Goal: Task Accomplishment & Management: Use online tool/utility

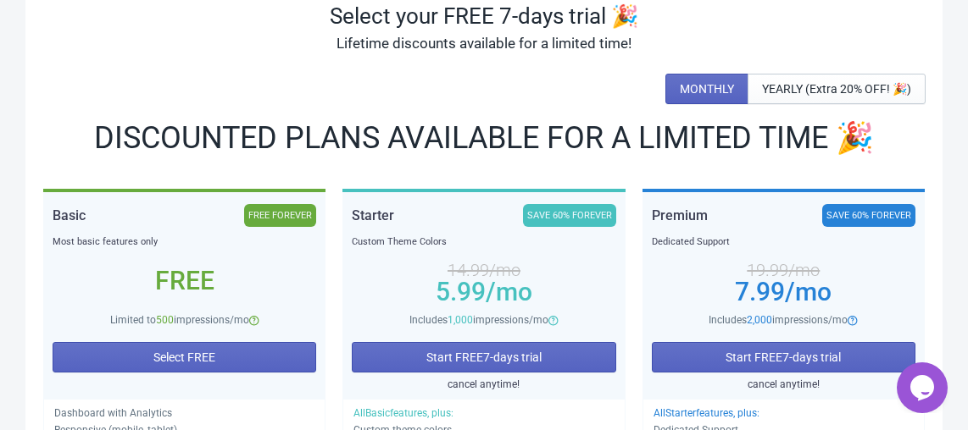
scroll to position [136, 0]
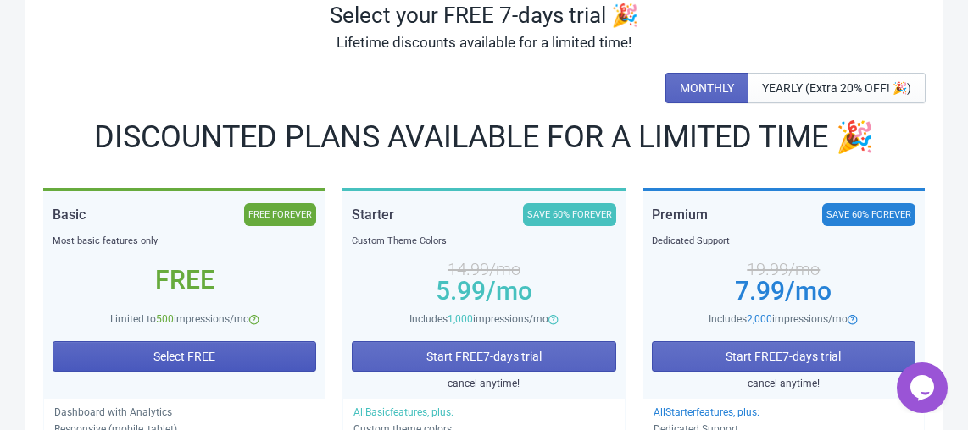
click at [258, 358] on button "Select FREE" at bounding box center [184, 356] width 263 height 30
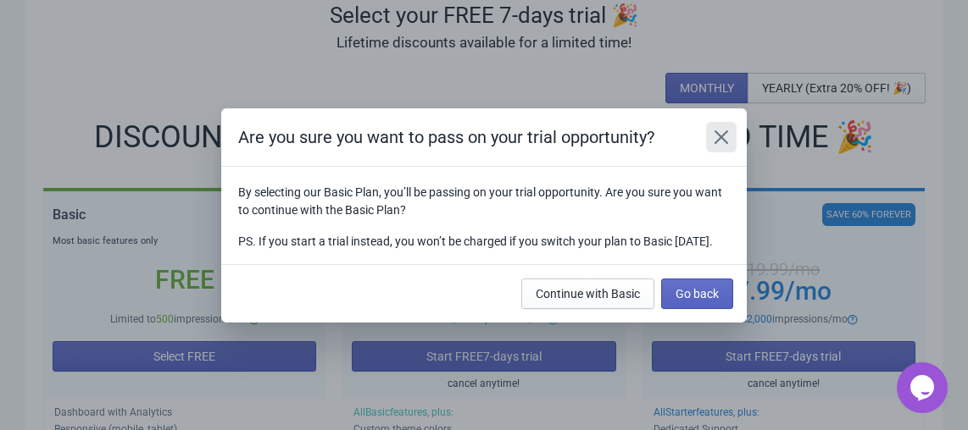
click at [713, 129] on icon "Close" at bounding box center [721, 137] width 17 height 17
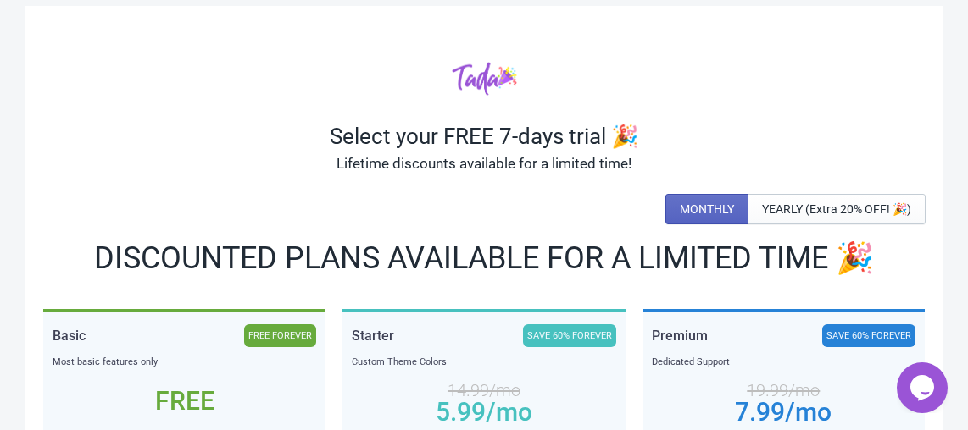
scroll to position [215, 0]
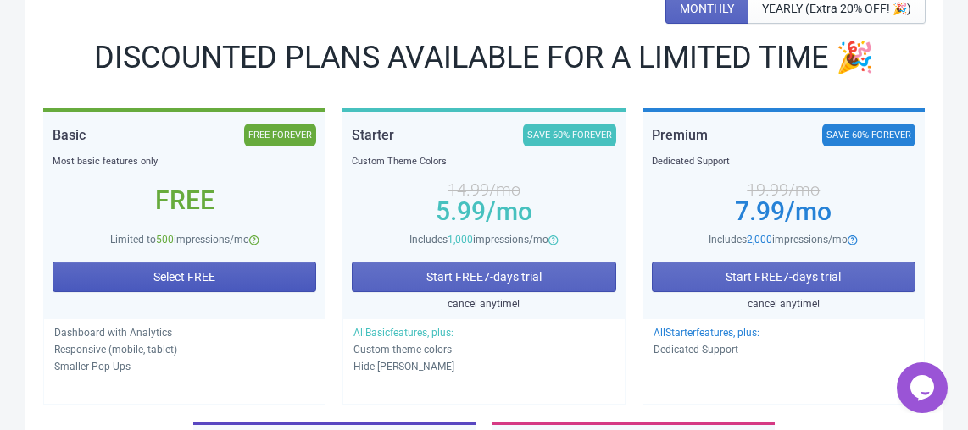
click at [274, 277] on button "Select FREE" at bounding box center [184, 277] width 263 height 30
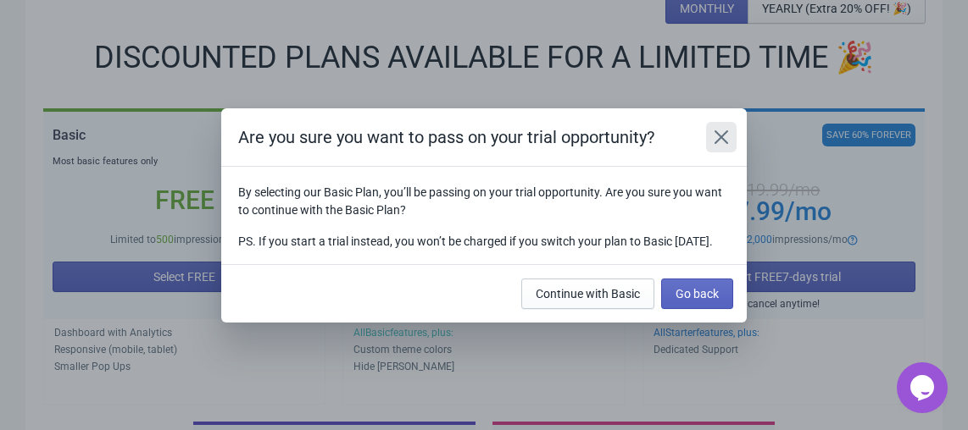
click at [732, 122] on button "Close" at bounding box center [721, 137] width 30 height 30
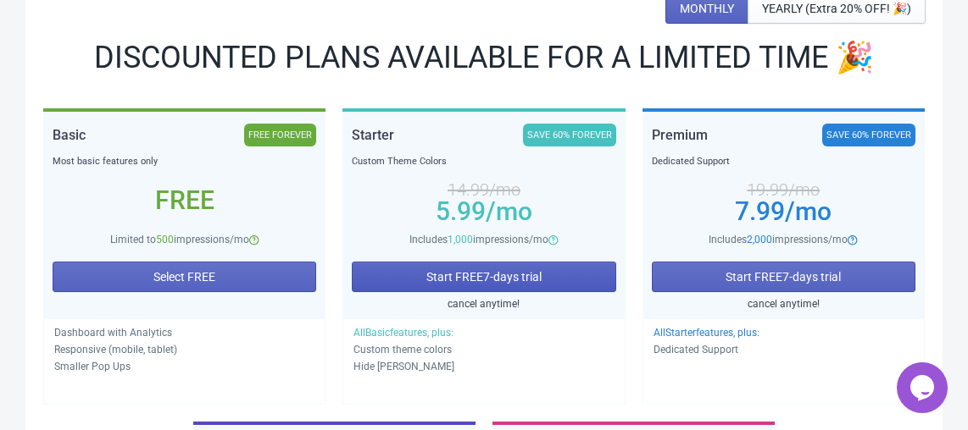
click at [557, 278] on button "Start FREE 7 -days trial" at bounding box center [483, 277] width 263 height 30
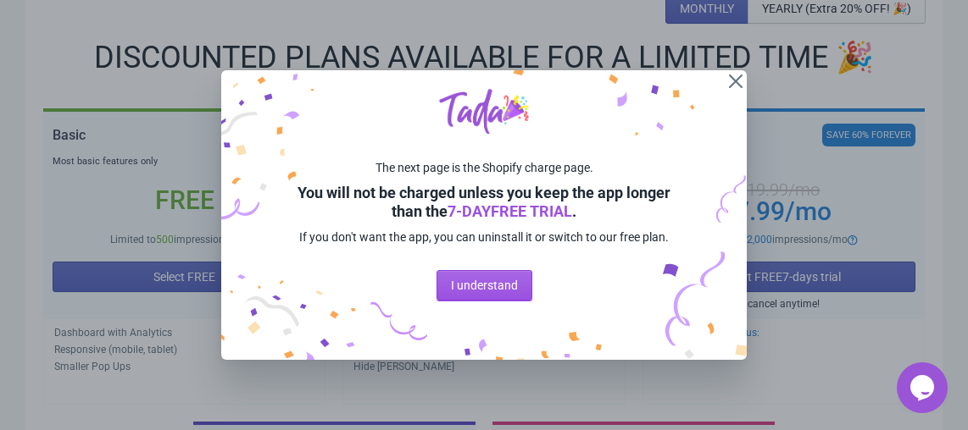
click at [513, 262] on div "The next page is the Shopify charge page. You will not be charged unless you ke…" at bounding box center [483, 215] width 525 height 291
click at [497, 286] on span "I understand" at bounding box center [484, 286] width 67 height 14
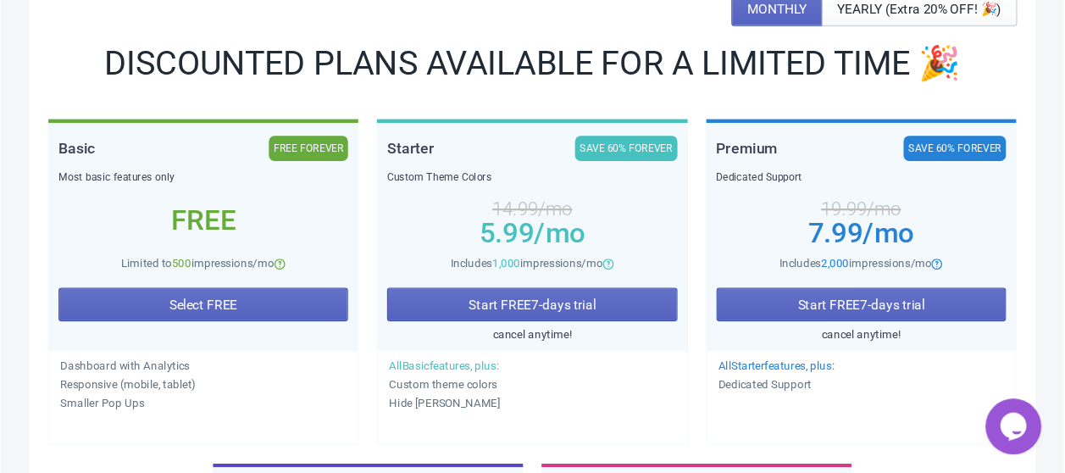
scroll to position [215, 0]
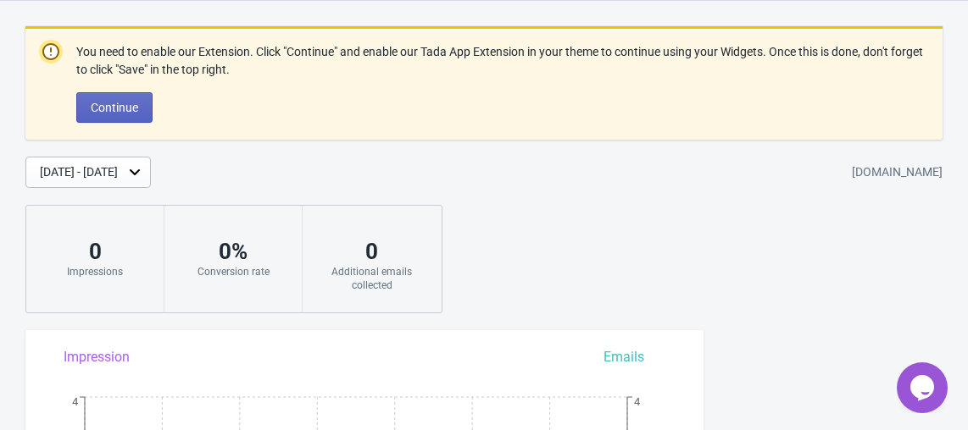
scroll to position [39, 0]
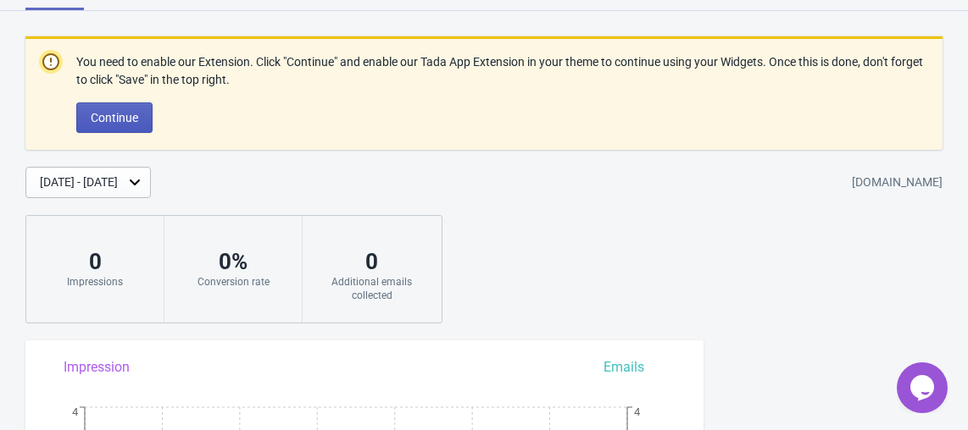
click at [142, 123] on button "Continue" at bounding box center [114, 118] width 76 height 30
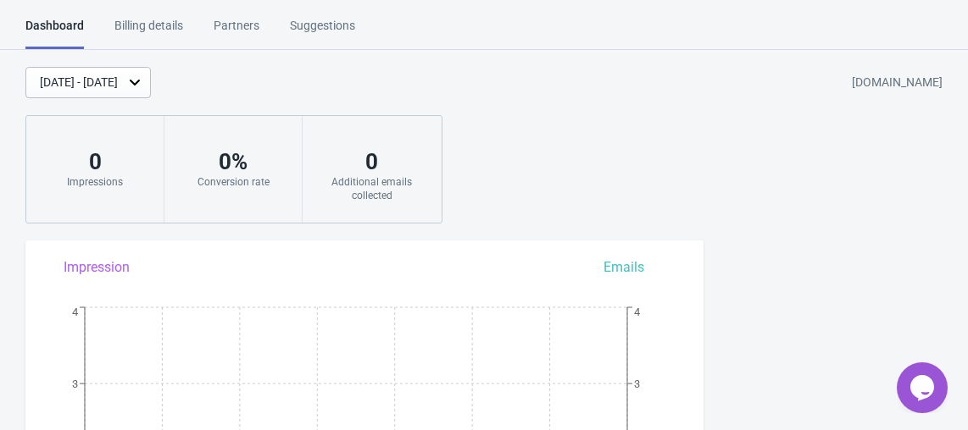
scroll to position [414, 0]
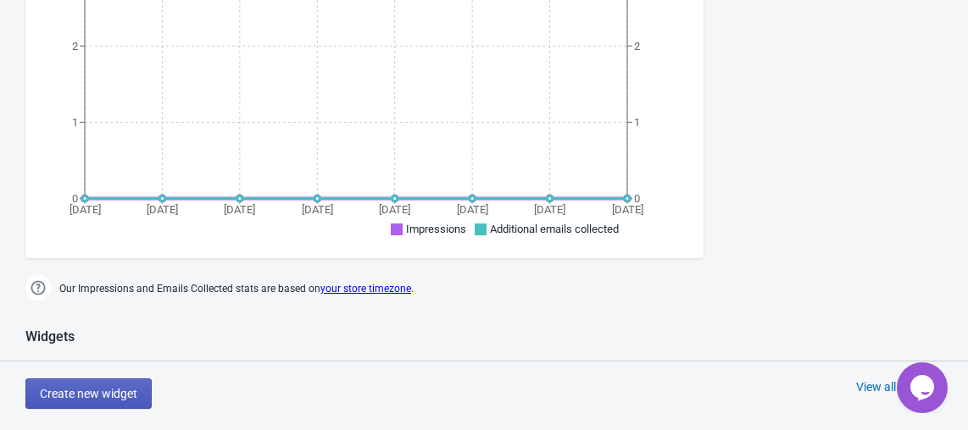
click at [91, 380] on button "Create new widget" at bounding box center [88, 394] width 126 height 30
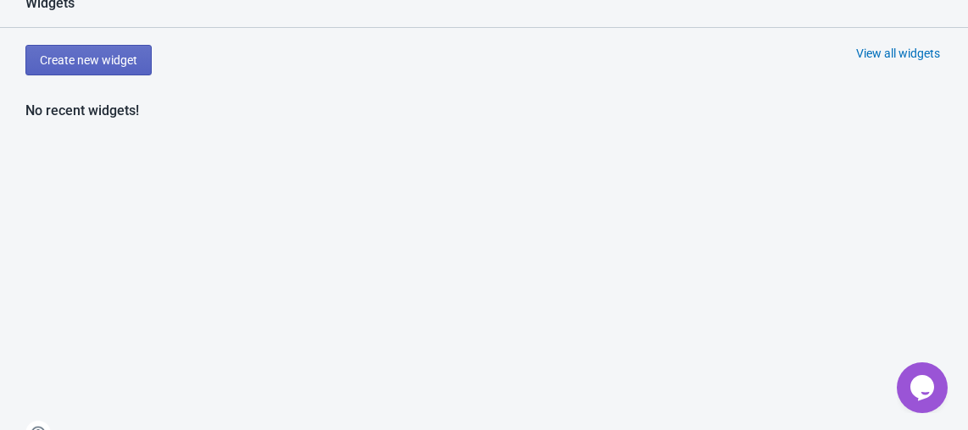
scroll to position [723, 0]
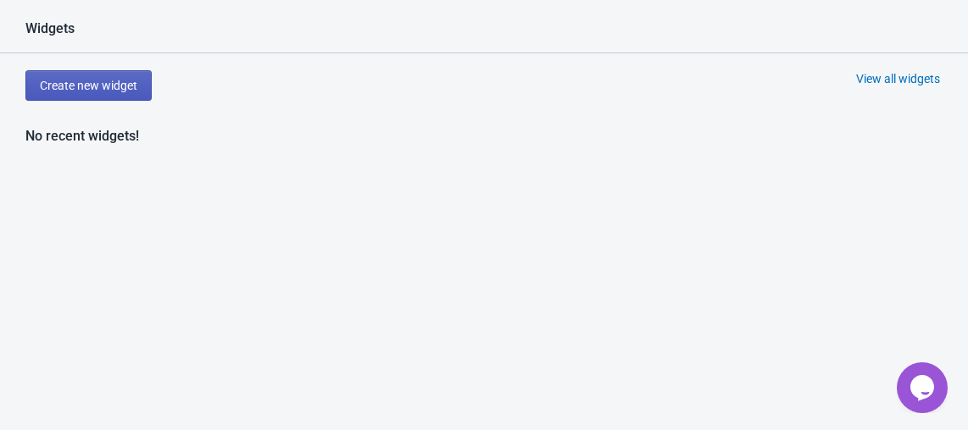
click at [132, 79] on span "Create new widget" at bounding box center [88, 86] width 97 height 14
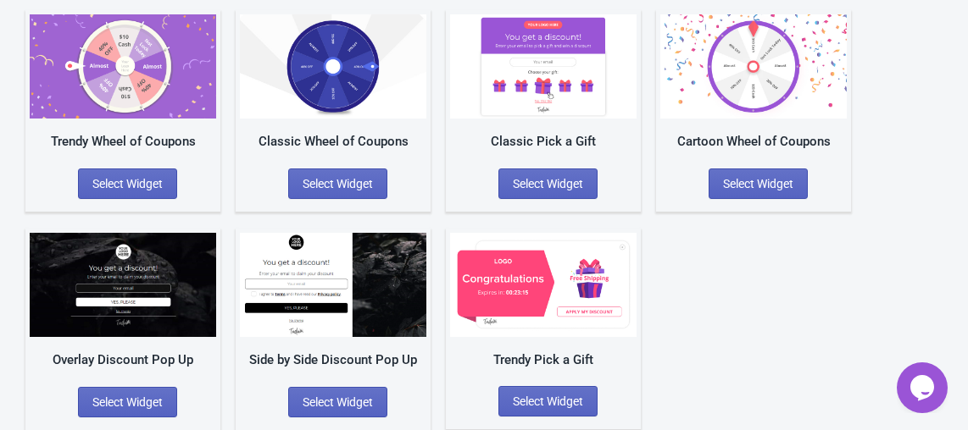
scroll to position [95, 0]
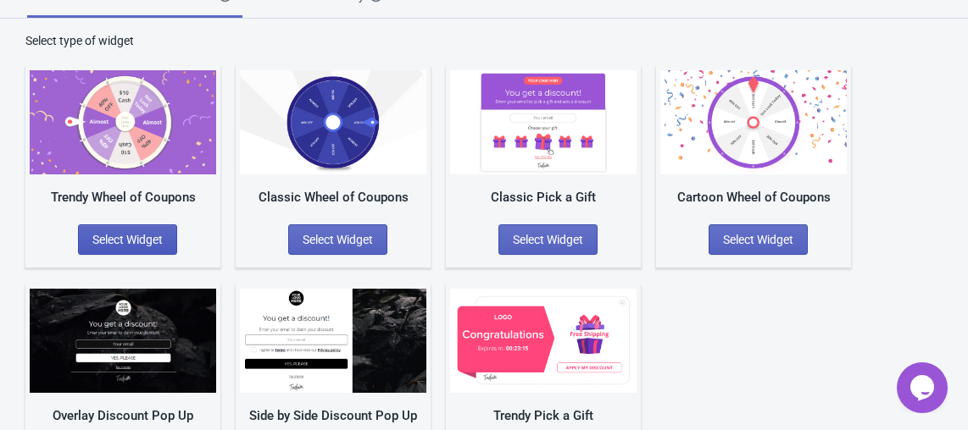
click at [155, 233] on span "Select Widget" at bounding box center [127, 240] width 70 height 14
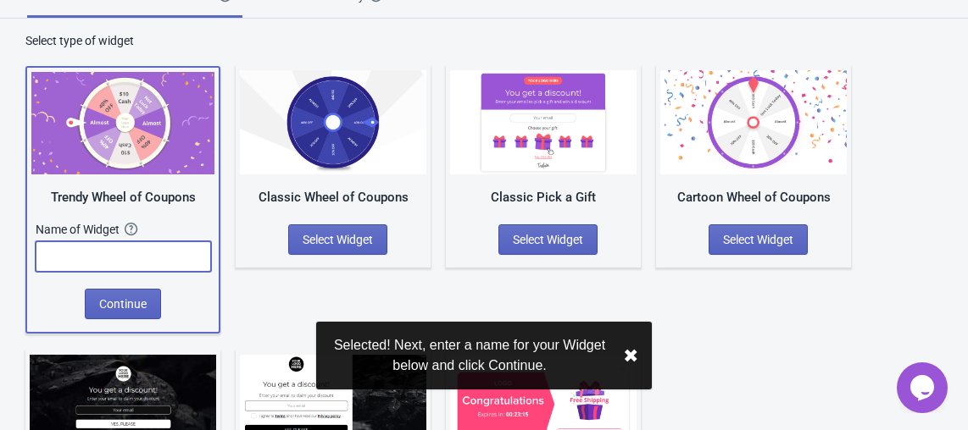
click at [152, 262] on input "text" at bounding box center [123, 256] width 175 height 30
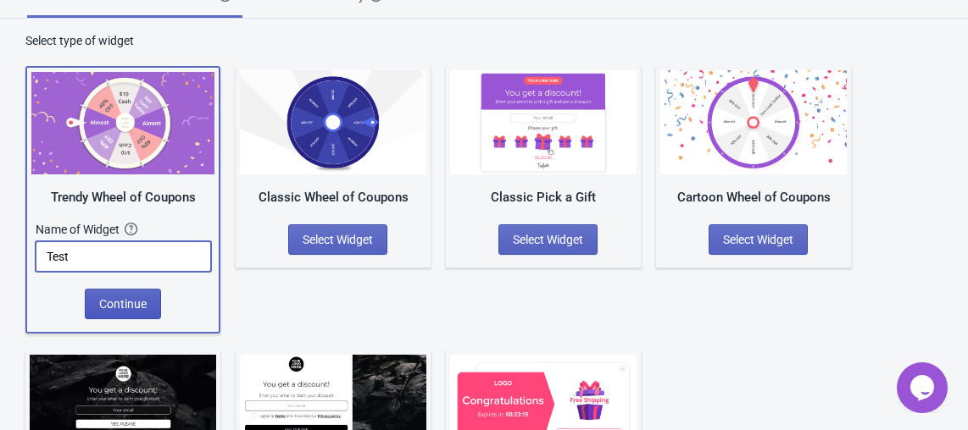
type input "Test"
click at [118, 315] on button "Continue" at bounding box center [123, 304] width 76 height 30
click at [149, 312] on button "Continue" at bounding box center [123, 304] width 76 height 30
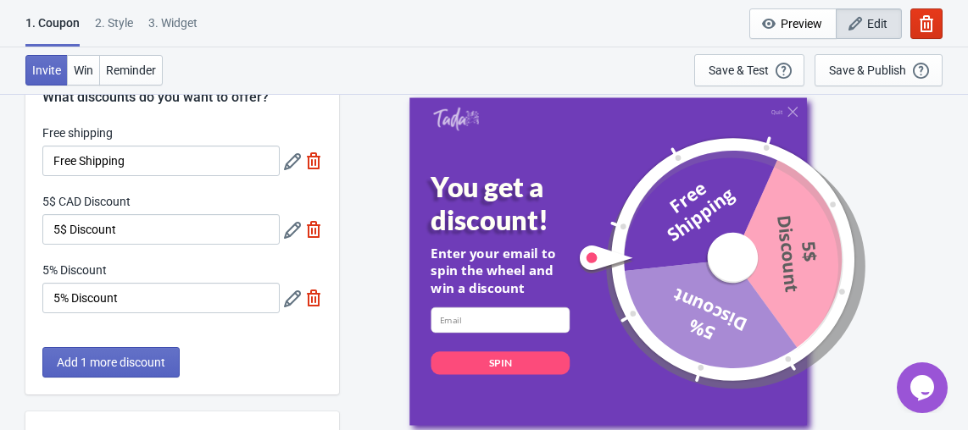
scroll to position [56, 0]
click at [147, 359] on span "Add 1 more discount" at bounding box center [111, 364] width 108 height 14
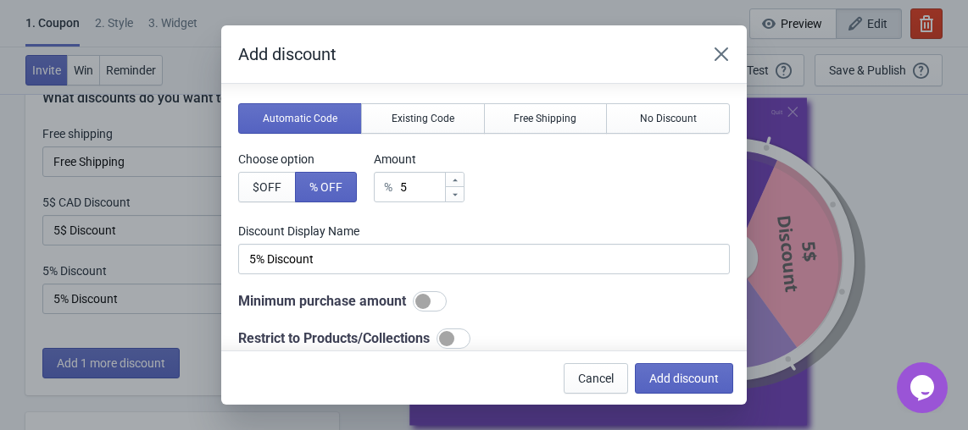
scroll to position [53, 0]
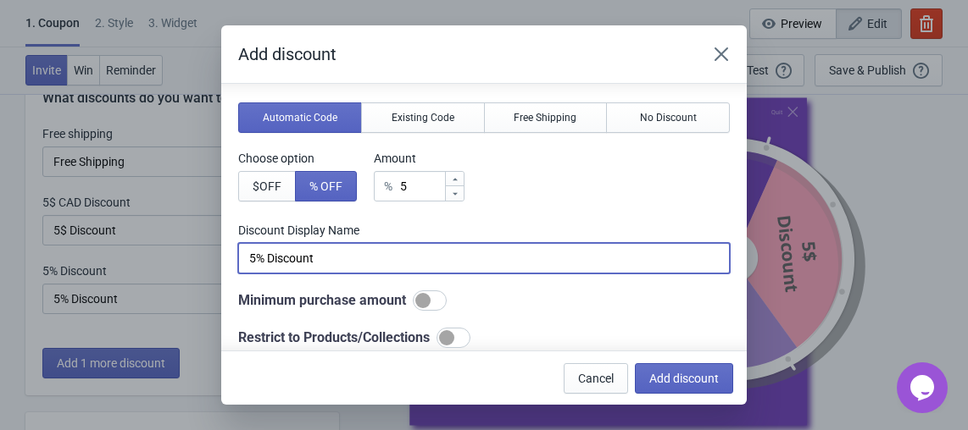
click at [345, 265] on input "5% Discount" at bounding box center [483, 258] width 491 height 30
type input "1"
type input "30%"
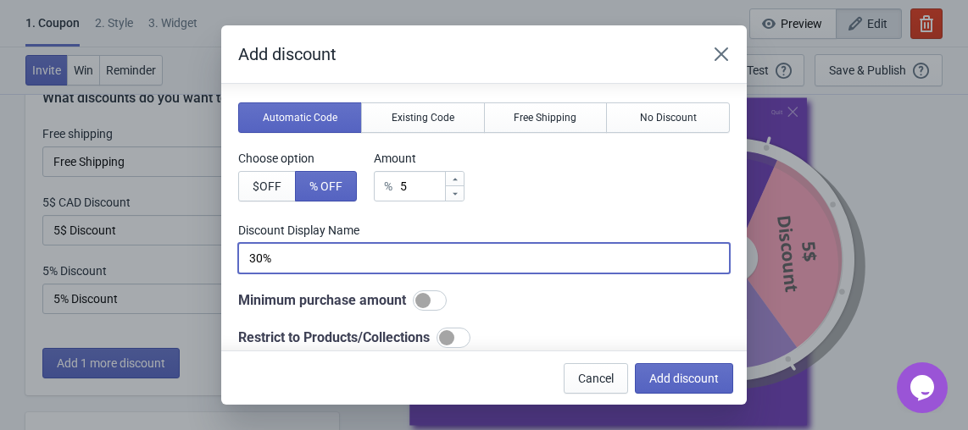
click at [396, 190] on div "% 5" at bounding box center [419, 186] width 91 height 30
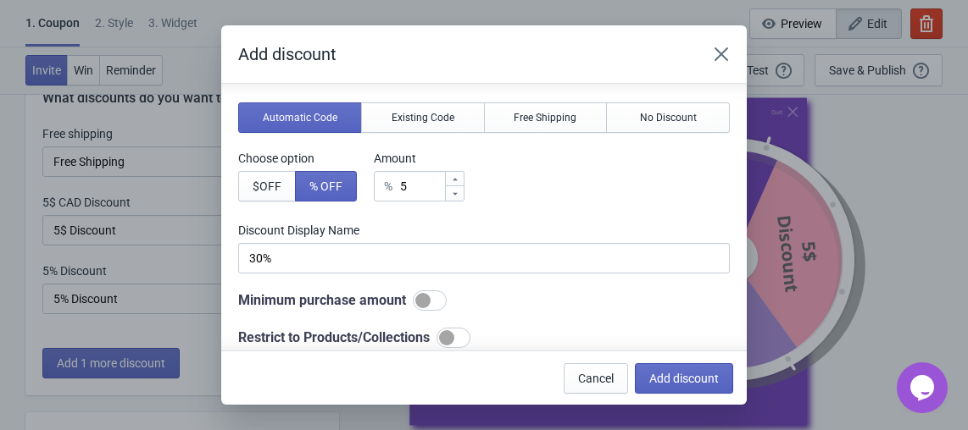
click at [396, 190] on div "% 5" at bounding box center [419, 186] width 91 height 30
click at [408, 190] on input "5" at bounding box center [421, 186] width 45 height 30
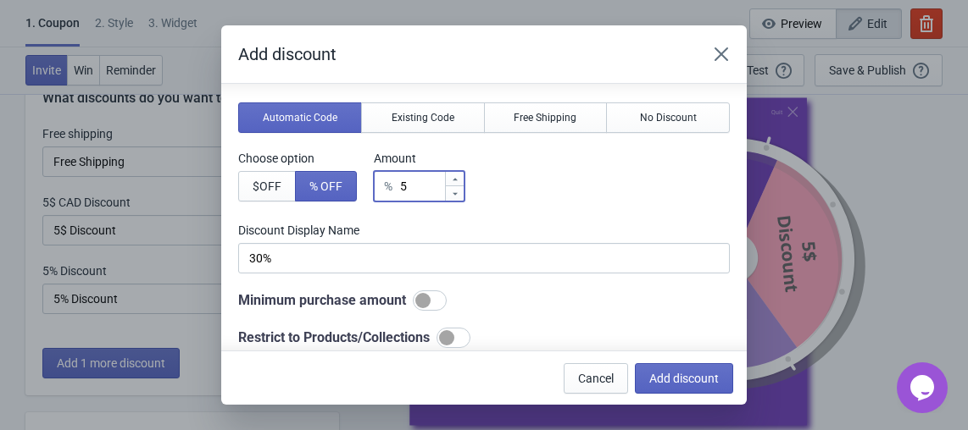
click at [408, 190] on input "5" at bounding box center [421, 186] width 45 height 30
type input "3"
type input "3% Discount"
type input "30"
type input "30% Discount"
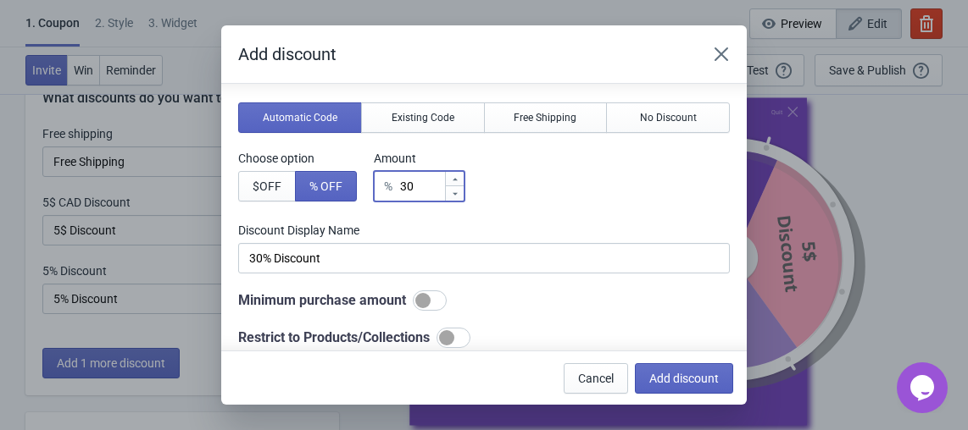
type input "30"
click at [601, 212] on div "Do you want to automatically generate discount codes with Tada or use your own …" at bounding box center [483, 198] width 491 height 300
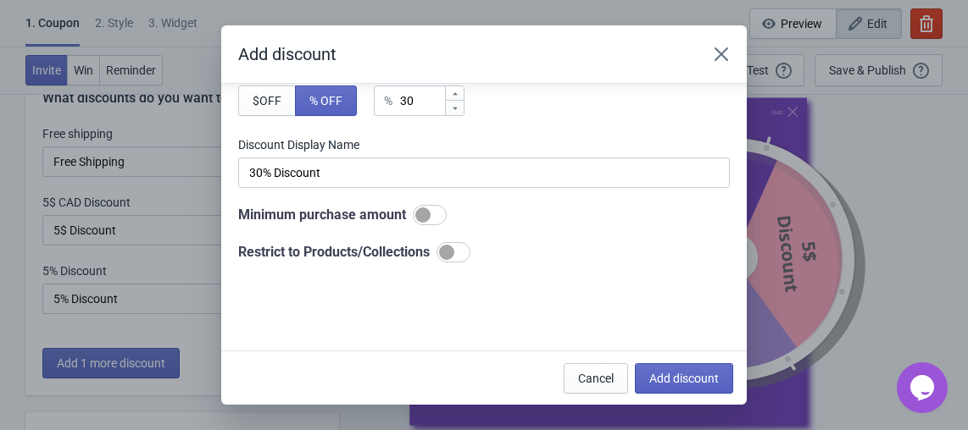
scroll to position [258, 0]
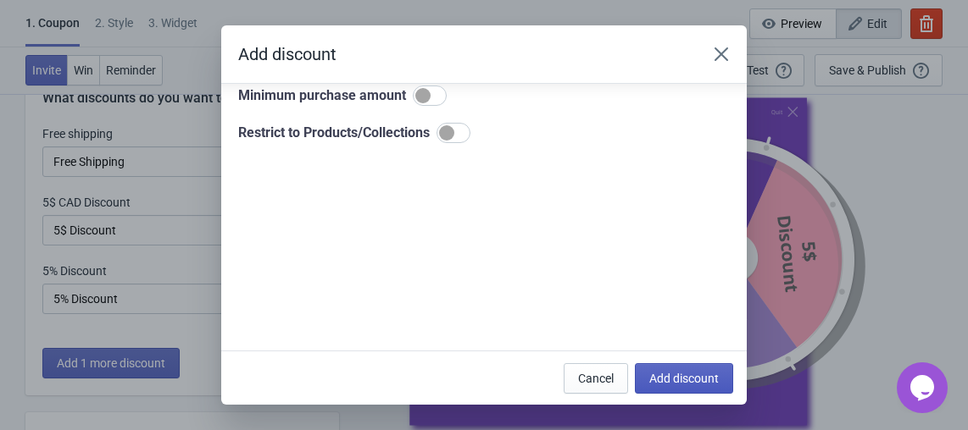
click at [674, 388] on button "Add discount" at bounding box center [684, 378] width 98 height 30
type input "25"
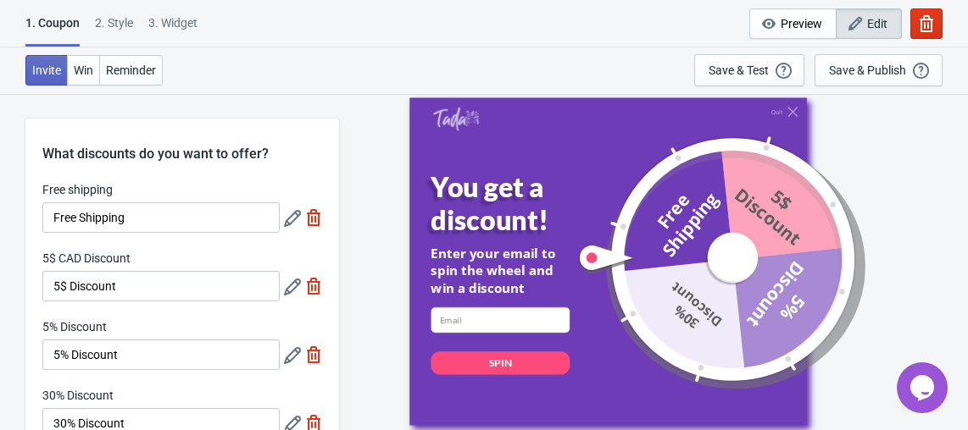
scroll to position [56, 0]
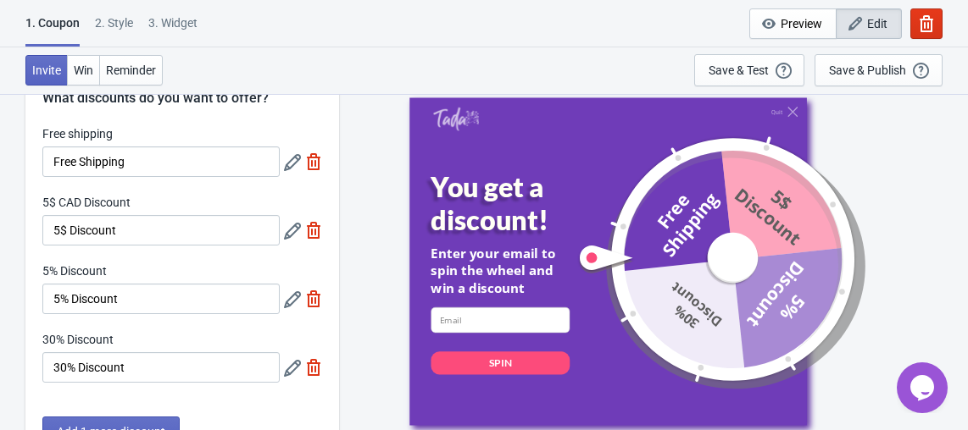
click at [286, 230] on icon at bounding box center [292, 231] width 17 height 17
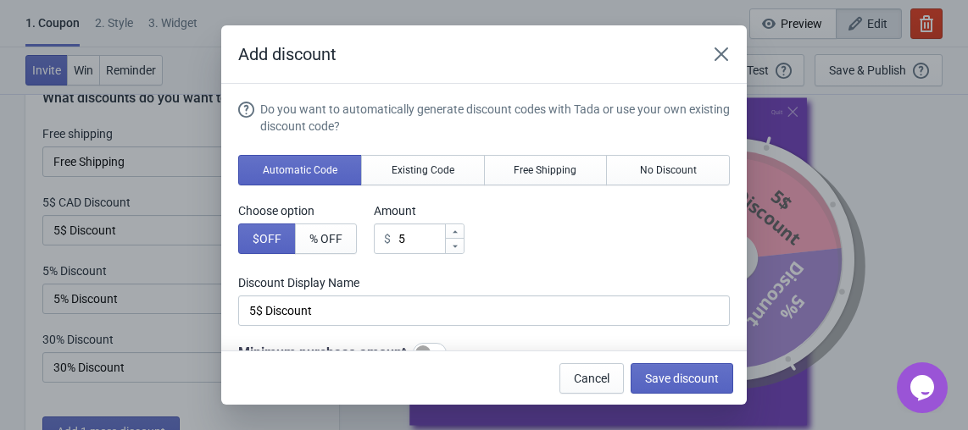
scroll to position [55, 0]
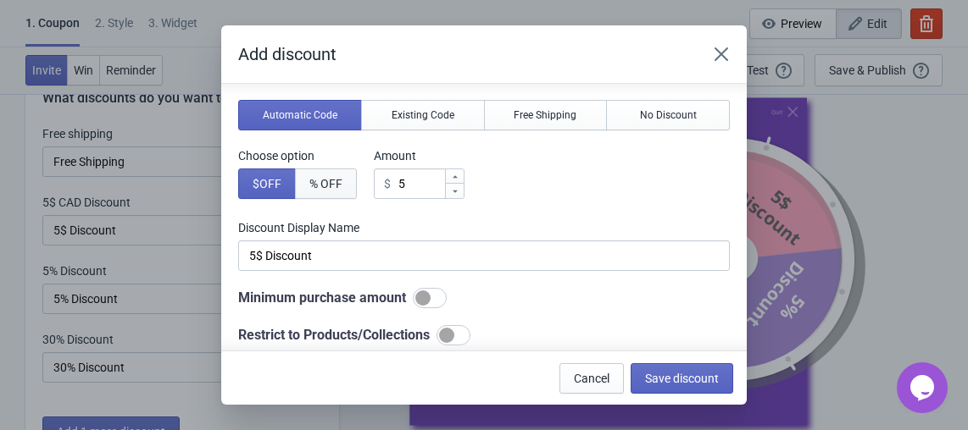
click at [316, 189] on span "% OFF" at bounding box center [325, 184] width 33 height 14
type input "5% Discount"
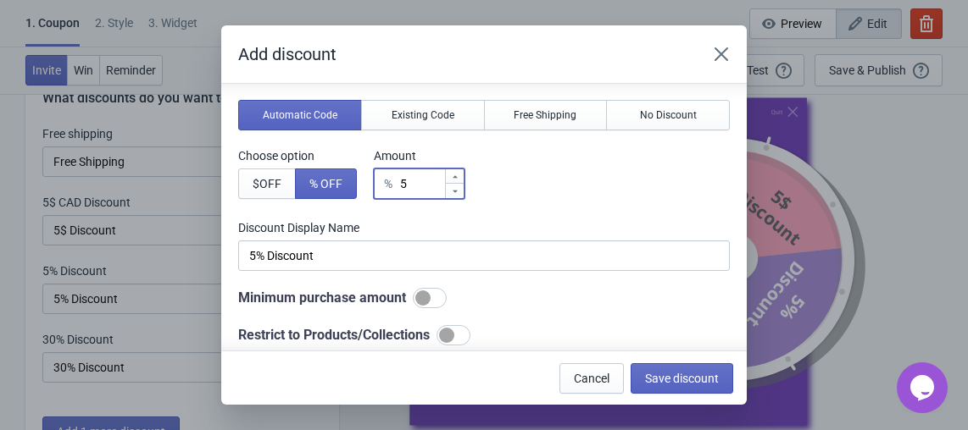
click at [416, 184] on input "5" at bounding box center [421, 184] width 45 height 30
click at [404, 182] on input "5" at bounding box center [421, 184] width 45 height 30
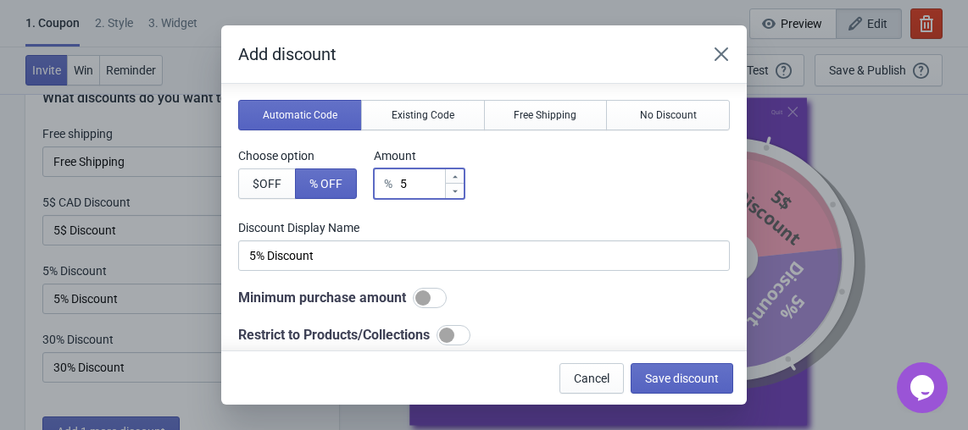
click at [404, 182] on input "5" at bounding box center [421, 184] width 45 height 30
type input "2"
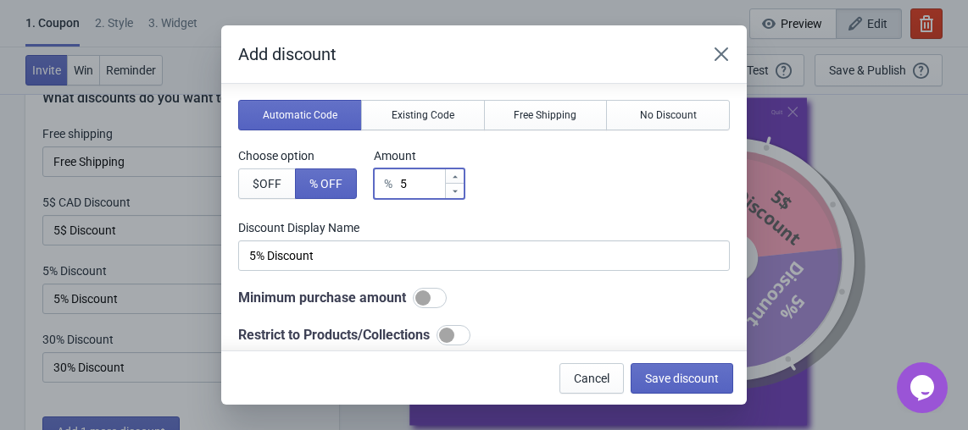
type input "2% Discount"
type input "20"
type input "20% Discount"
type input "20"
click at [357, 164] on label "Discount Display Name" at bounding box center [297, 155] width 119 height 17
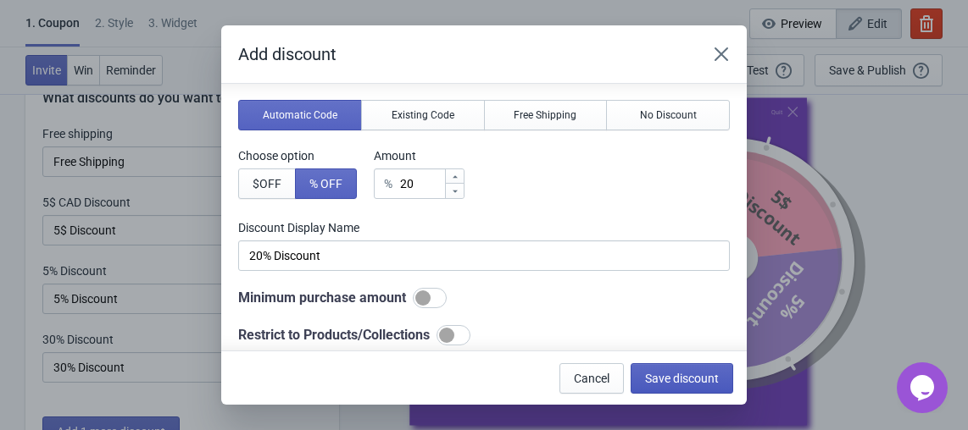
click at [700, 375] on span "Save discount" at bounding box center [682, 379] width 74 height 14
type input "20% Discount"
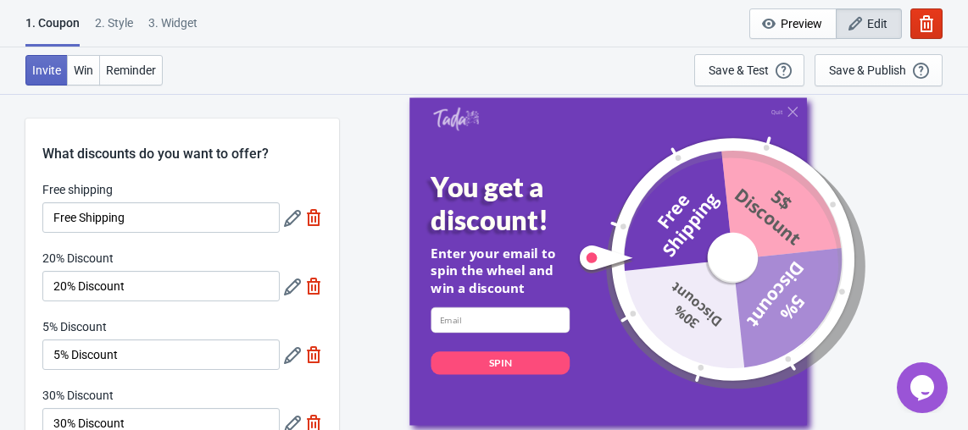
scroll to position [56, 0]
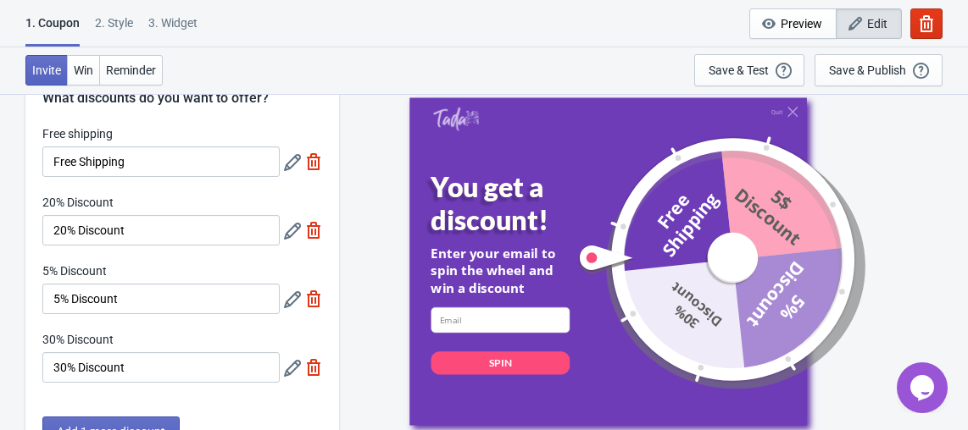
click at [286, 302] on icon at bounding box center [292, 299] width 17 height 17
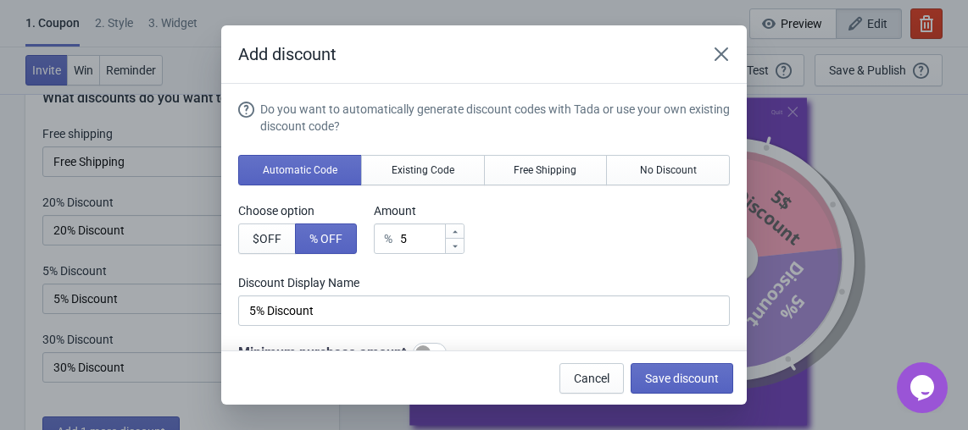
scroll to position [0, 0]
click at [400, 238] on input "5" at bounding box center [421, 239] width 45 height 30
type input "2"
type input "2% Discount"
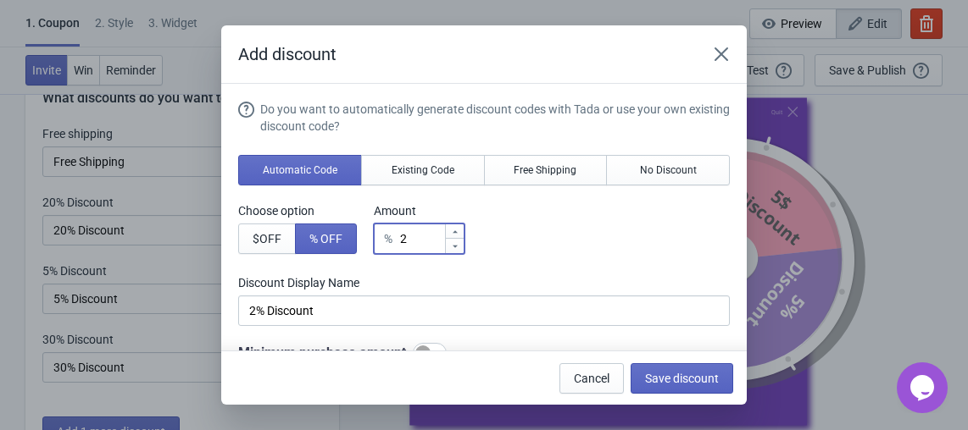
type input "20"
type input "20% Discount"
type input "20"
click at [494, 247] on div "Choose option $ OFF % OFF Amount % 20" at bounding box center [483, 228] width 491 height 52
click at [659, 368] on button "Save discount" at bounding box center [681, 378] width 103 height 30
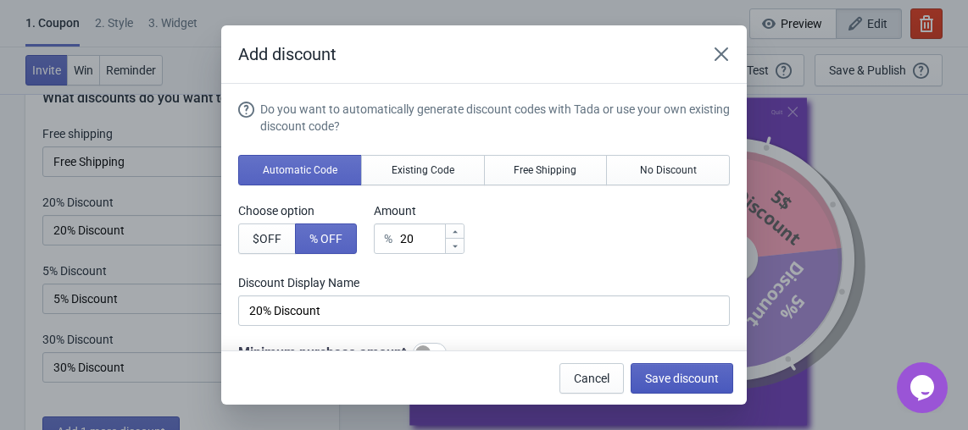
type input "20% Discount"
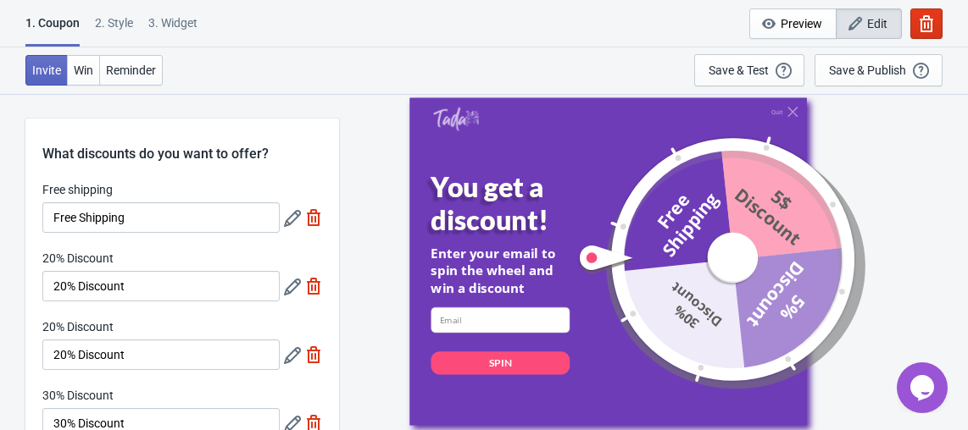
scroll to position [56, 0]
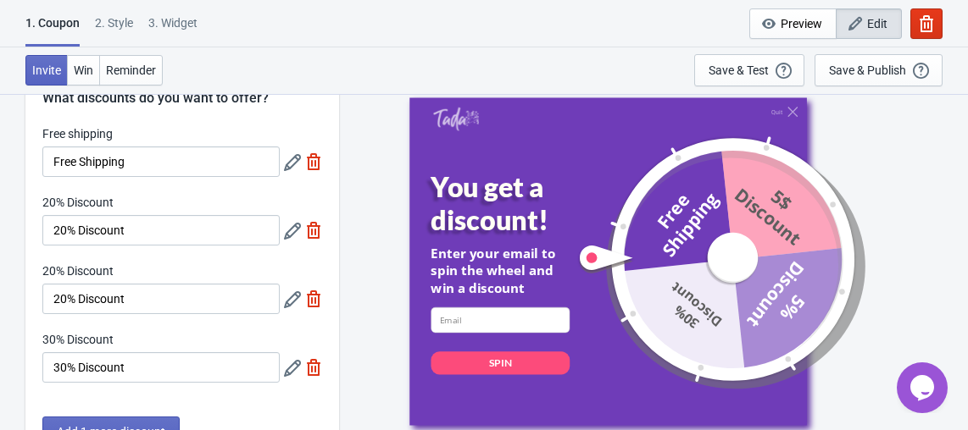
click at [290, 300] on icon at bounding box center [292, 299] width 17 height 17
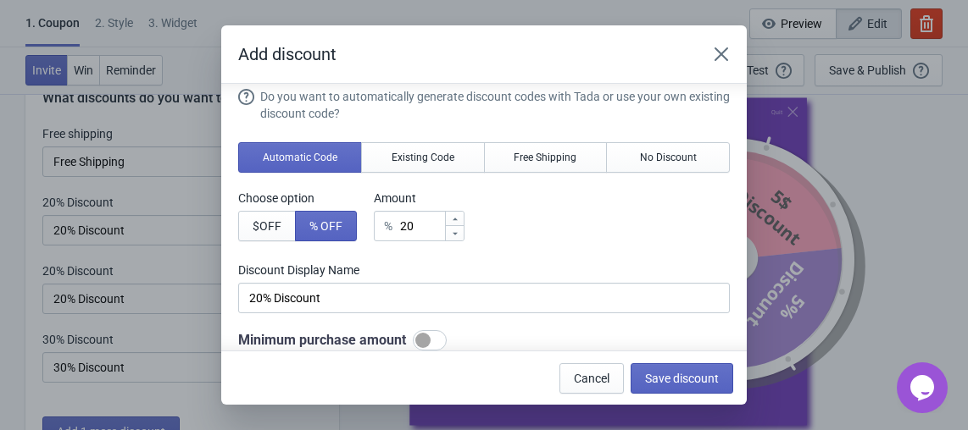
scroll to position [12, 0]
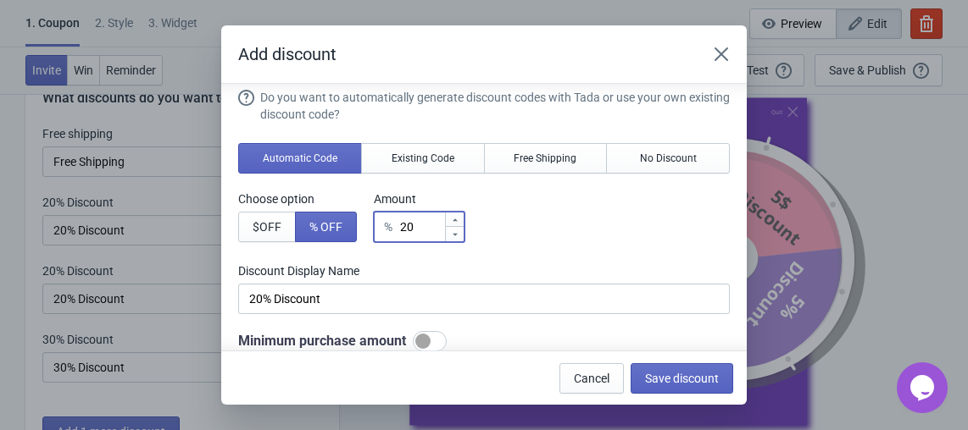
click at [411, 219] on input "20" at bounding box center [421, 227] width 45 height 30
type input "4"
type input "4% Discount"
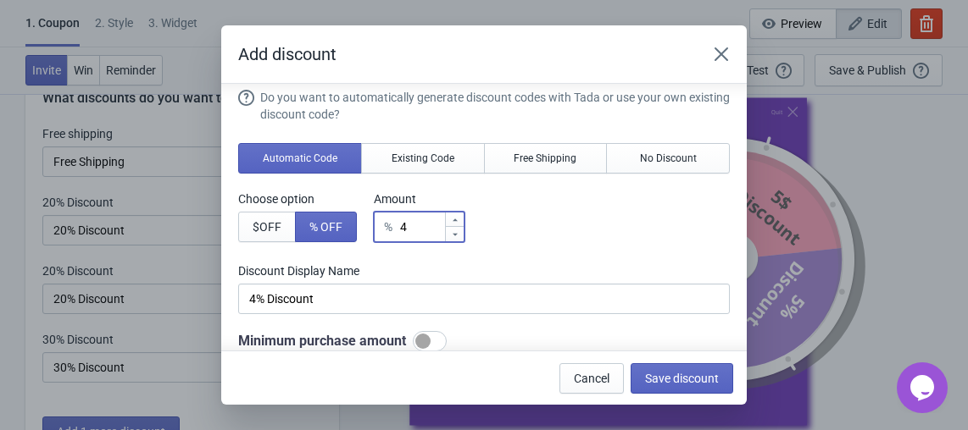
type input "40"
type input "40% Discount"
type input "40"
click at [560, 219] on div "Choose option $ OFF % OFF Amount % 40" at bounding box center [483, 217] width 491 height 52
click at [655, 381] on span "Save discount" at bounding box center [682, 379] width 74 height 14
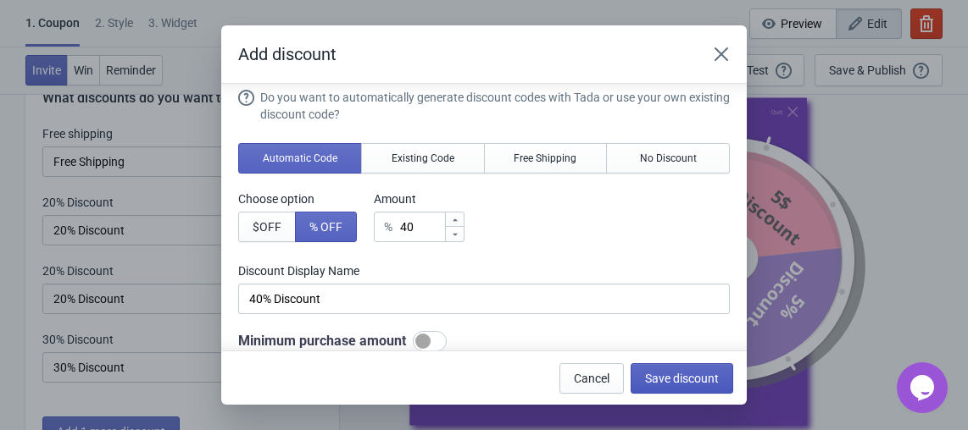
scroll to position [56, 0]
type input "40% Discount"
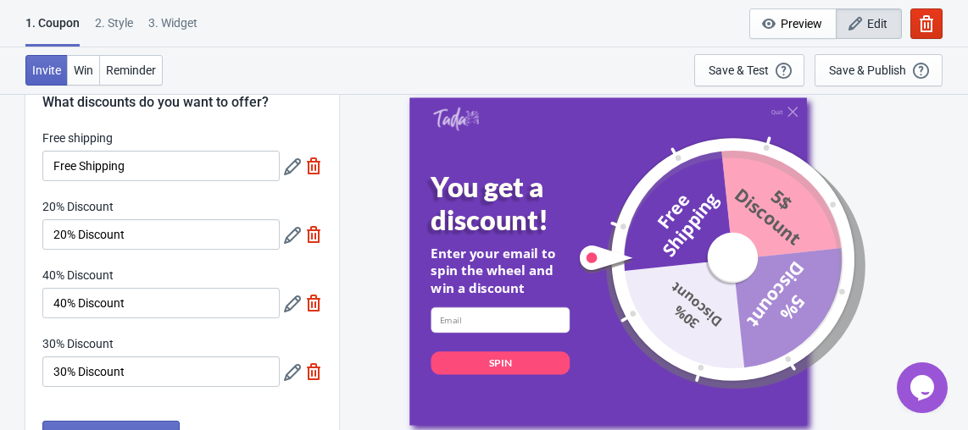
scroll to position [58, 0]
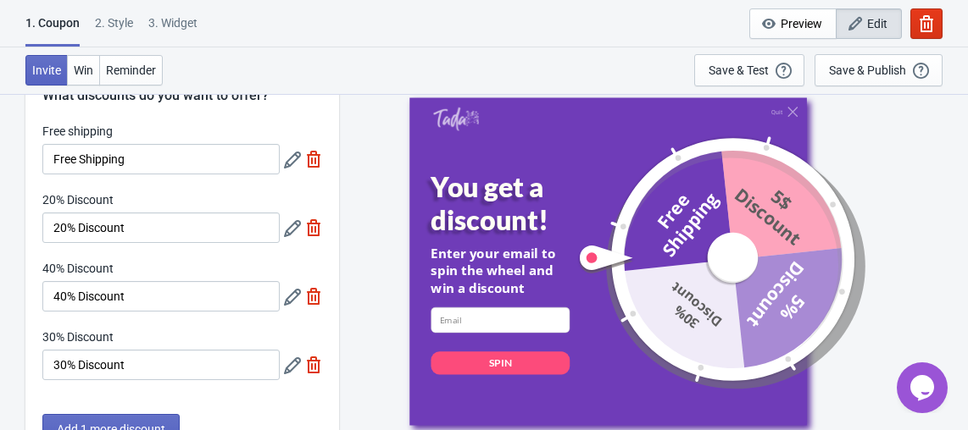
click at [293, 163] on icon at bounding box center [292, 160] width 17 height 17
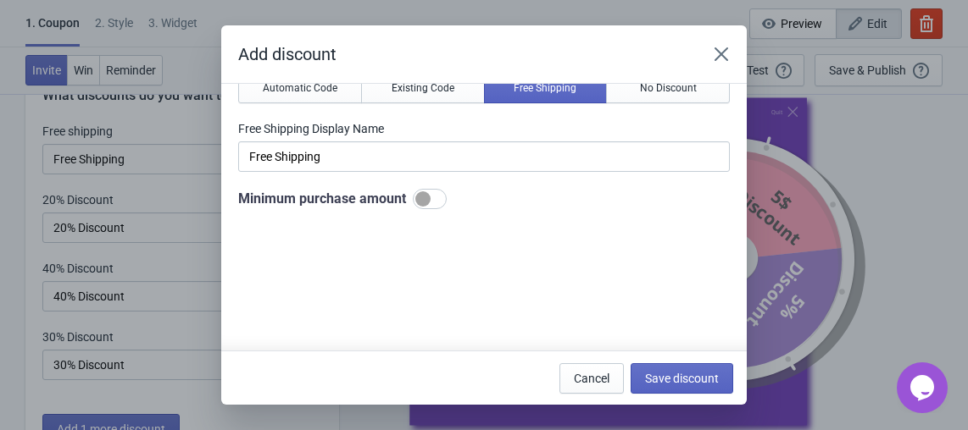
scroll to position [0, 0]
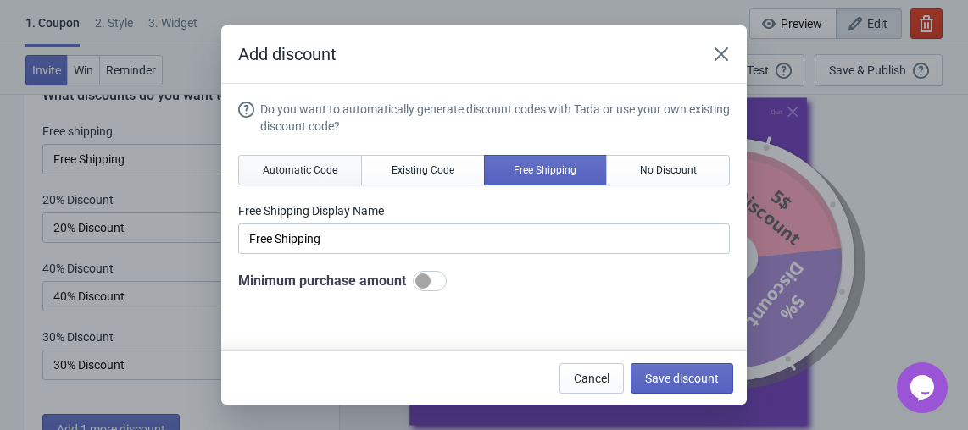
click at [327, 169] on span "Automatic Code" at bounding box center [300, 171] width 75 height 14
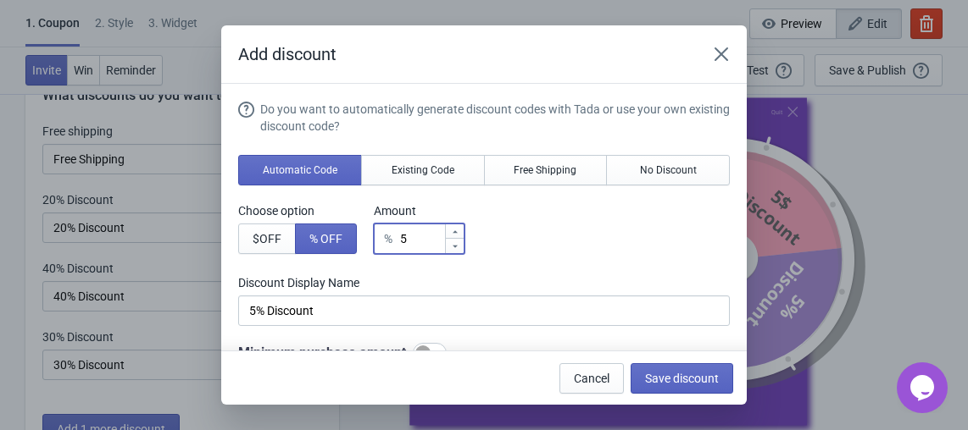
click at [417, 244] on input "5" at bounding box center [421, 239] width 45 height 30
type input "1"
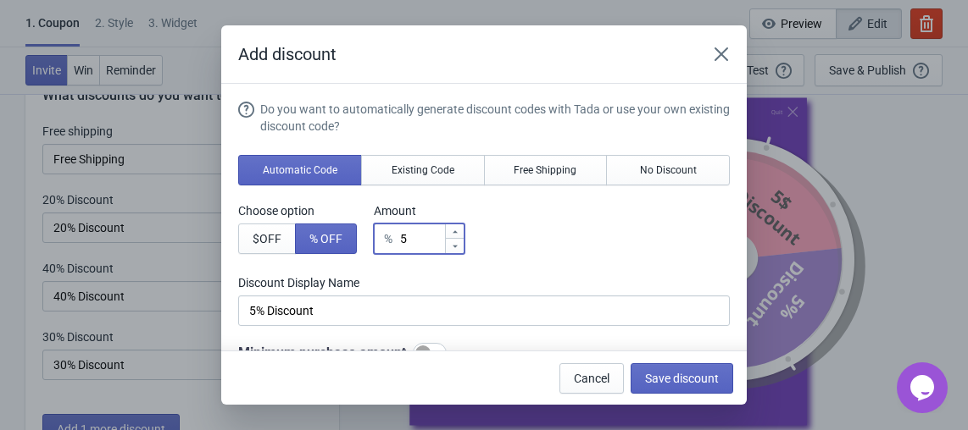
type input "1% Discount"
type input "10"
type input "10% Discount"
type input "10"
click at [524, 237] on div "Choose option $ OFF % OFF Amount % 10" at bounding box center [483, 228] width 491 height 52
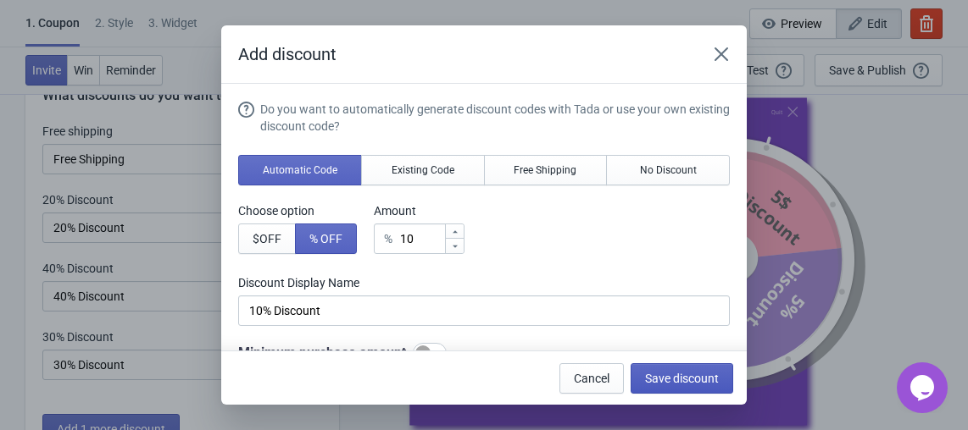
click at [646, 372] on span "Save discount" at bounding box center [682, 379] width 74 height 14
type input "10% Discount"
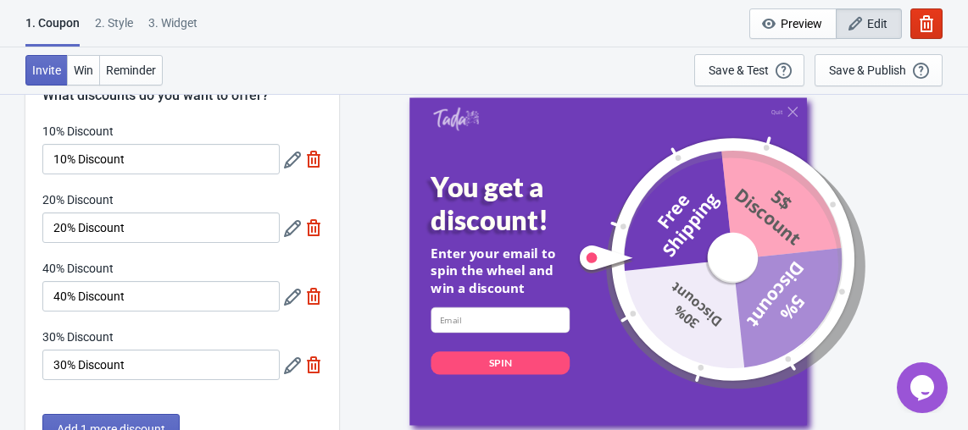
click at [311, 298] on img at bounding box center [313, 296] width 17 height 17
type input "33"
type input "34"
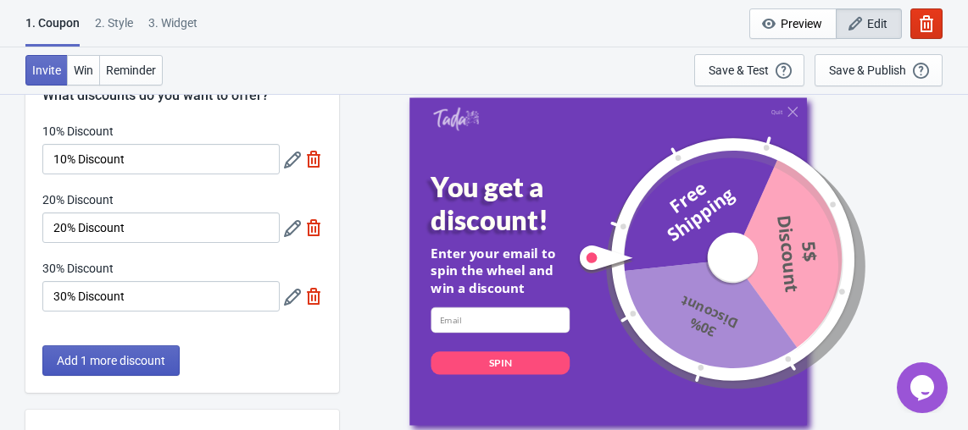
click at [152, 351] on button "Add 1 more discount" at bounding box center [110, 361] width 137 height 30
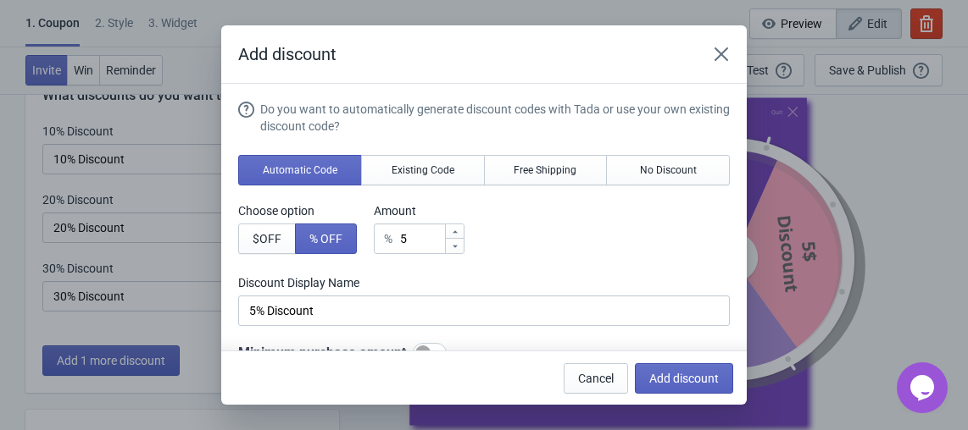
scroll to position [0, 0]
click at [400, 239] on input "5" at bounding box center [421, 239] width 45 height 30
type input "4"
type input "4% Discount"
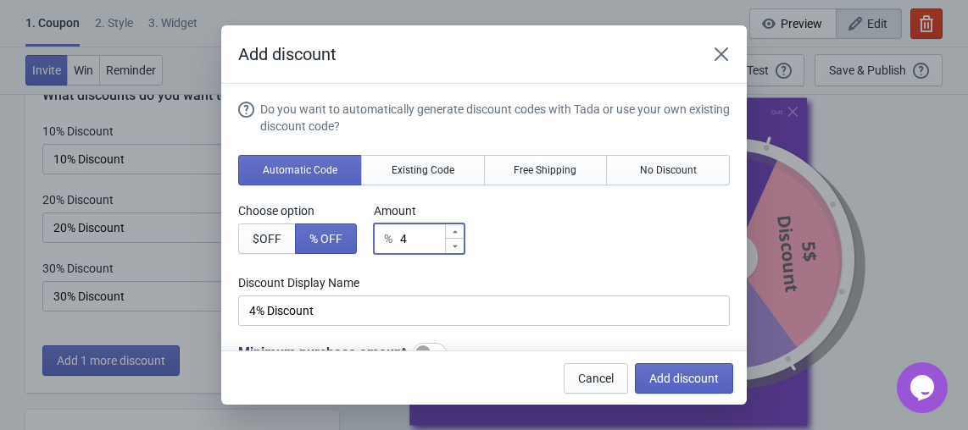
type input "40"
type input "40% Discount"
type input "40"
click at [553, 253] on div "Choose option $ OFF % OFF Amount % 40" at bounding box center [483, 228] width 491 height 52
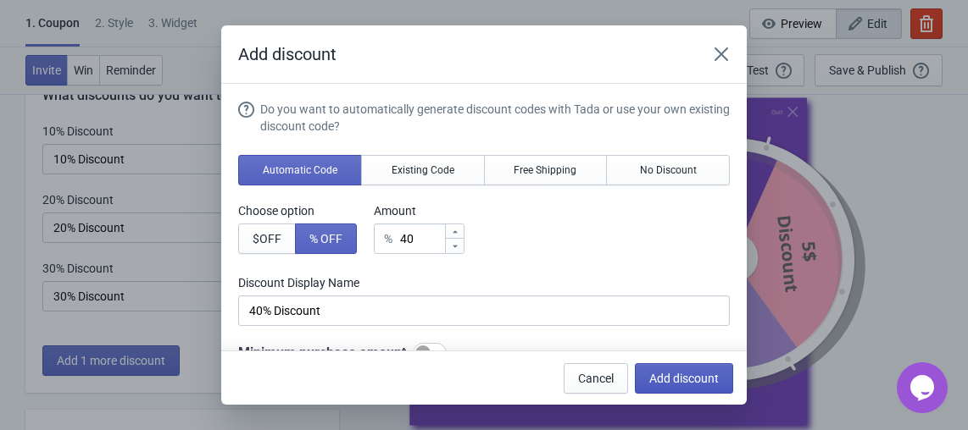
click at [682, 381] on span "Add discount" at bounding box center [683, 379] width 69 height 14
type input "25"
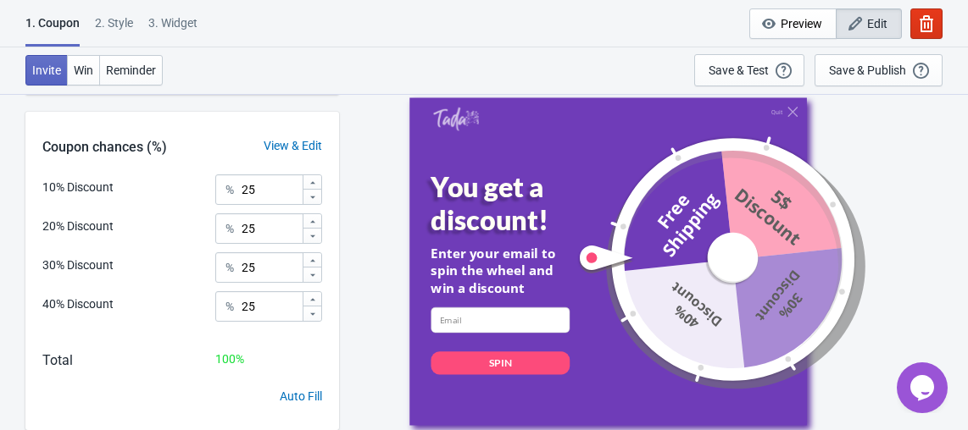
scroll to position [424, 0]
click at [271, 268] on input "25" at bounding box center [271, 268] width 61 height 30
click at [265, 297] on input "25" at bounding box center [271, 307] width 61 height 30
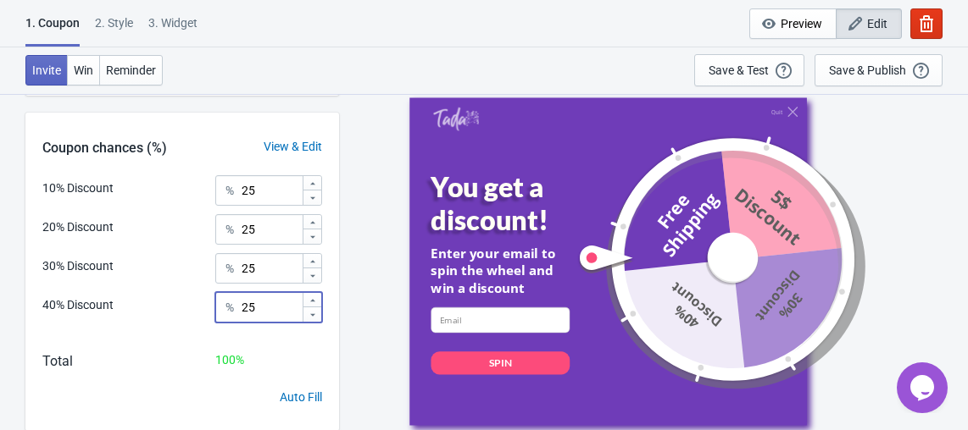
click at [265, 297] on input "25" at bounding box center [271, 307] width 61 height 30
type input "50"
click at [269, 255] on input "25" at bounding box center [271, 268] width 61 height 30
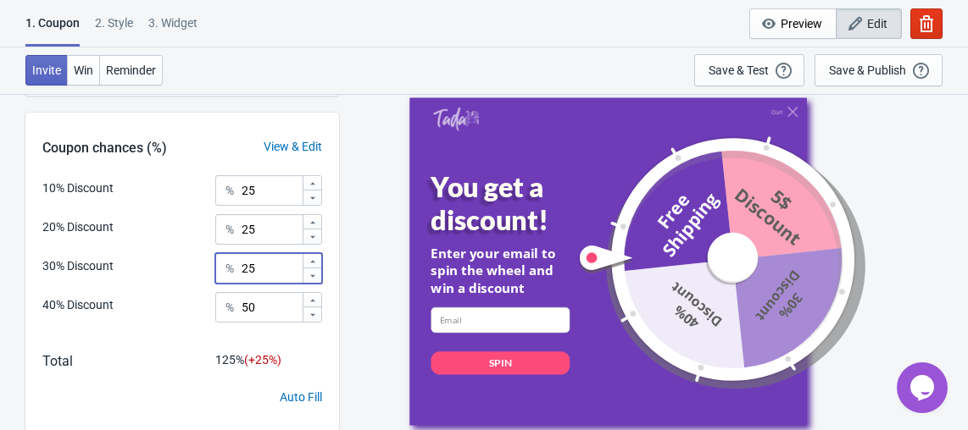
click at [269, 255] on input "25" at bounding box center [271, 268] width 61 height 30
type input "20"
click at [271, 226] on input "25" at bounding box center [271, 229] width 61 height 30
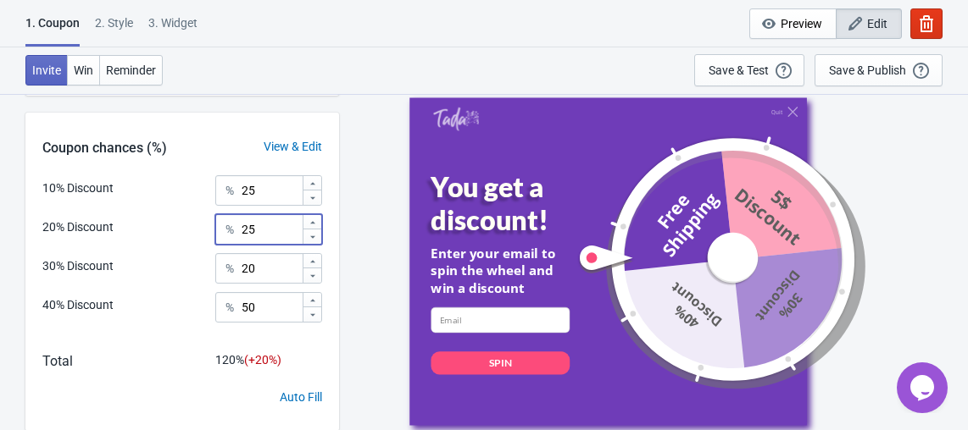
click at [271, 226] on input "25" at bounding box center [271, 229] width 61 height 30
type input "20"
click at [265, 191] on input "25" at bounding box center [271, 190] width 61 height 30
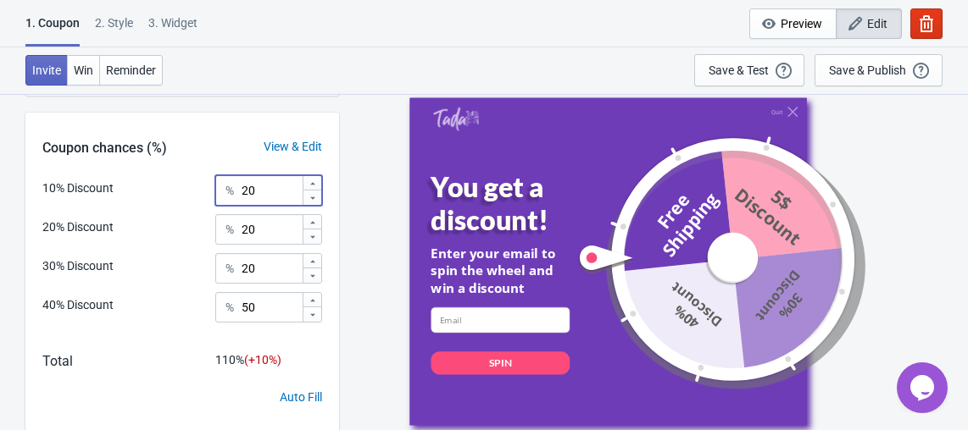
type input "2"
type input "1"
type input "2"
type input "10"
click at [229, 158] on div "Coupon chances (%) View & Edit" at bounding box center [181, 144] width 313 height 63
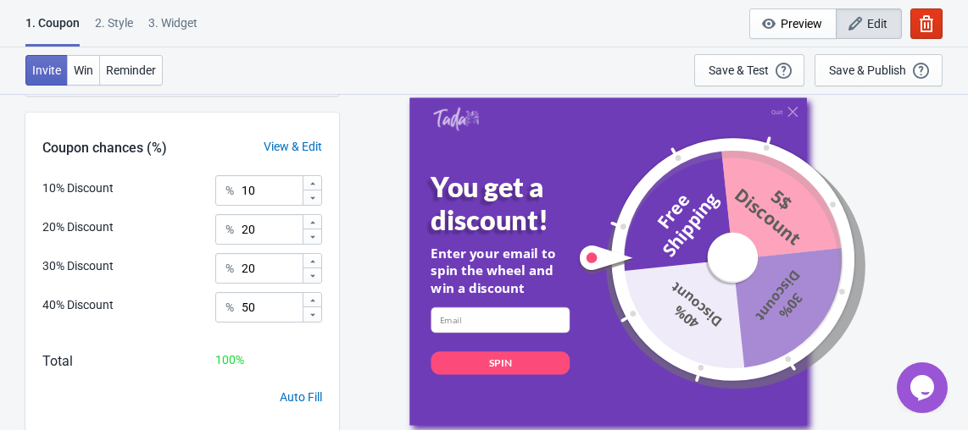
scroll to position [473, 0]
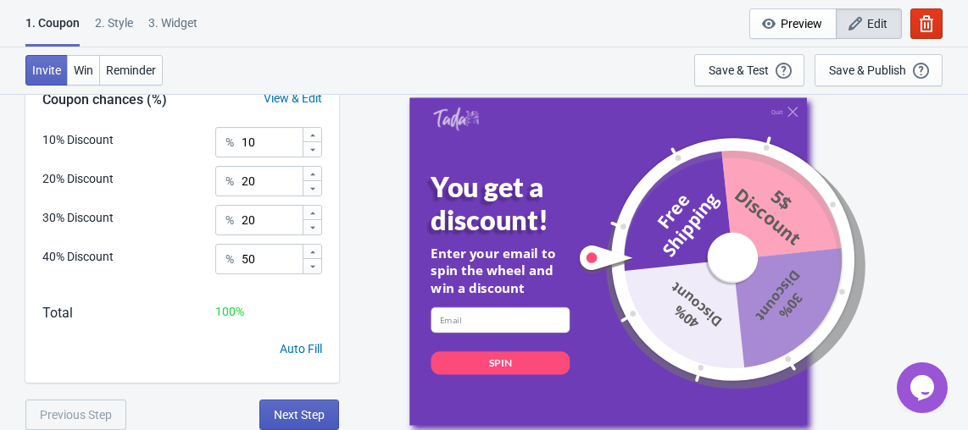
click at [305, 406] on button "Next Step" at bounding box center [299, 415] width 80 height 30
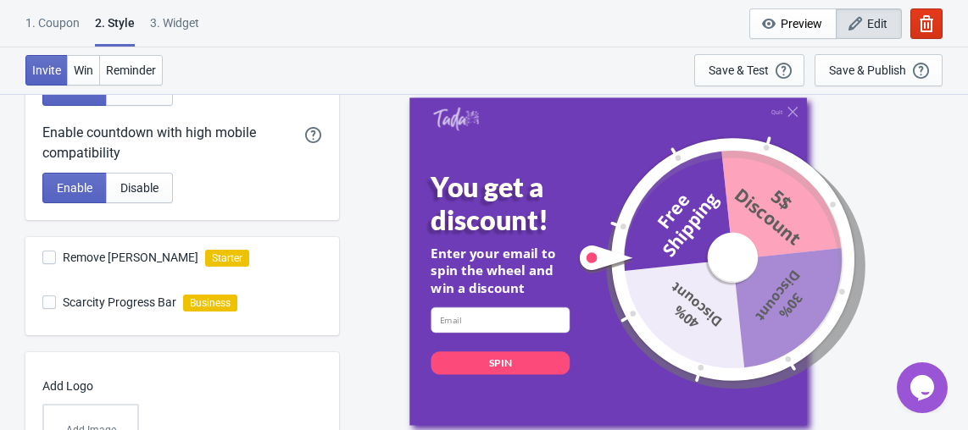
scroll to position [0, 0]
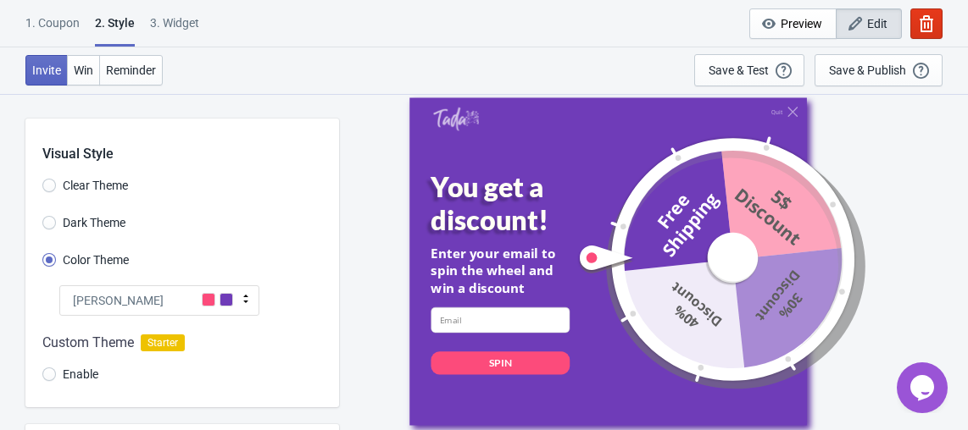
click at [70, 230] on label "Dark Theme" at bounding box center [83, 223] width 83 height 24
click at [56, 230] on input "Dark Theme" at bounding box center [49, 231] width 14 height 30
radio input "true"
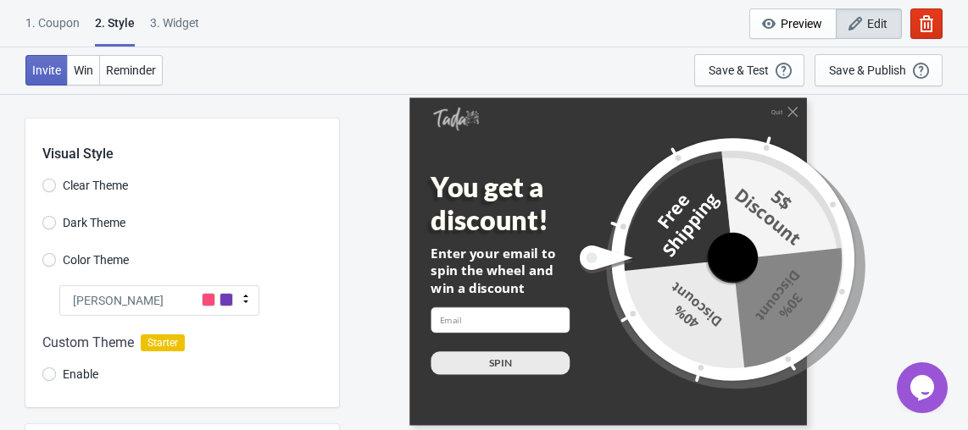
click at [70, 230] on span "Dark Theme" at bounding box center [94, 222] width 63 height 17
click at [56, 230] on input "Dark Theme" at bounding box center [49, 231] width 14 height 30
click at [75, 252] on span "Color Theme" at bounding box center [96, 260] width 66 height 17
click at [56, 253] on input "Color Theme" at bounding box center [49, 268] width 14 height 30
radio input "true"
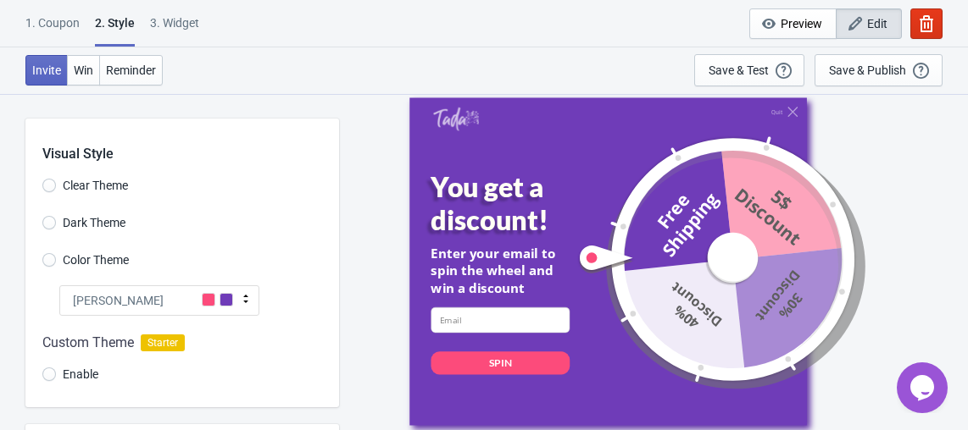
click at [99, 184] on span "Clear Theme" at bounding box center [95, 185] width 65 height 17
click at [56, 184] on input "Clear Theme" at bounding box center [49, 194] width 14 height 30
radio input "true"
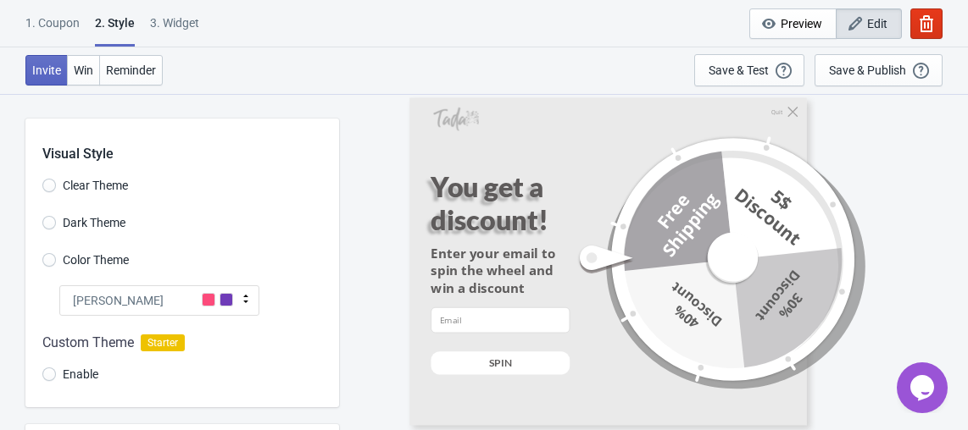
click at [97, 250] on label "Color Theme" at bounding box center [85, 260] width 86 height 24
click at [56, 253] on input "Color Theme" at bounding box center [49, 268] width 14 height 30
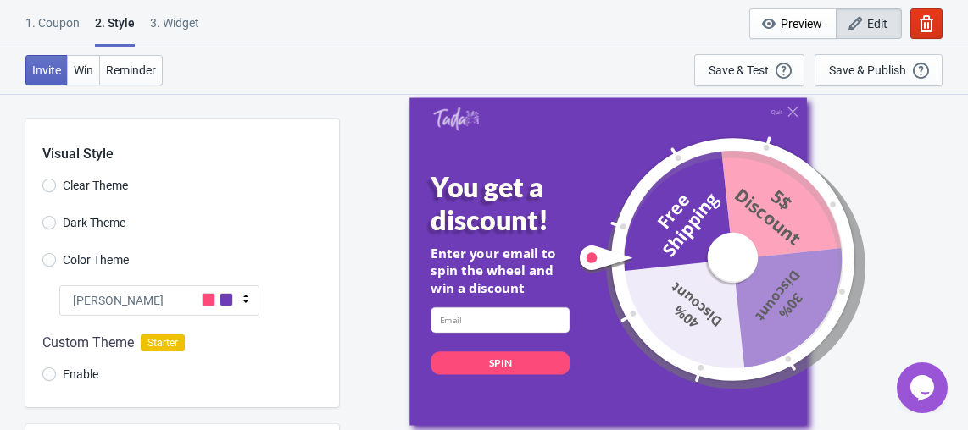
click at [125, 291] on div "[PERSON_NAME]" at bounding box center [159, 301] width 200 height 30
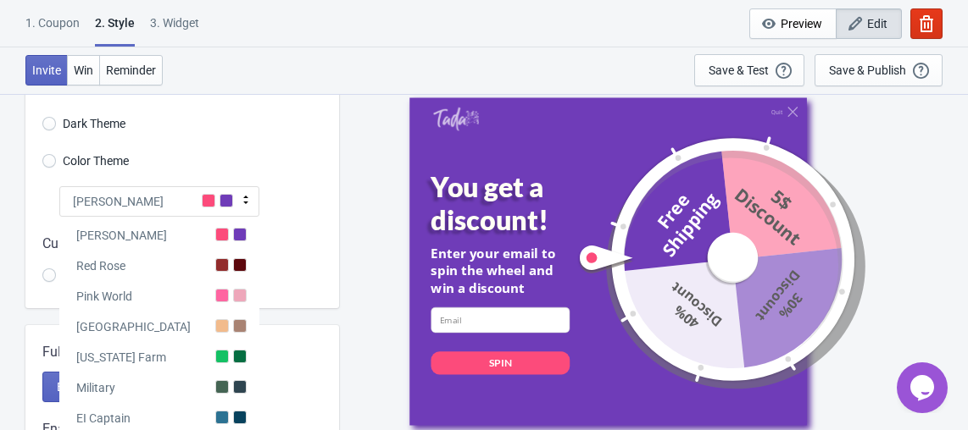
scroll to position [103, 0]
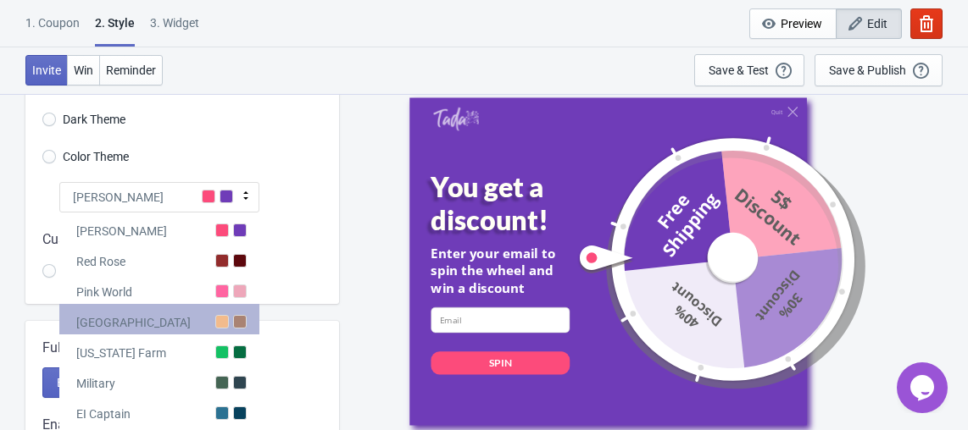
click at [210, 321] on div "[GEOGRAPHIC_DATA]" at bounding box center [159, 319] width 200 height 30
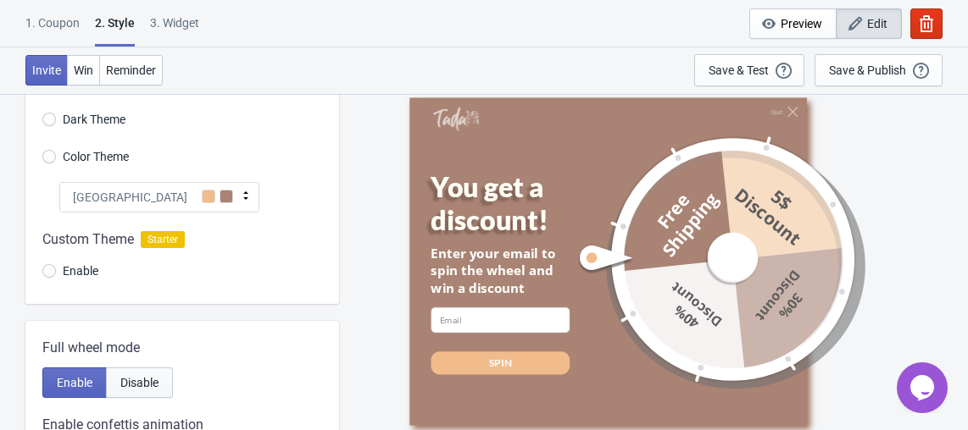
click at [130, 391] on button "Disable" at bounding box center [139, 383] width 67 height 30
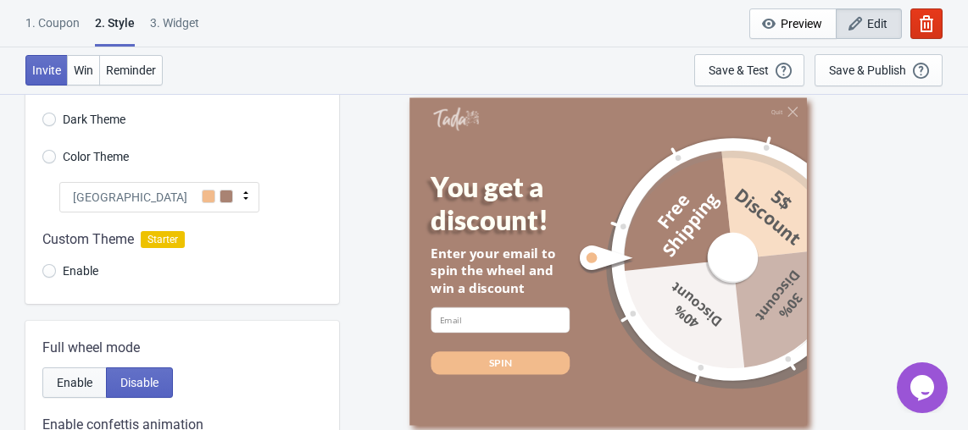
click at [86, 388] on span "Enable" at bounding box center [75, 383] width 36 height 14
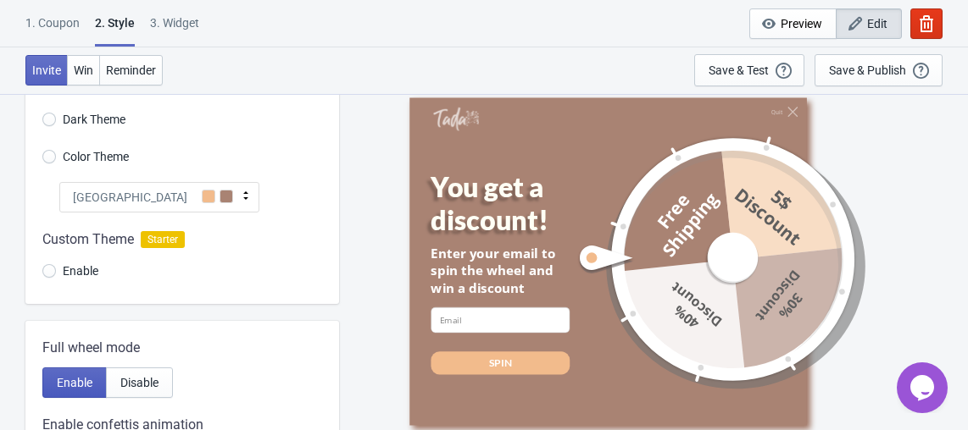
radio input "true"
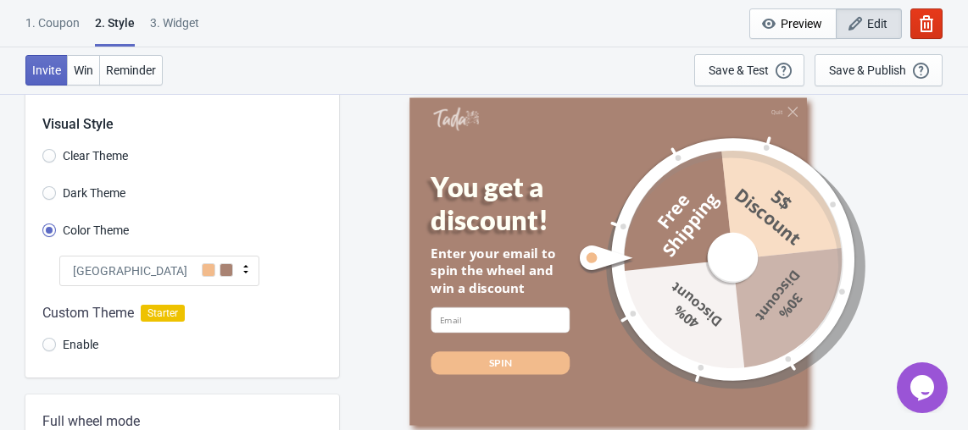
scroll to position [18, 0]
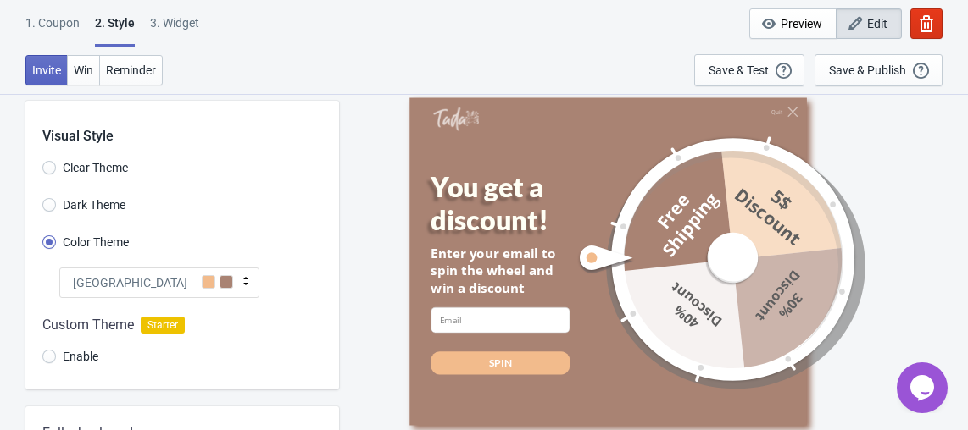
click at [76, 361] on span "Enable" at bounding box center [81, 356] width 36 height 17
click at [56, 361] on input "Enable" at bounding box center [49, 365] width 14 height 30
radio input "true"
click at [76, 361] on span "Enable" at bounding box center [81, 356] width 36 height 17
click at [56, 361] on input "Enable" at bounding box center [49, 365] width 14 height 30
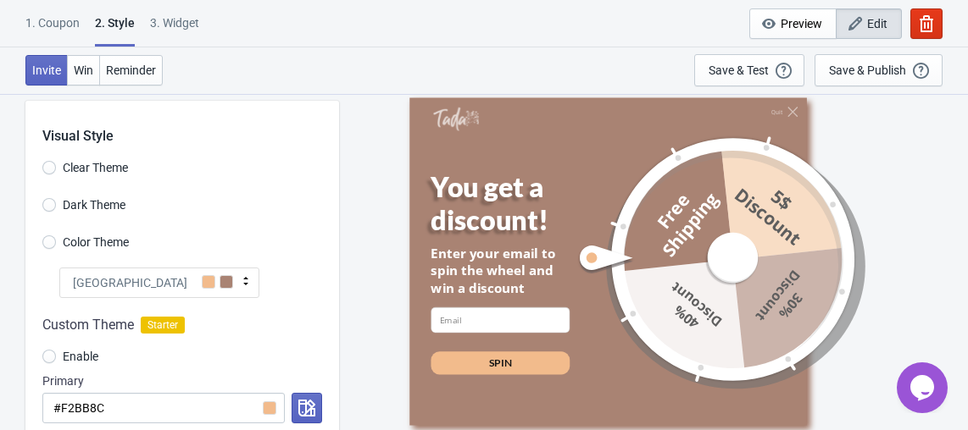
click at [89, 160] on span "Clear Theme" at bounding box center [95, 167] width 65 height 17
click at [56, 161] on input "Clear Theme" at bounding box center [49, 176] width 14 height 30
radio input "true"
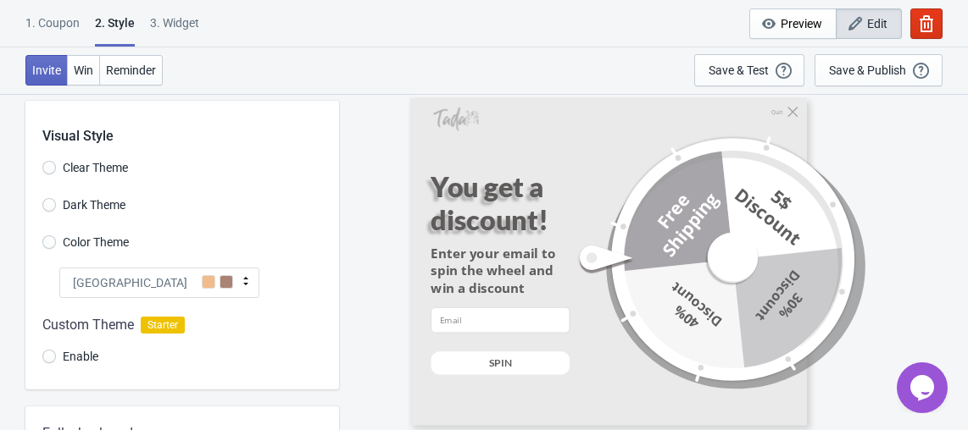
click at [69, 352] on span "Enable" at bounding box center [81, 356] width 36 height 17
click at [56, 352] on input "Enable" at bounding box center [49, 365] width 14 height 30
radio input "true"
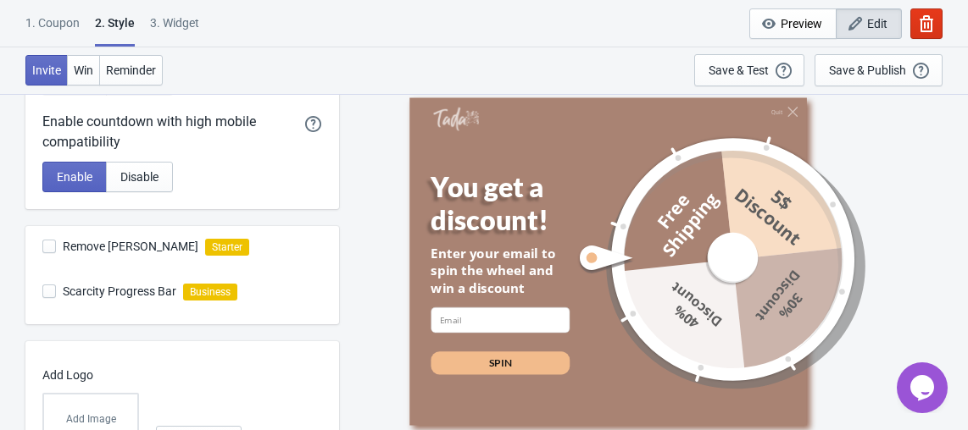
scroll to position [892, 0]
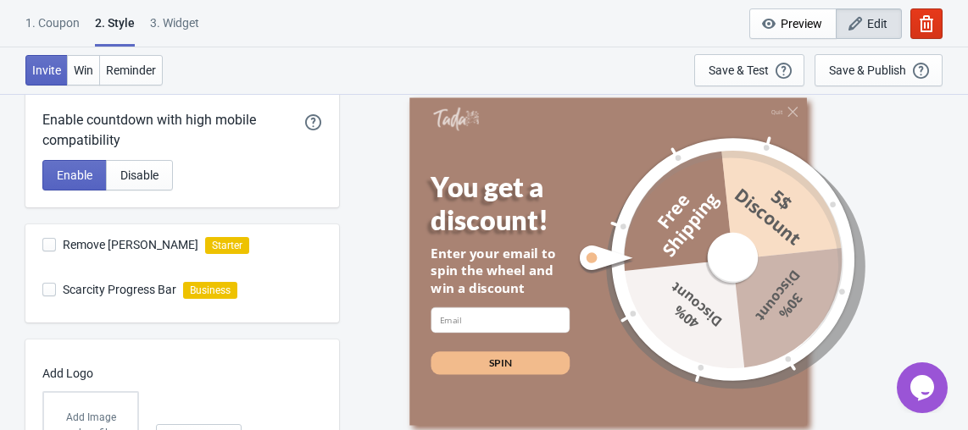
click at [121, 247] on span "Remove [PERSON_NAME]" at bounding box center [131, 244] width 136 height 17
click at [43, 247] on input "Remove [PERSON_NAME]" at bounding box center [42, 253] width 1 height 30
checkbox input "true"
radio input "true"
click at [131, 293] on span "Scarcity Progress Bar" at bounding box center [120, 289] width 114 height 17
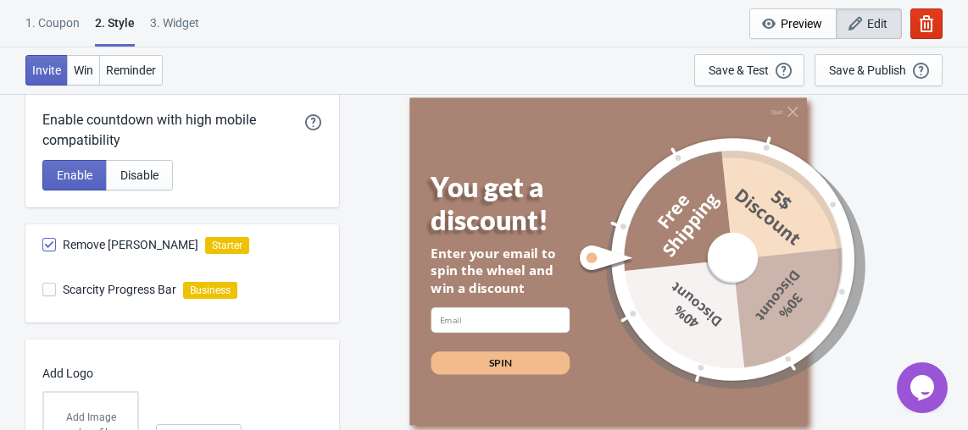
click at [43, 293] on input "Scarcity Progress Bar" at bounding box center [42, 298] width 1 height 30
checkbox input "false"
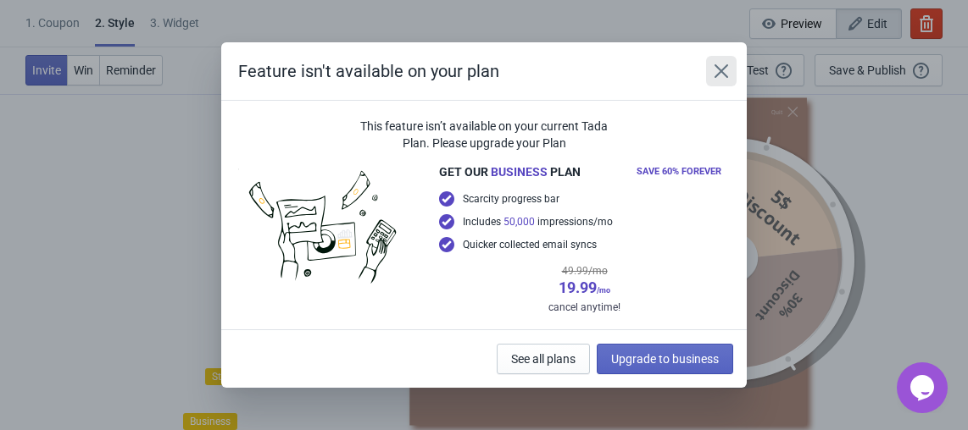
click at [727, 74] on icon "Close" at bounding box center [721, 71] width 17 height 17
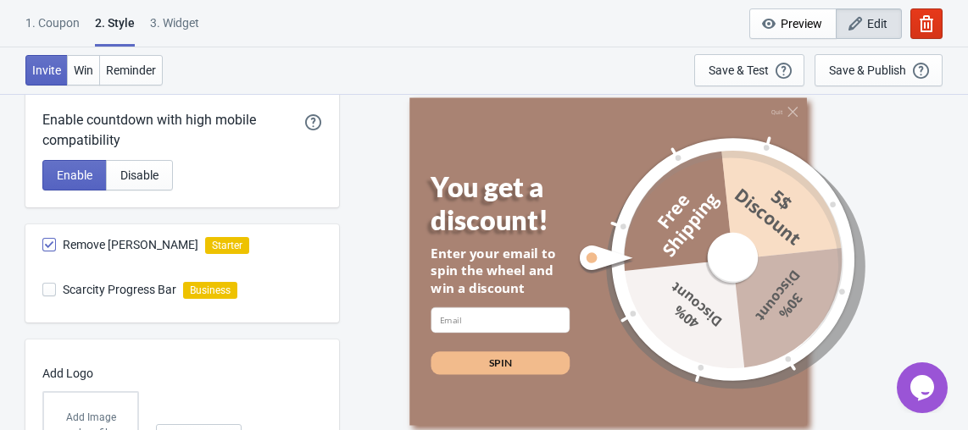
scroll to position [1014, 0]
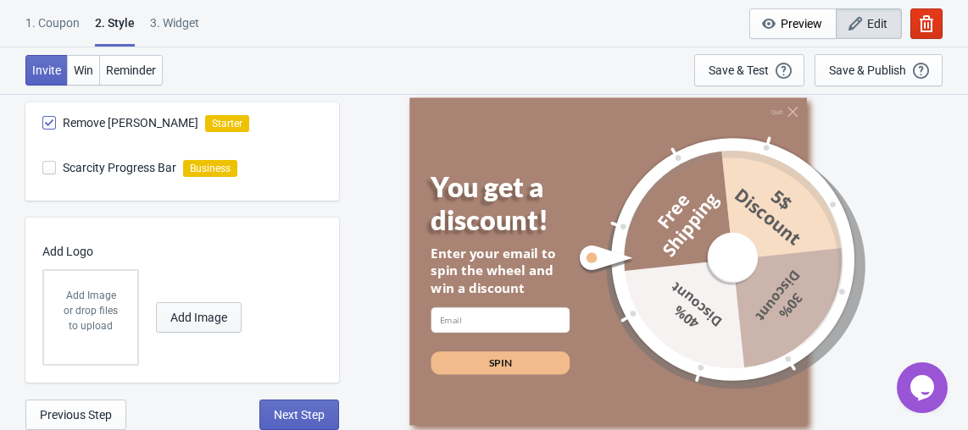
click at [191, 324] on button "Add Image" at bounding box center [199, 317] width 86 height 30
click at [187, 327] on button "Add Image" at bounding box center [199, 317] width 86 height 30
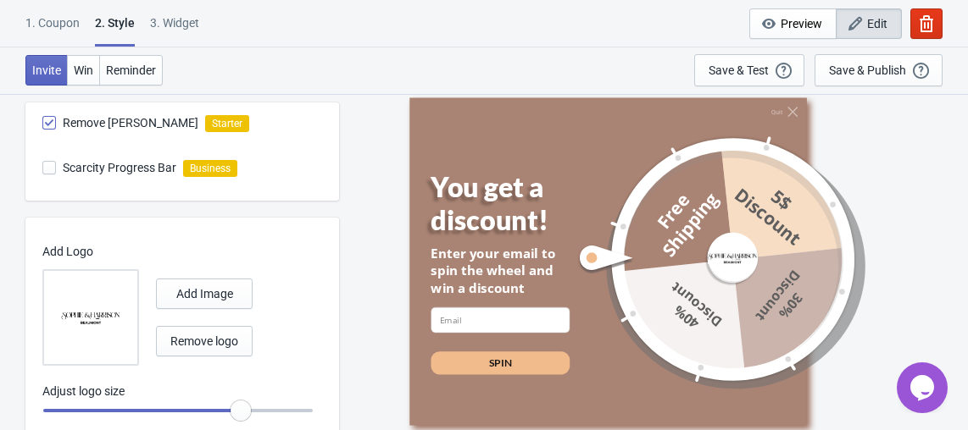
scroll to position [1069, 0]
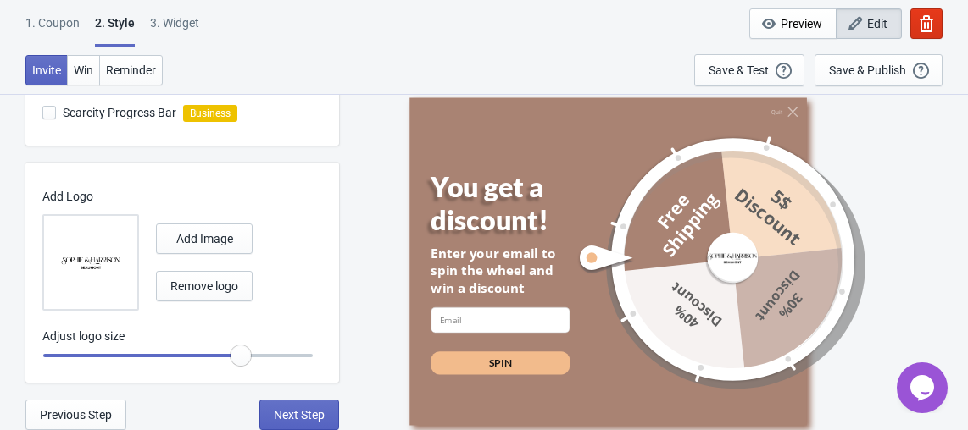
radio input "true"
drag, startPoint x: 242, startPoint y: 348, endPoint x: 228, endPoint y: 351, distance: 14.6
type input "0.95"
click at [228, 351] on input "range" at bounding box center [177, 356] width 271 height 30
click at [283, 413] on span "Next Step" at bounding box center [299, 415] width 51 height 14
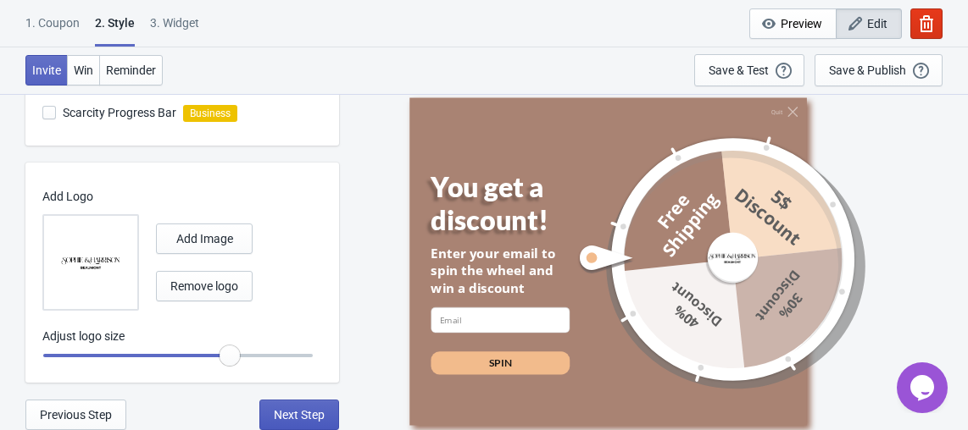
select select "once"
select select "1"
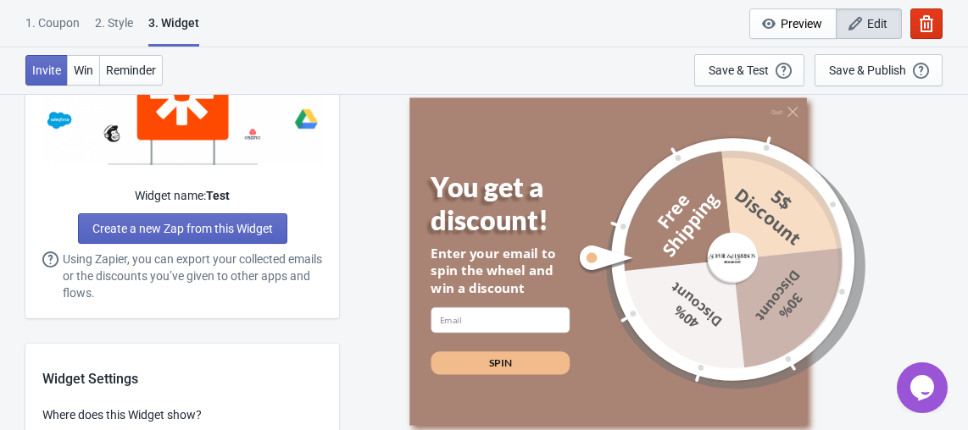
scroll to position [0, 0]
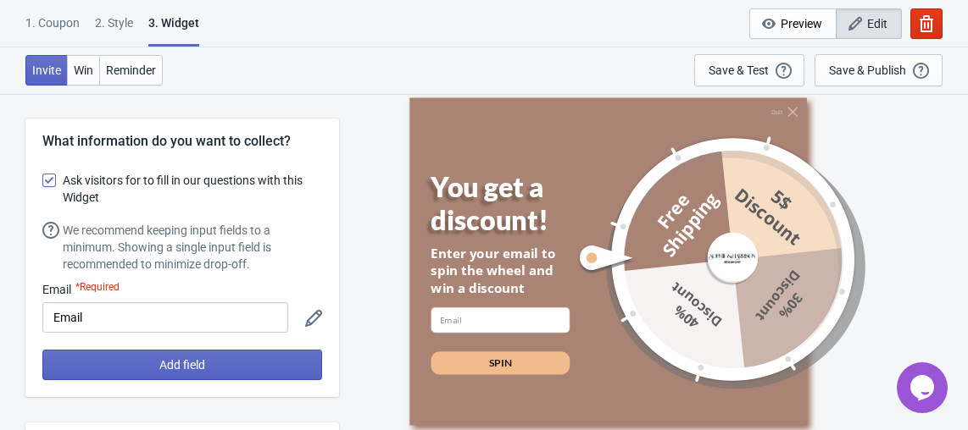
click at [47, 178] on span at bounding box center [49, 181] width 14 height 14
click at [43, 178] on input "Ask visitors for to fill in our questions with this Widget" at bounding box center [42, 189] width 1 height 30
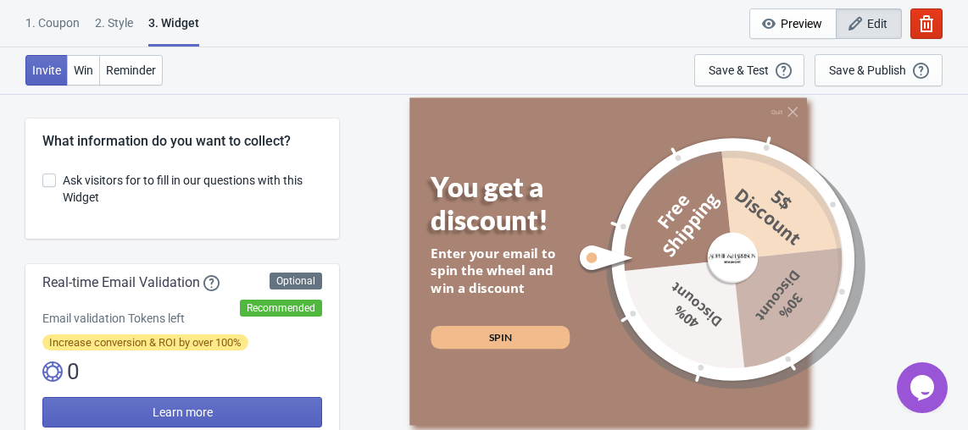
click at [47, 178] on span at bounding box center [49, 181] width 14 height 14
click at [43, 178] on input "Ask visitors for to fill in our questions with this Widget" at bounding box center [42, 189] width 1 height 30
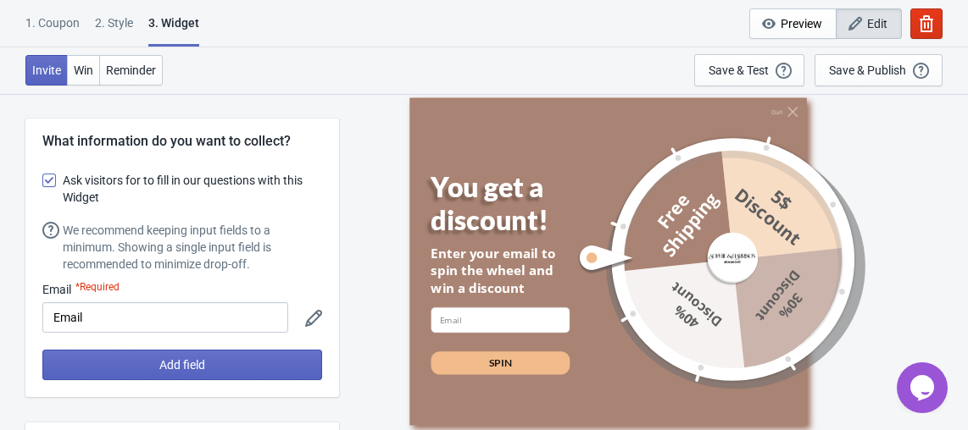
click at [47, 178] on span at bounding box center [49, 181] width 14 height 14
click at [43, 178] on input "Ask visitors for to fill in our questions with this Widget" at bounding box center [42, 189] width 1 height 30
checkbox input "false"
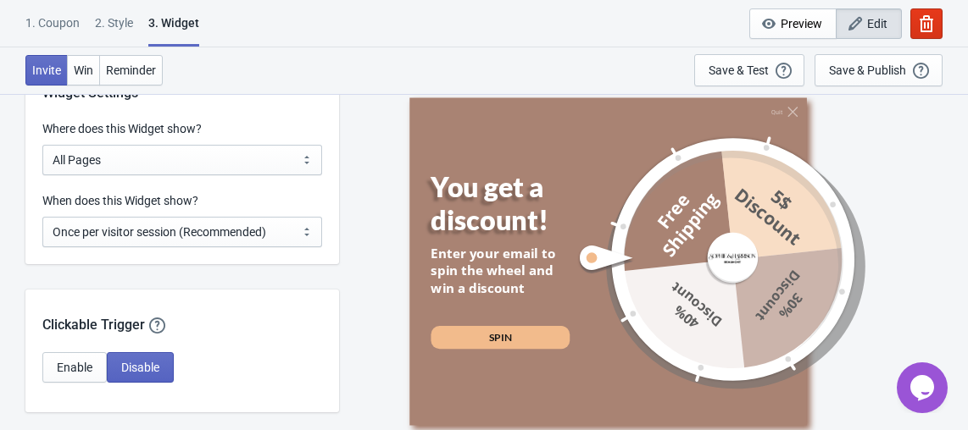
scroll to position [1195, 0]
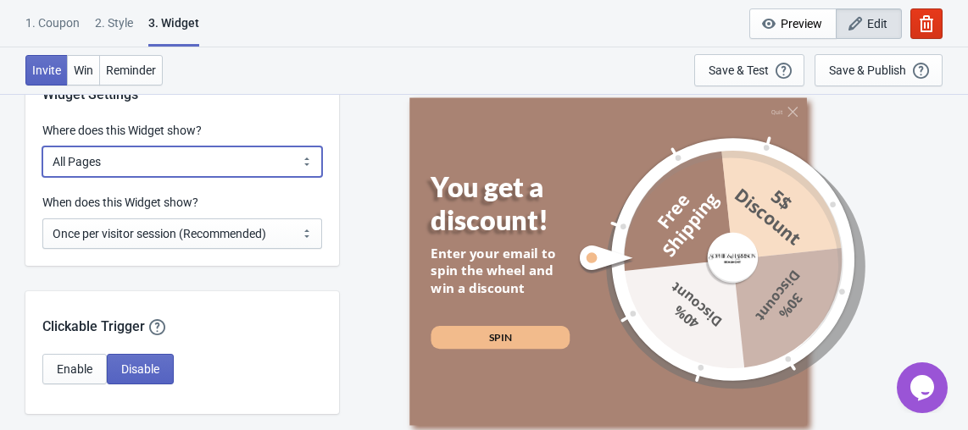
click at [213, 155] on select "All Pages All Product Pages All Blog Pages All Static Pages Specific Product(s)…" at bounding box center [182, 162] width 280 height 30
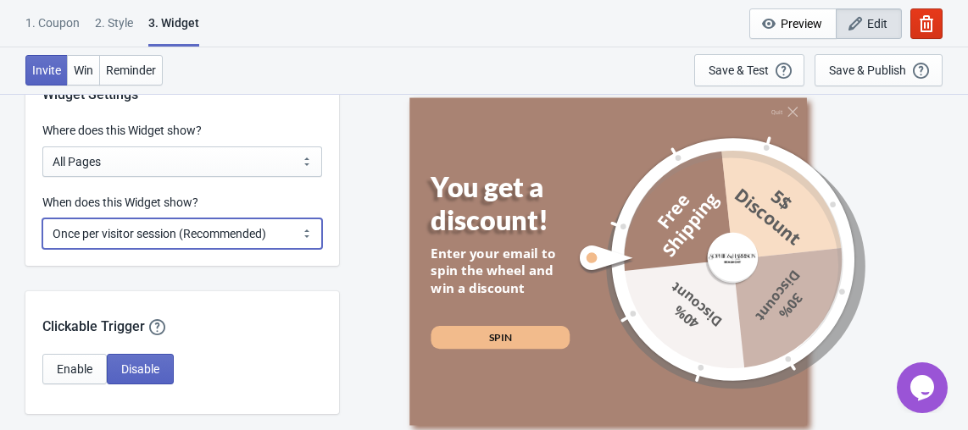
click at [217, 229] on select "Every new visit of page Once every period of time Once per visitor session (Rec…" at bounding box center [182, 234] width 280 height 30
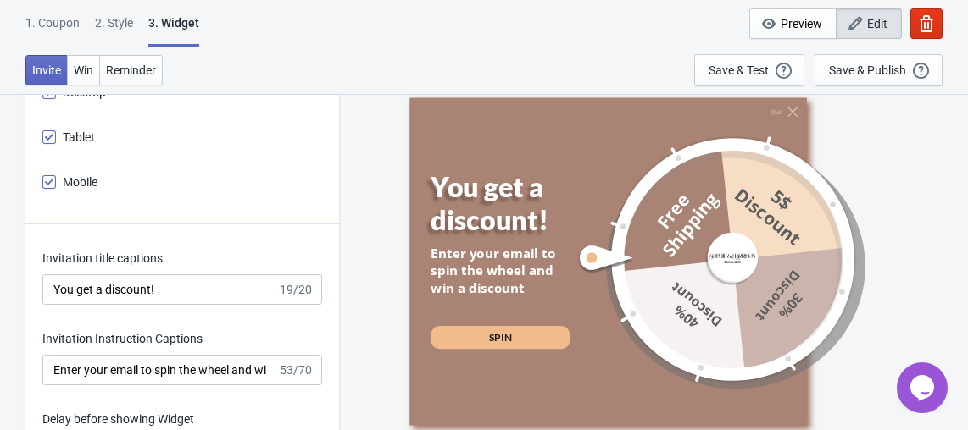
scroll to position [2071, 0]
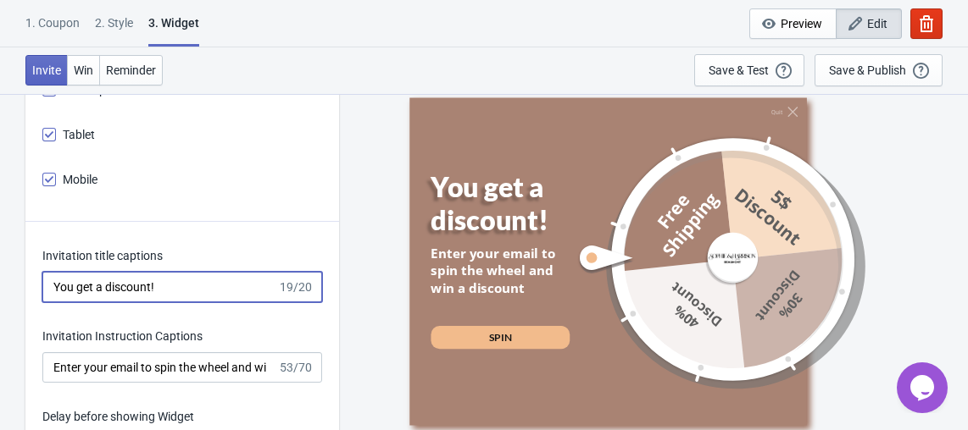
click at [164, 290] on input "You get a discount!" at bounding box center [159, 287] width 235 height 30
type input "Try your luck!"
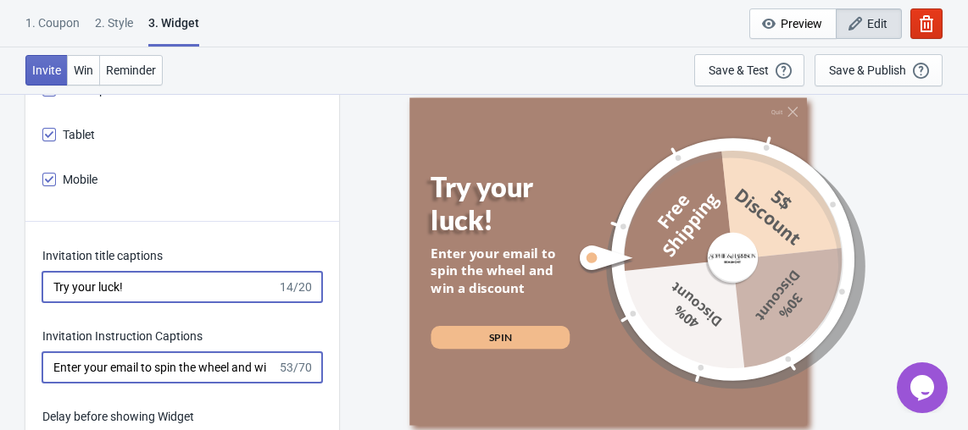
click at [188, 363] on input "Enter your email to spin the wheel and win a discount" at bounding box center [159, 367] width 235 height 30
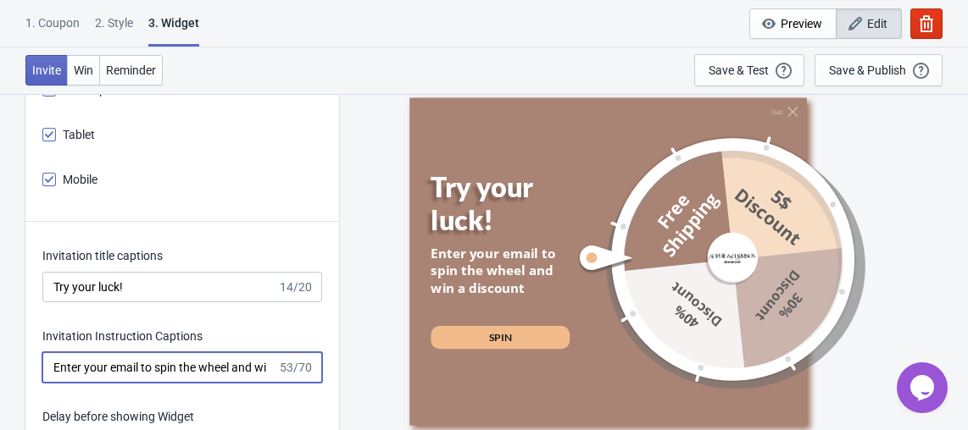
click at [188, 363] on input "Enter your email to spin the wheel and win a discount" at bounding box center [159, 367] width 235 height 30
paste input "🎉 “Spin & Win Your Mystery Discount!"
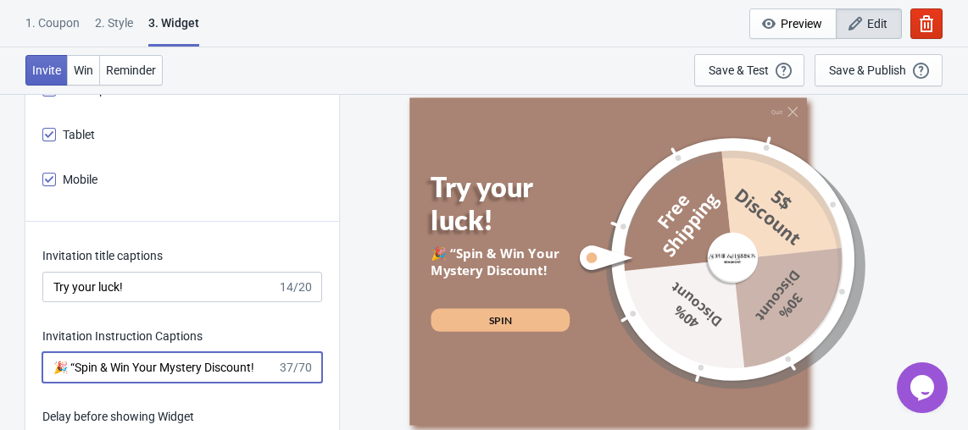
drag, startPoint x: 73, startPoint y: 371, endPoint x: 25, endPoint y: 369, distance: 48.4
click at [58, 369] on input "“Spin & Win Your Mystery Discount!" at bounding box center [159, 367] width 235 height 30
click at [251, 363] on input "Spin & Win Your Mystery Discount!" at bounding box center [159, 367] width 235 height 30
paste input "🎉"
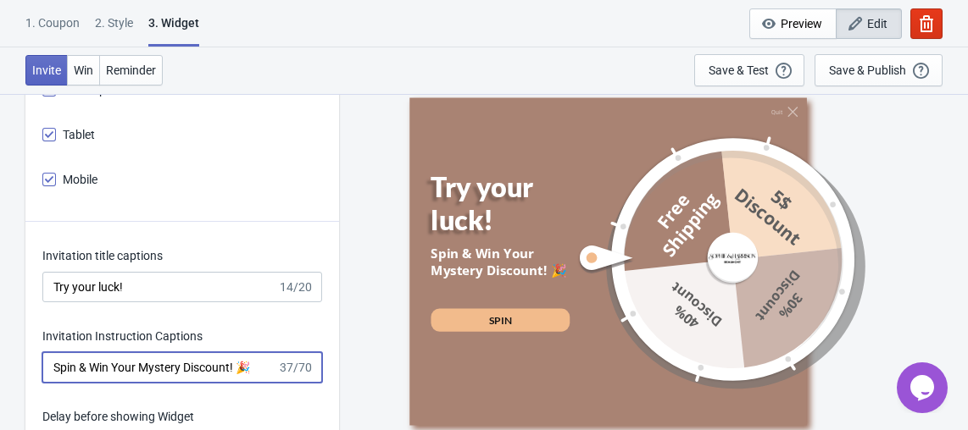
type input "Spin & Win Your Mystery Discount! 🎉"
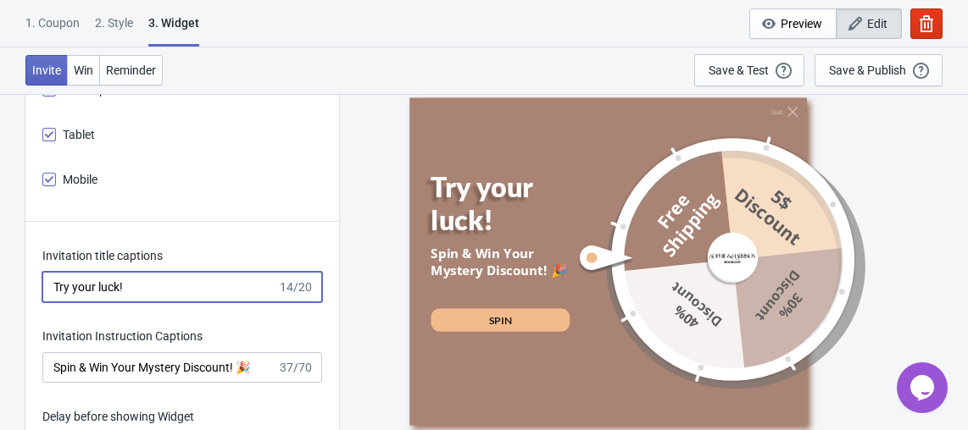
click at [174, 294] on input "Try your luck!" at bounding box center [159, 287] width 235 height 30
type input "O"
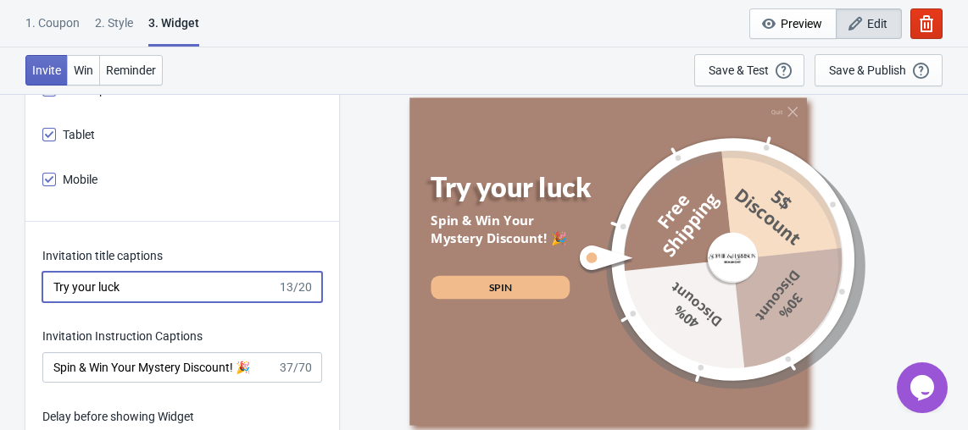
type input "Try your luck!"
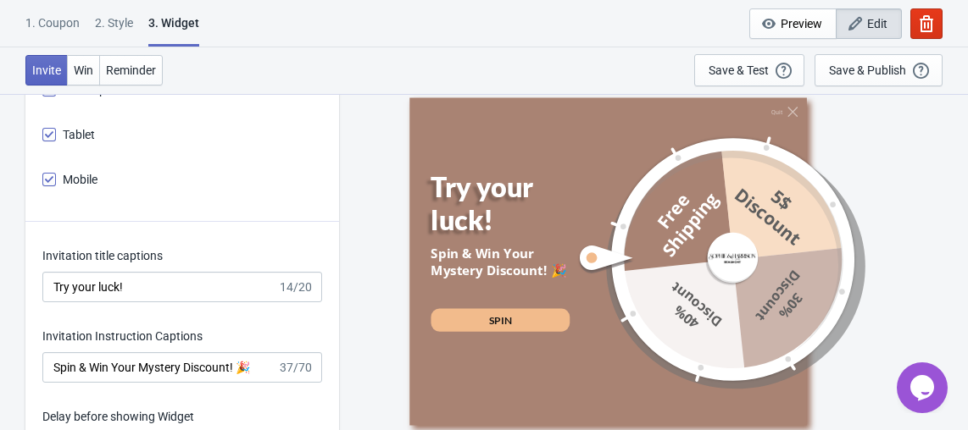
click at [256, 171] on div "Mobile" at bounding box center [182, 182] width 280 height 28
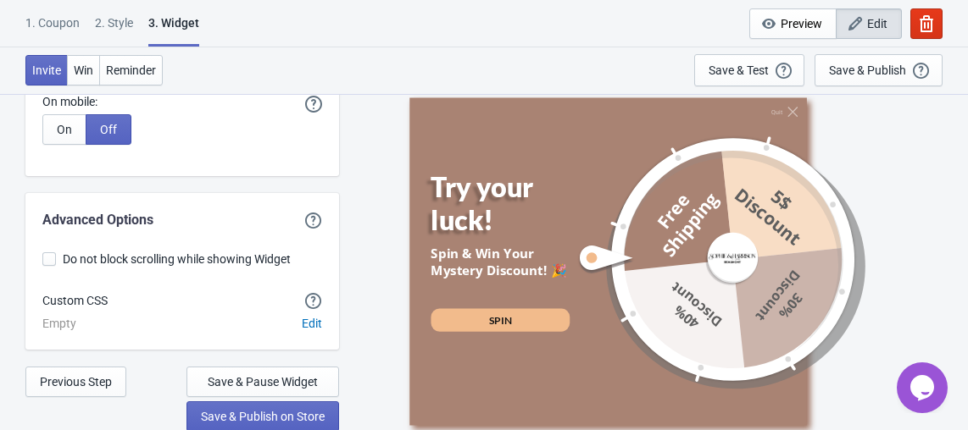
scroll to position [4347, 0]
click at [97, 388] on span "Previous Step" at bounding box center [76, 383] width 72 height 14
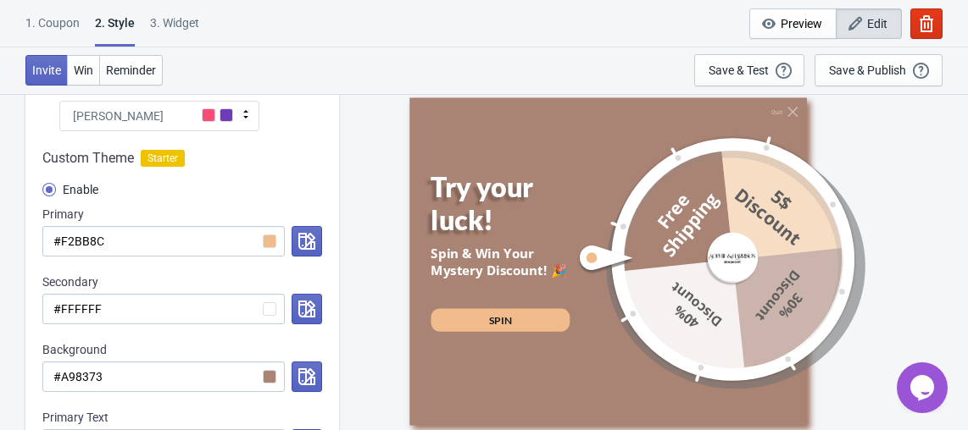
scroll to position [183, 0]
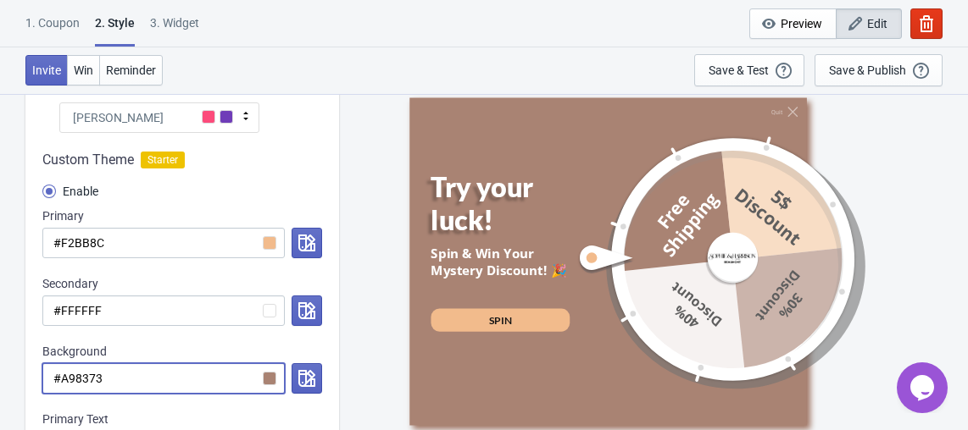
click at [266, 377] on input "#A98373" at bounding box center [163, 378] width 242 height 30
click at [272, 376] on input "#A98373" at bounding box center [163, 378] width 242 height 30
click at [306, 372] on icon "button" at bounding box center [306, 378] width 17 height 17
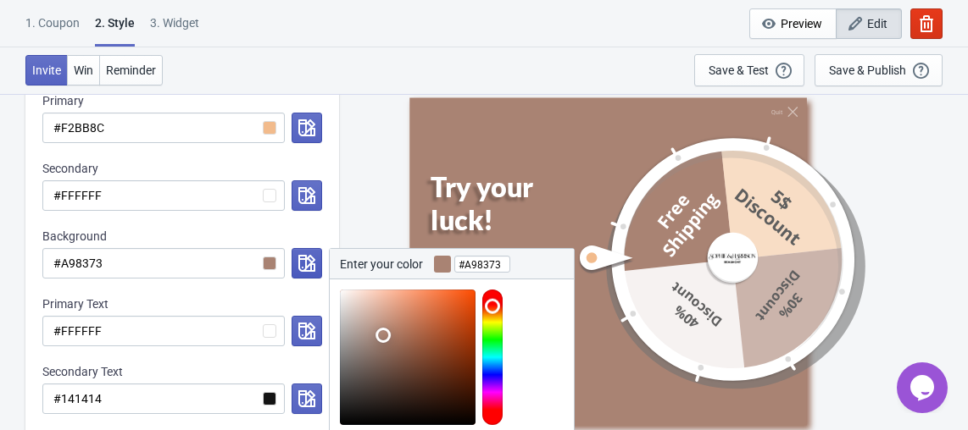
scroll to position [299, 0]
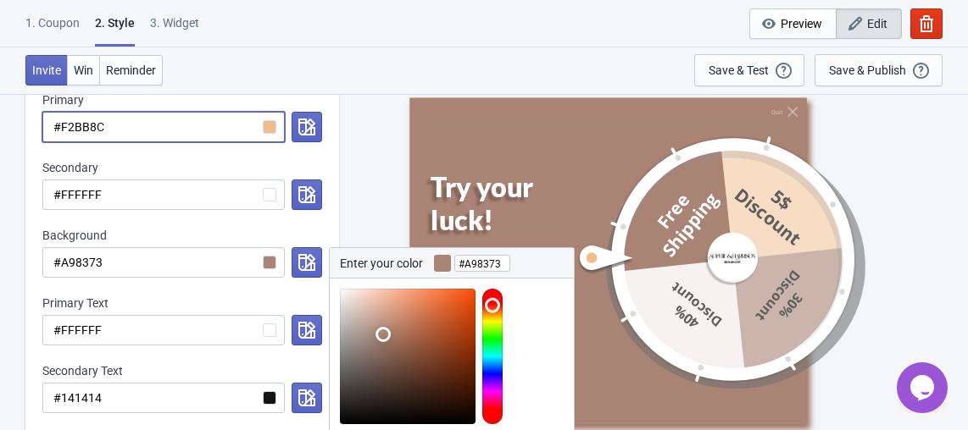
click at [210, 132] on input "#F2BB8C" at bounding box center [163, 127] width 242 height 30
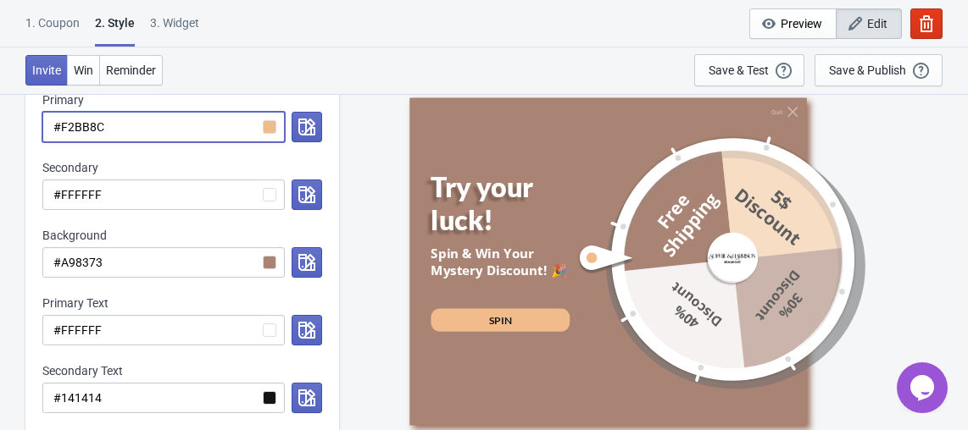
click at [210, 132] on input "#F2BB8C" at bounding box center [163, 127] width 242 height 30
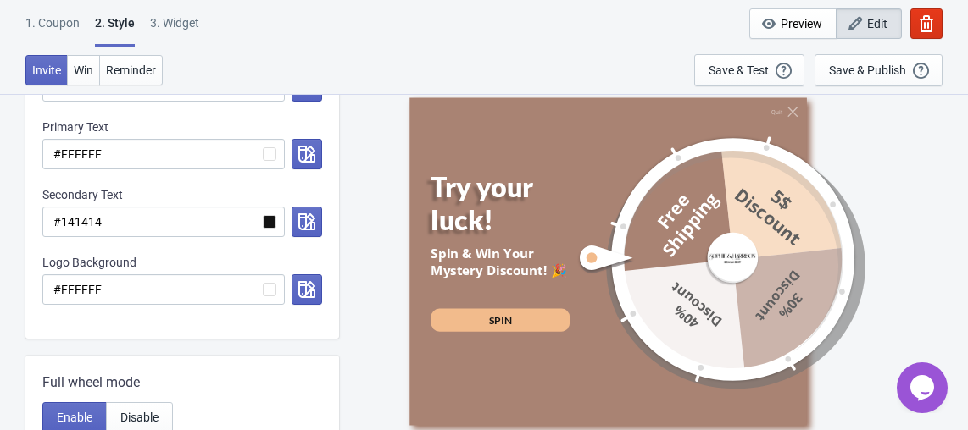
scroll to position [292, 0]
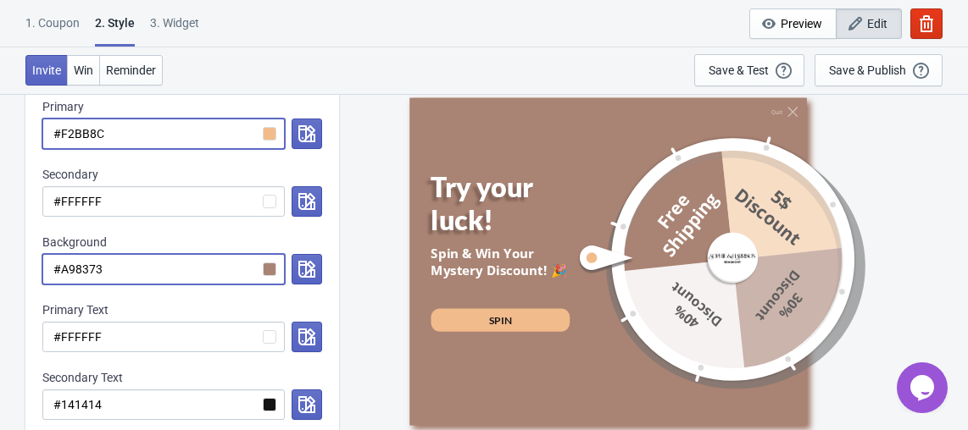
click at [169, 268] on input "#A98373" at bounding box center [163, 269] width 242 height 30
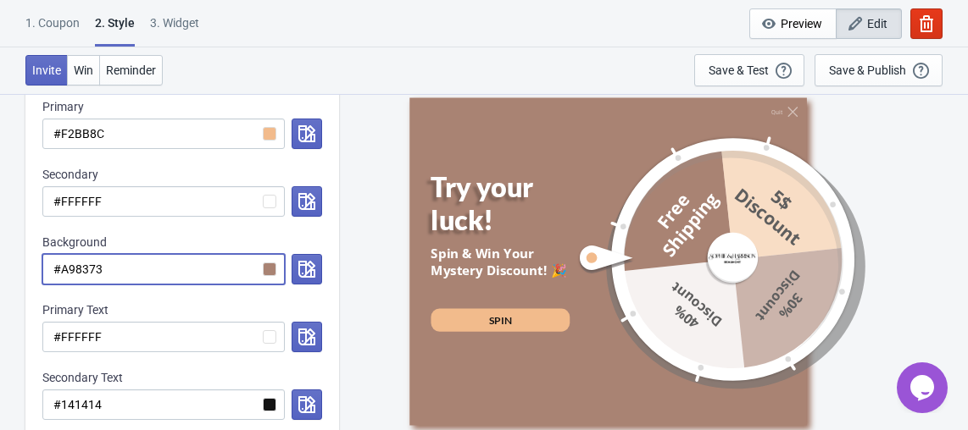
click at [169, 268] on input "#A98373" at bounding box center [163, 269] width 242 height 30
paste input "F2BB8C"
radio input "true"
type input "#F2BB8C"
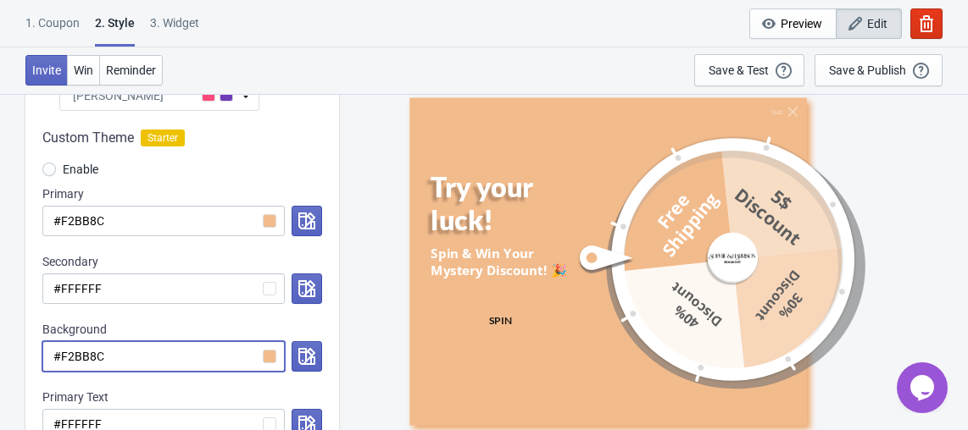
scroll to position [211, 0]
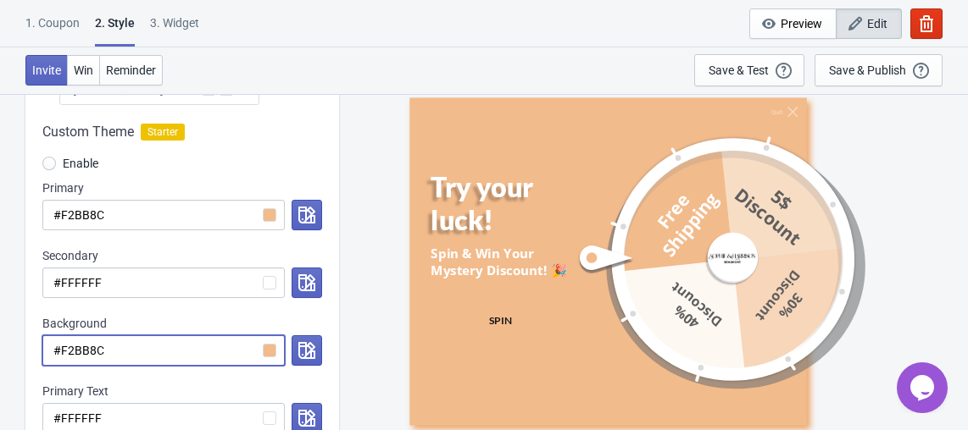
radio input "true"
type input "#A98373"
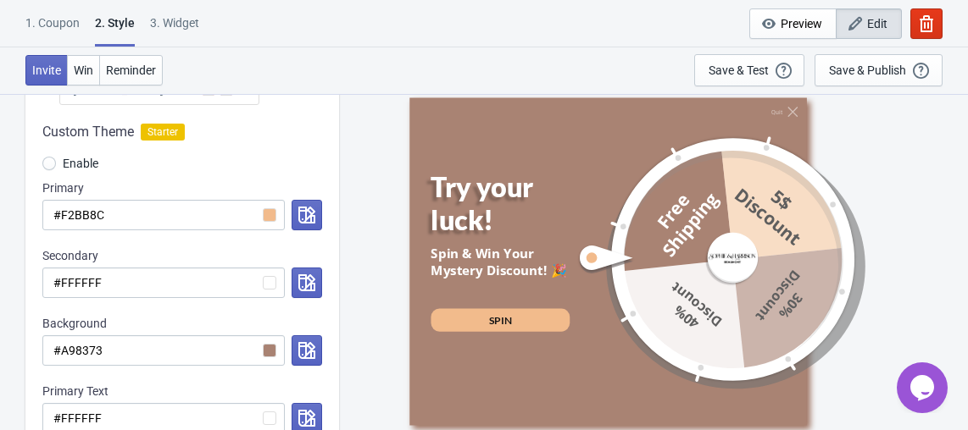
click at [367, 274] on div "Quit Try your luck! Spin & Win Your Mystery Discount! 🎉 SPIN 10% Discount 20% D…" at bounding box center [653, 261] width 612 height 336
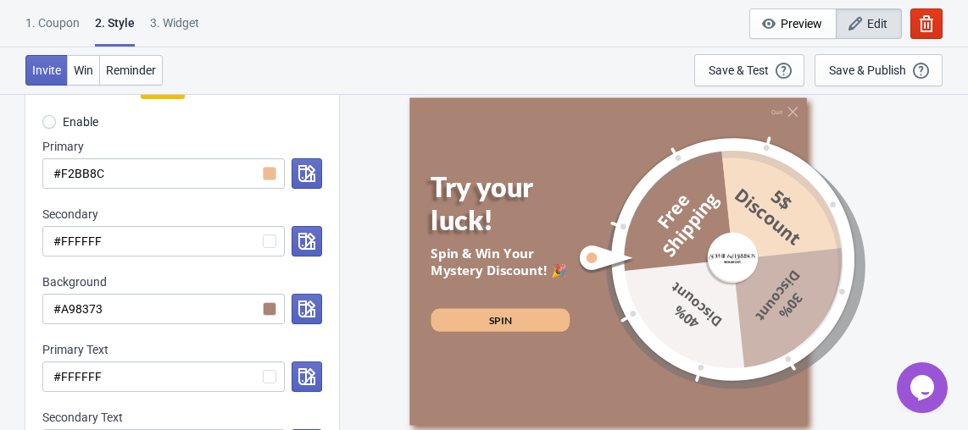
scroll to position [252, 0]
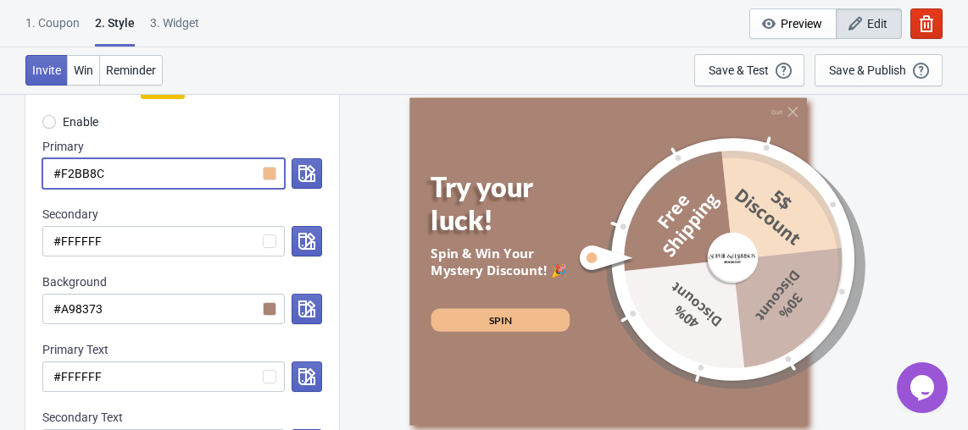
click at [271, 175] on input "#F2BB8C" at bounding box center [163, 173] width 242 height 30
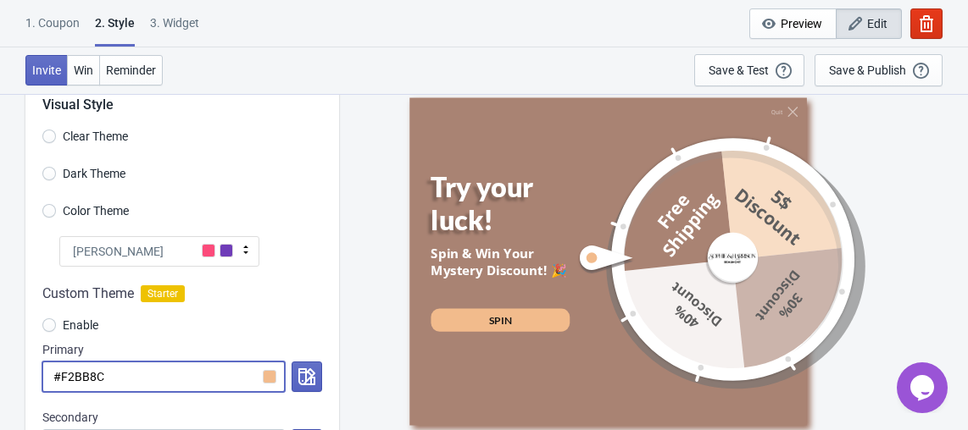
scroll to position [122, 0]
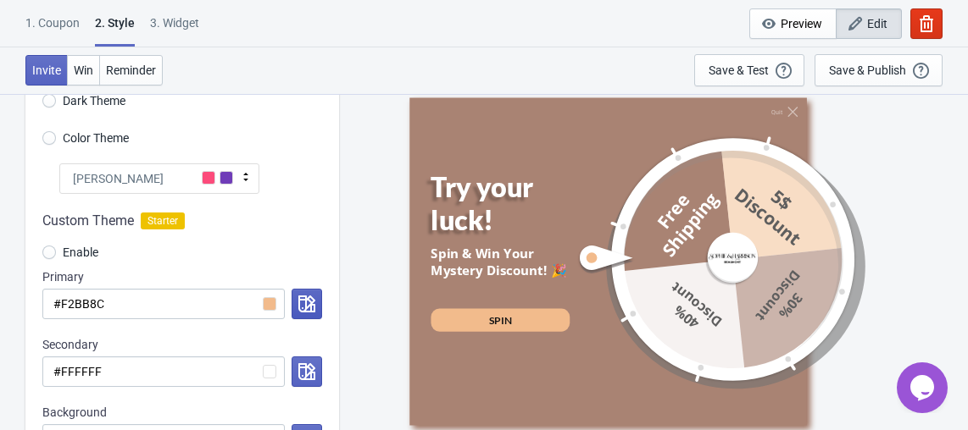
click at [297, 307] on button "button" at bounding box center [306, 304] width 30 height 30
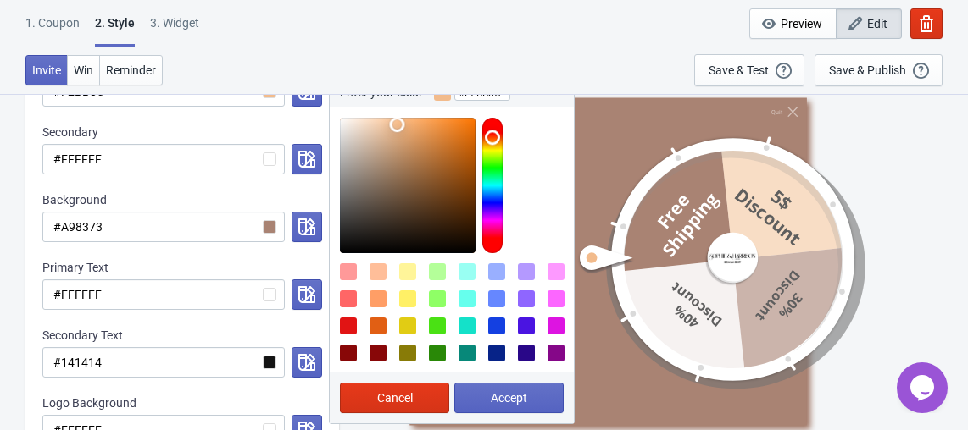
scroll to position [334, 0]
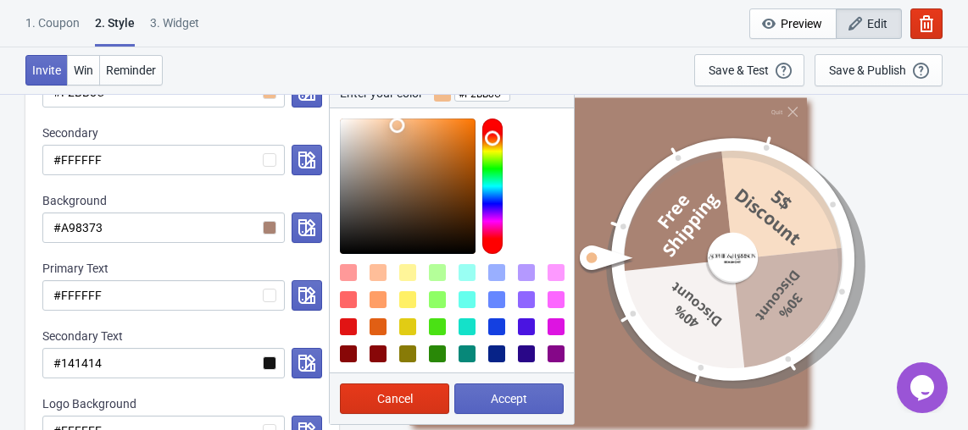
click at [435, 350] on div at bounding box center [437, 354] width 17 height 17
type input "#298807"
click at [280, 247] on div "Custom Theme Starter Enable Primary #F2BB8C Enter your color #298807 Cancel Acc…" at bounding box center [181, 231] width 313 height 498
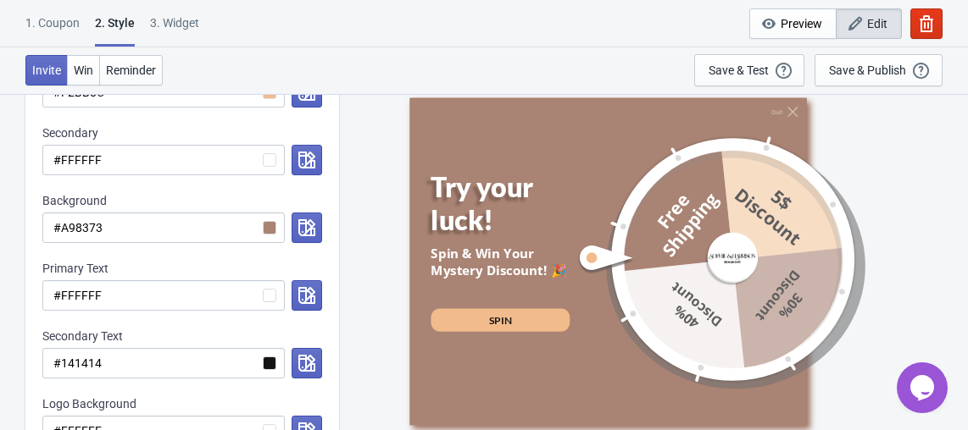
scroll to position [209, 0]
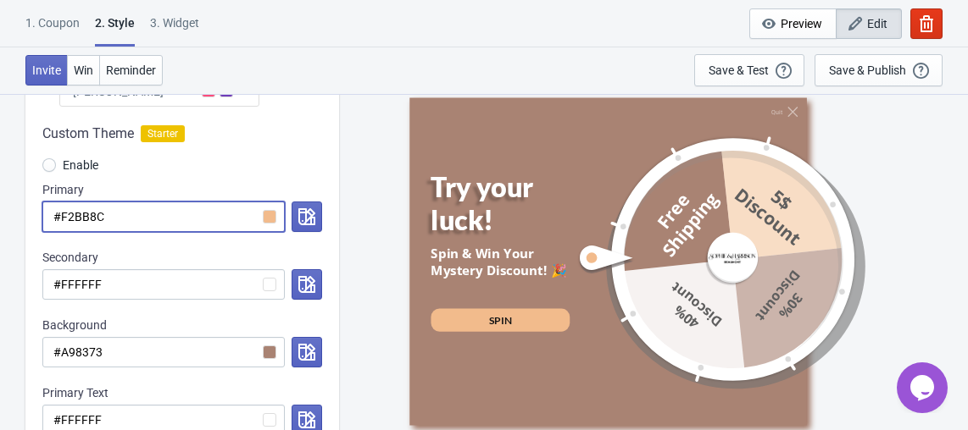
click at [269, 219] on input "#F2BB8C" at bounding box center [163, 217] width 242 height 30
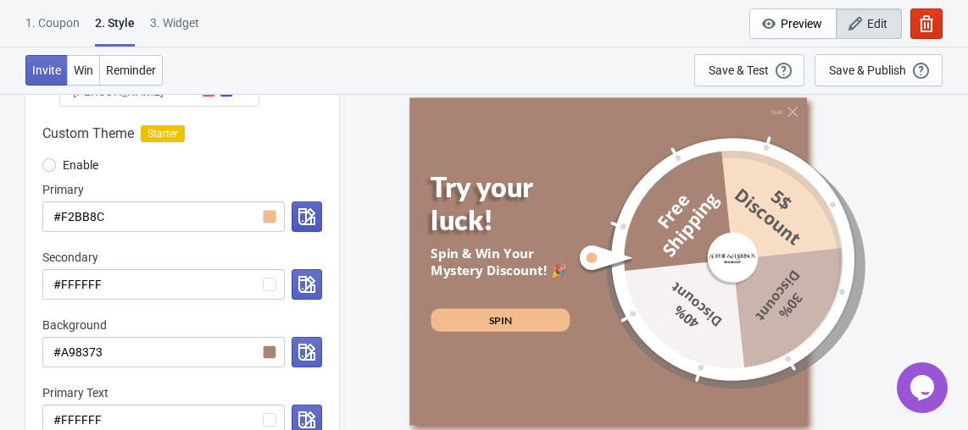
click at [305, 212] on icon "button" at bounding box center [306, 216] width 17 height 17
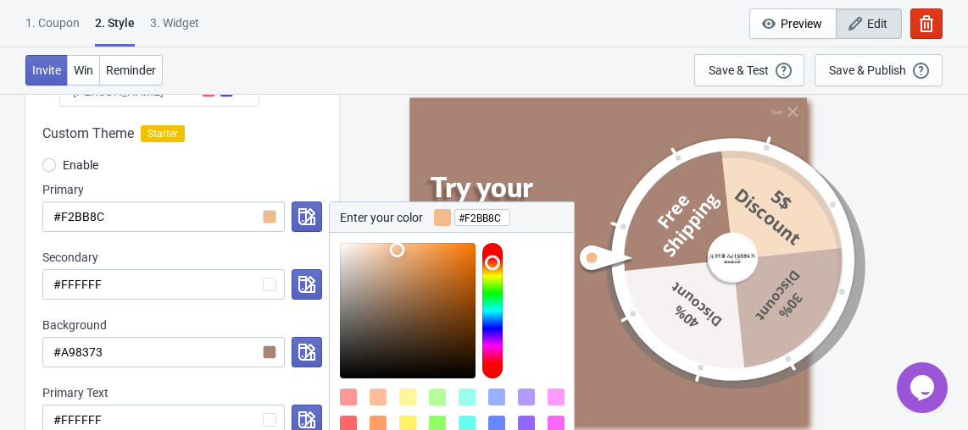
click at [431, 395] on div at bounding box center [437, 397] width 17 height 17
type input "#2d1a09"
drag, startPoint x: 399, startPoint y: 252, endPoint x: 447, endPoint y: 354, distance: 113.3
click at [447, 354] on div at bounding box center [408, 311] width 136 height 136
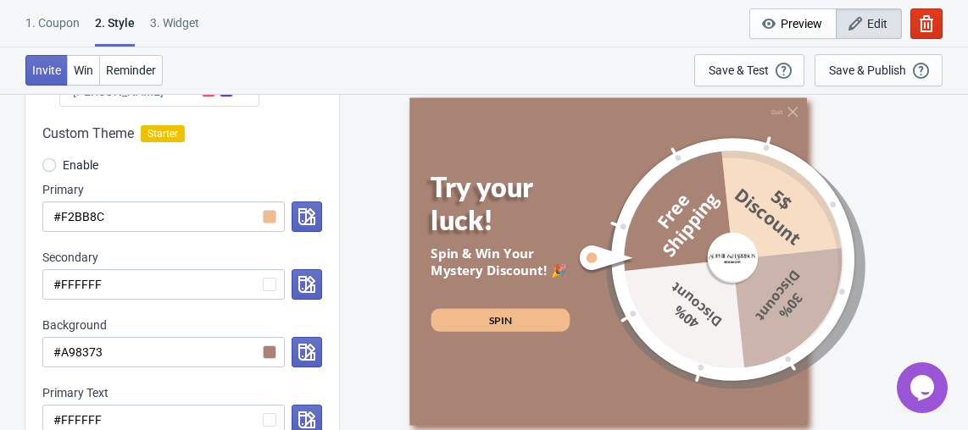
click at [308, 103] on div "Visual Style Clear Theme Dark Theme Color Theme Tada Tada Red Rose Pink World […" at bounding box center [181, 257] width 313 height 696
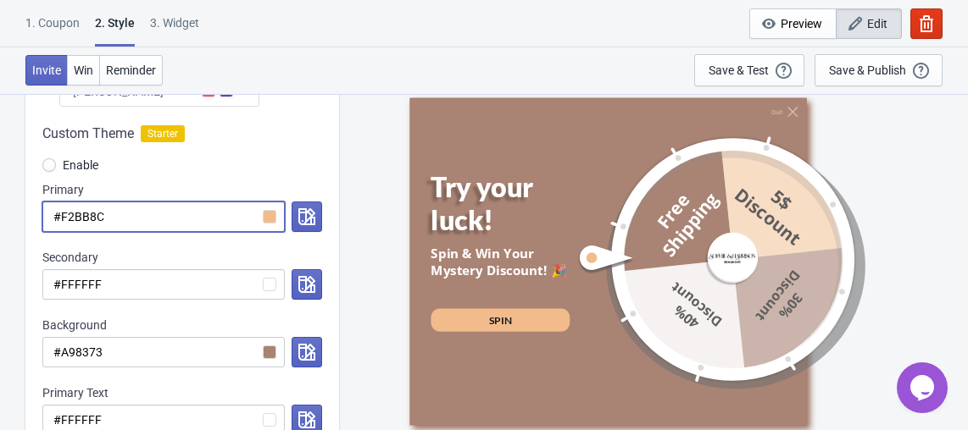
click at [194, 207] on input "#F2BB8C" at bounding box center [163, 217] width 242 height 30
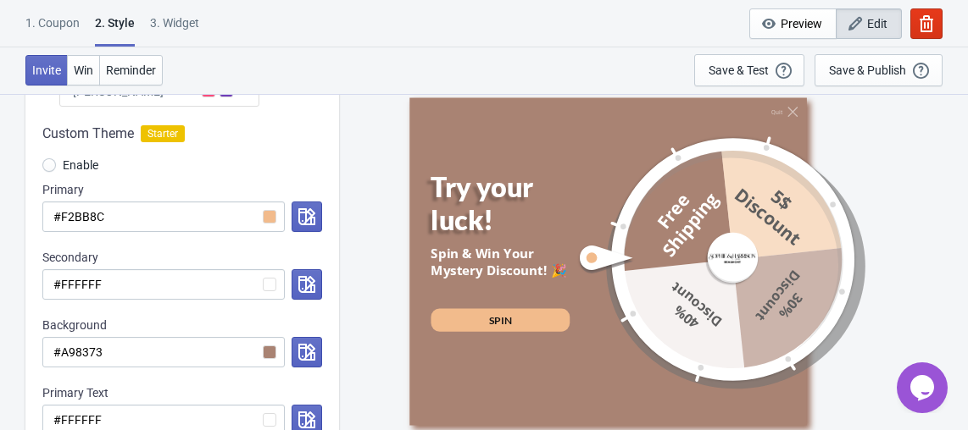
click at [325, 212] on div "Custom Theme Starter Enable Primary #F2BB8C Secondary #FFFFFF Background #A9837…" at bounding box center [181, 356] width 313 height 498
click at [311, 224] on icon "button" at bounding box center [306, 216] width 17 height 17
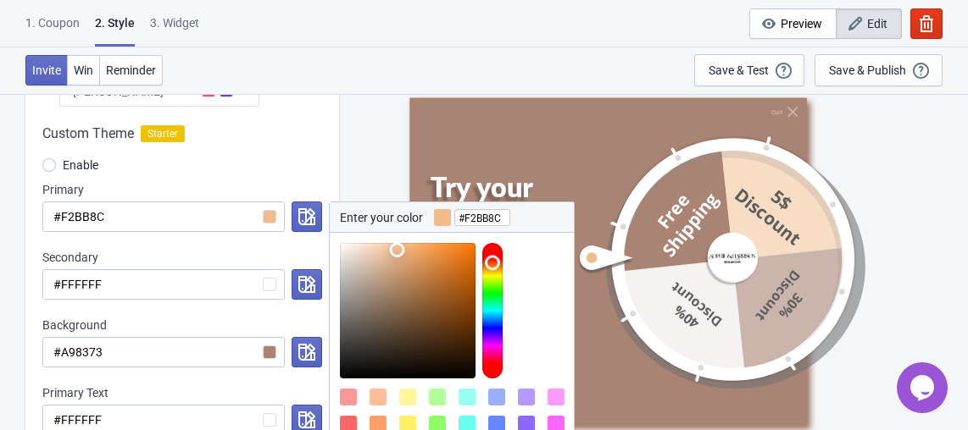
click at [408, 397] on div at bounding box center [407, 397] width 17 height 17
type input "#FFF599"
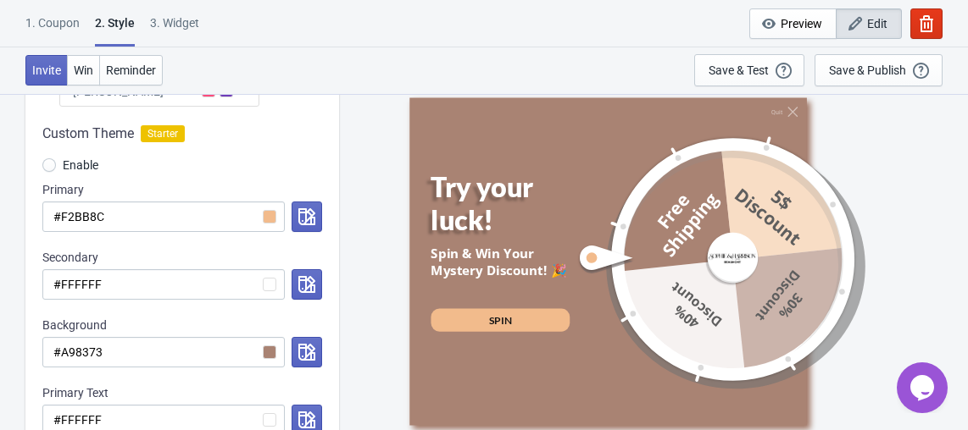
click at [299, 219] on icon "button" at bounding box center [306, 216] width 17 height 17
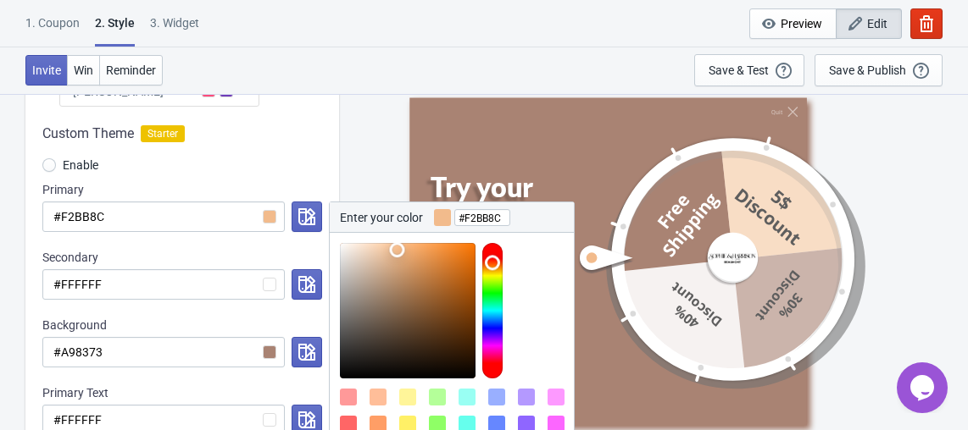
scroll to position [290, 0]
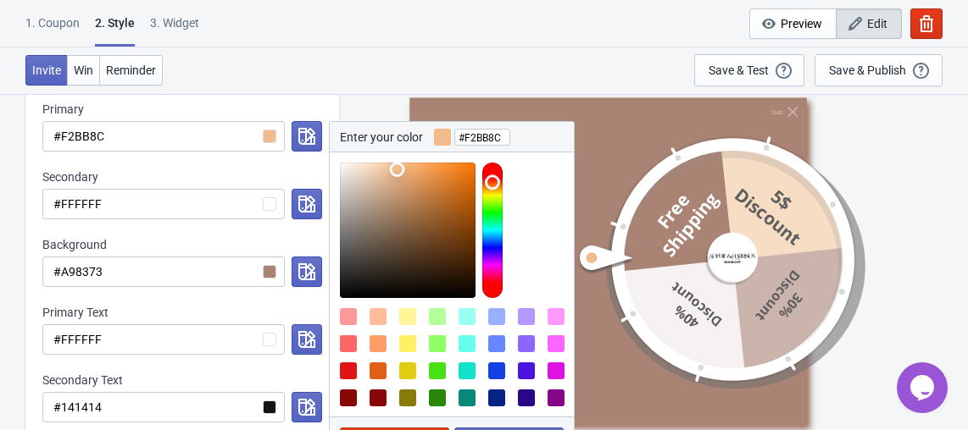
click at [408, 316] on div at bounding box center [407, 316] width 17 height 17
type input "#FFF599"
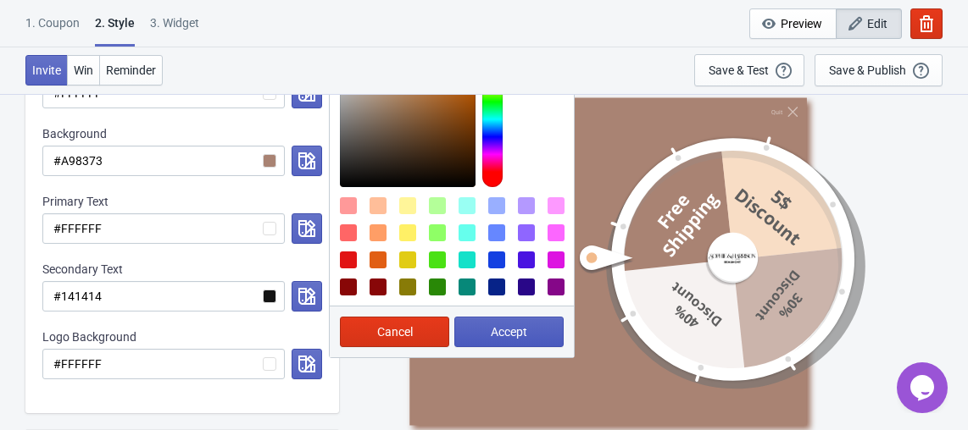
click at [508, 320] on button "Accept" at bounding box center [508, 332] width 109 height 30
radio input "true"
type input "#FFF599"
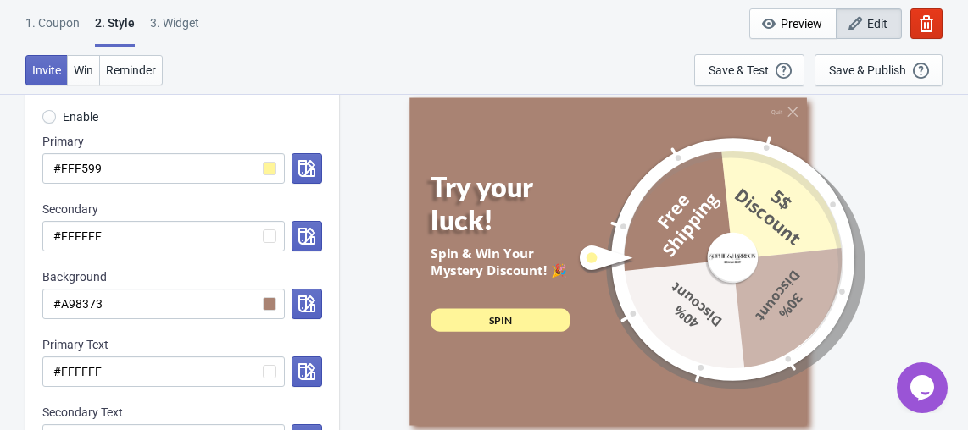
scroll to position [256, 0]
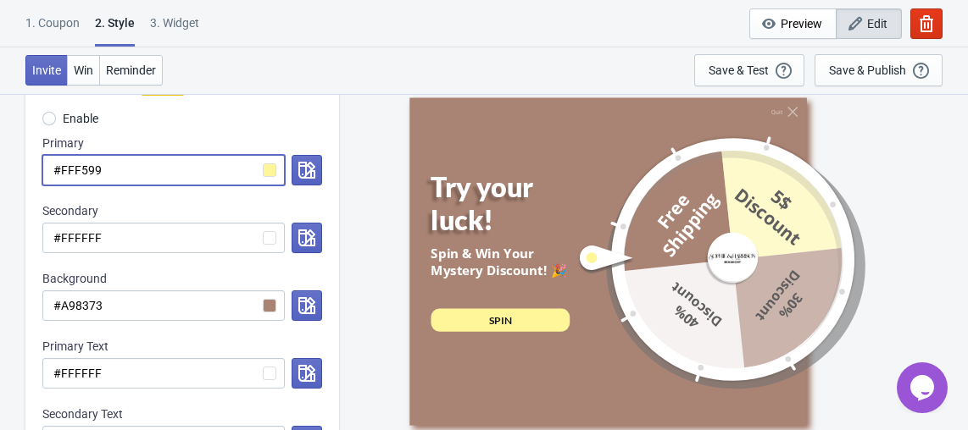
click at [265, 176] on input "#FFF599" at bounding box center [163, 170] width 242 height 30
click at [270, 167] on input "#FFF599" at bounding box center [163, 170] width 242 height 30
click at [296, 163] on button "button" at bounding box center [306, 170] width 30 height 30
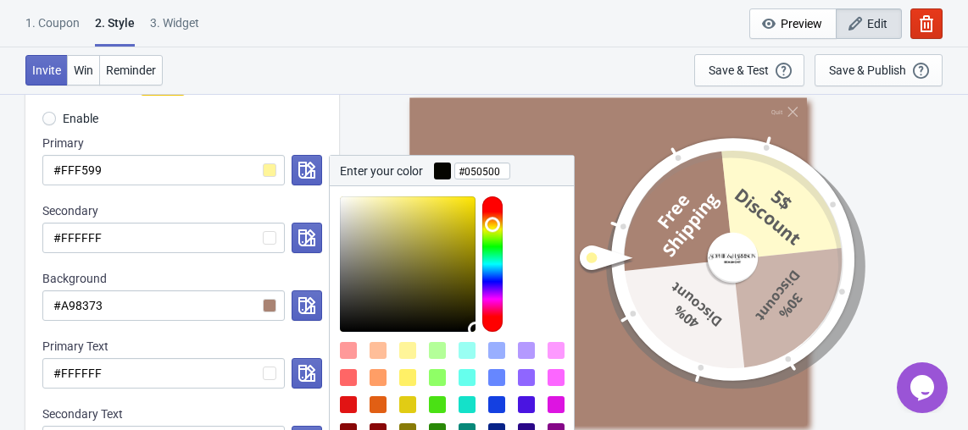
type input "#000000"
drag, startPoint x: 391, startPoint y: 196, endPoint x: 486, endPoint y: 372, distance: 200.1
click at [486, 372] on div at bounding box center [452, 318] width 244 height 264
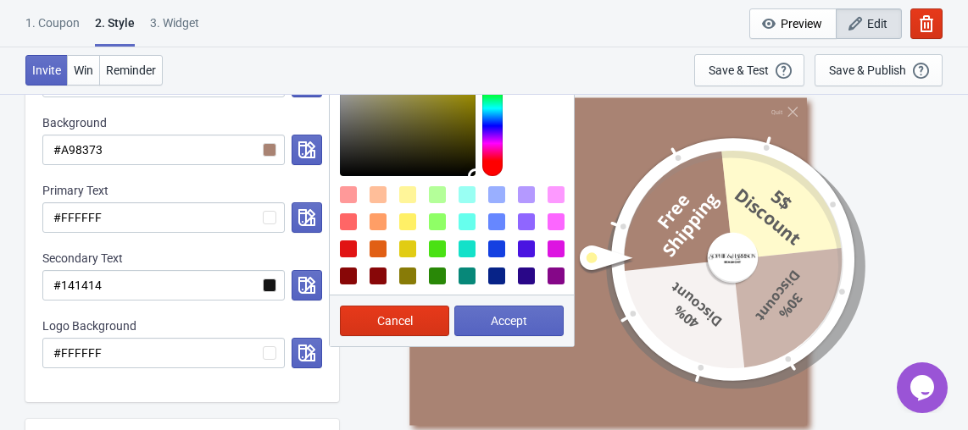
scroll to position [413, 0]
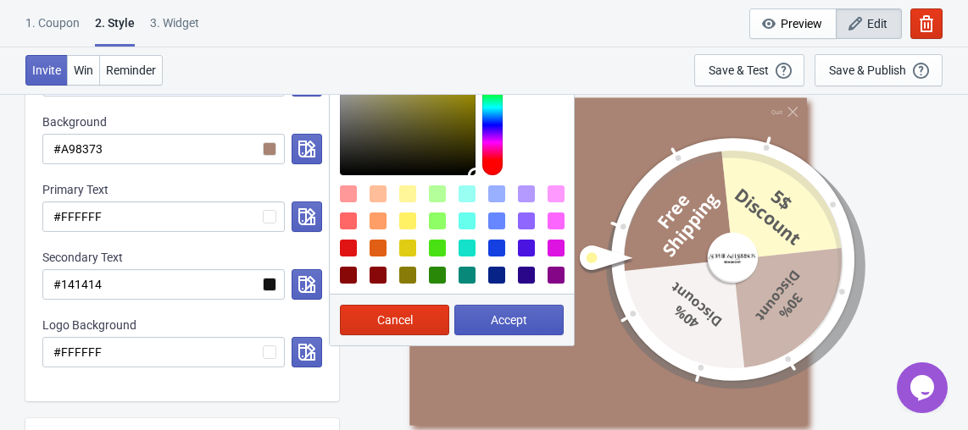
click at [522, 322] on span "Accept" at bounding box center [509, 320] width 36 height 14
radio input "true"
type input "#000000"
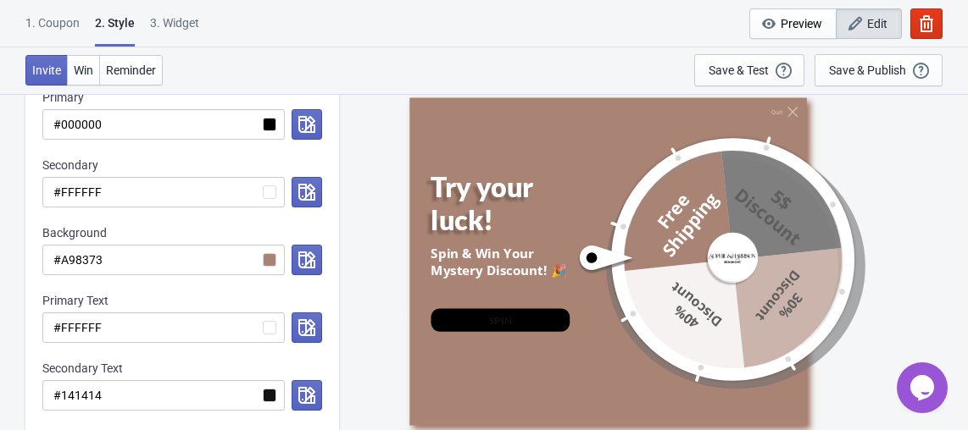
scroll to position [296, 0]
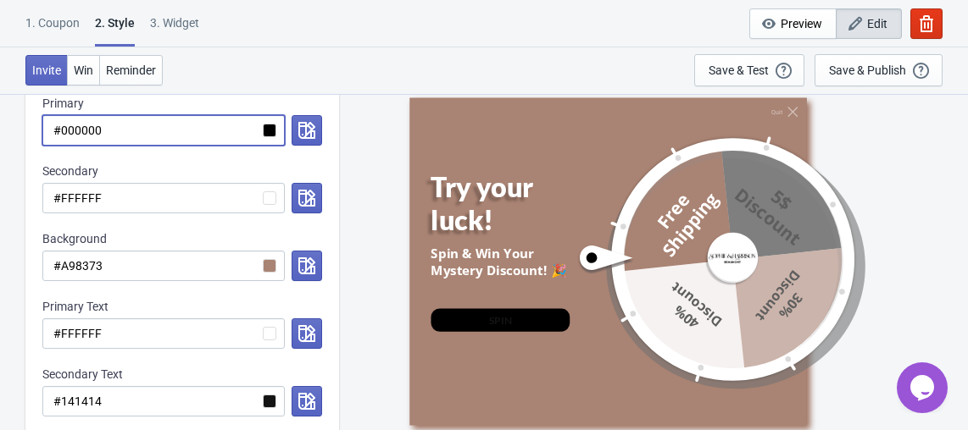
click at [268, 131] on input "#000000" at bounding box center [163, 130] width 242 height 30
click at [294, 130] on button "button" at bounding box center [306, 130] width 30 height 30
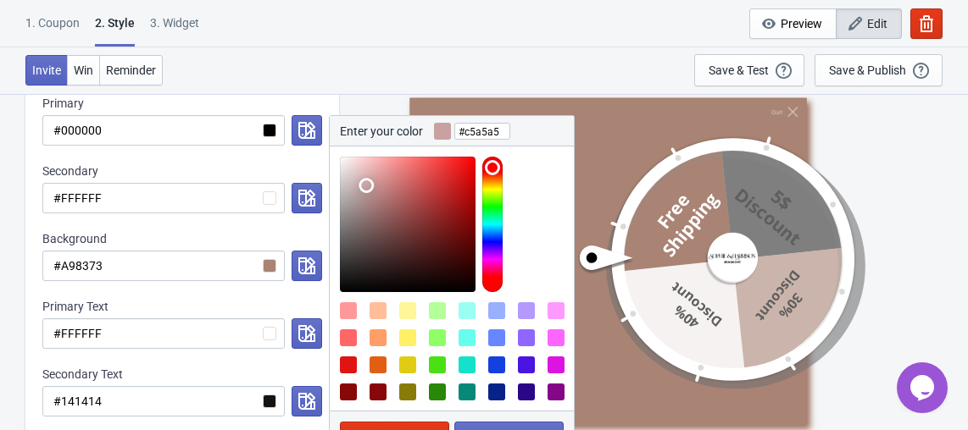
type input "#c5a6a6"
drag, startPoint x: 341, startPoint y: 284, endPoint x: 361, endPoint y: 186, distance: 99.5
click at [361, 186] on div at bounding box center [408, 225] width 136 height 136
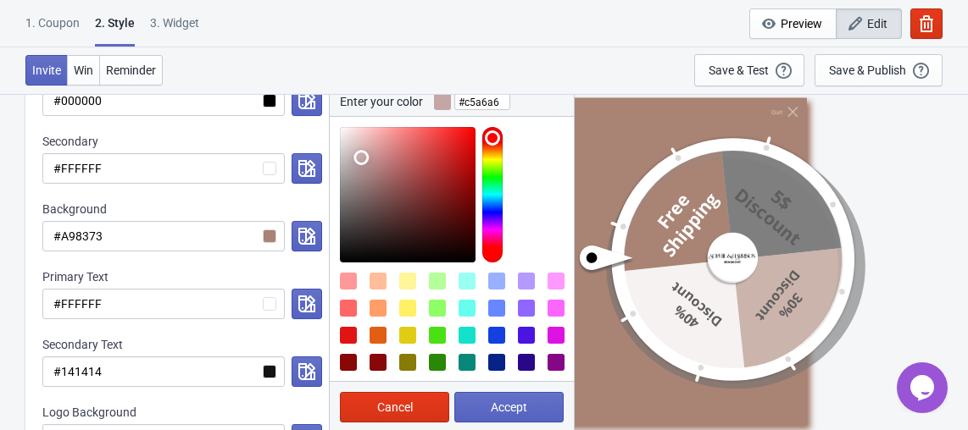
scroll to position [289, 0]
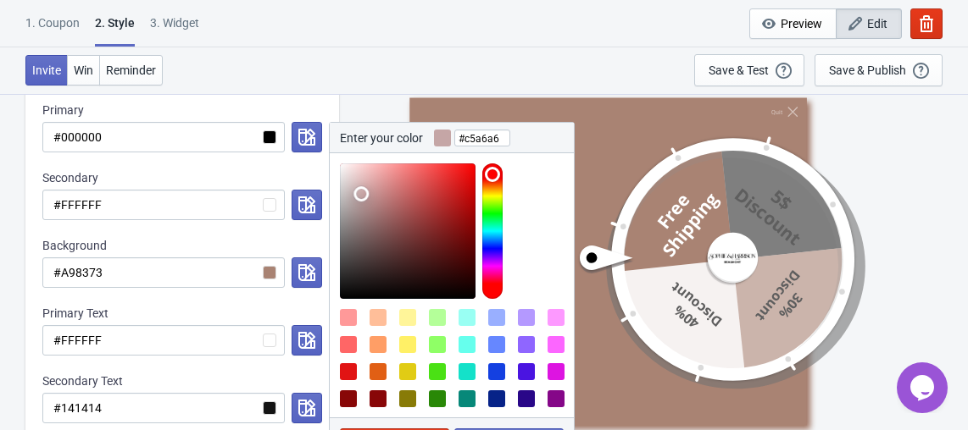
click at [308, 110] on div "Primary" at bounding box center [182, 110] width 280 height 17
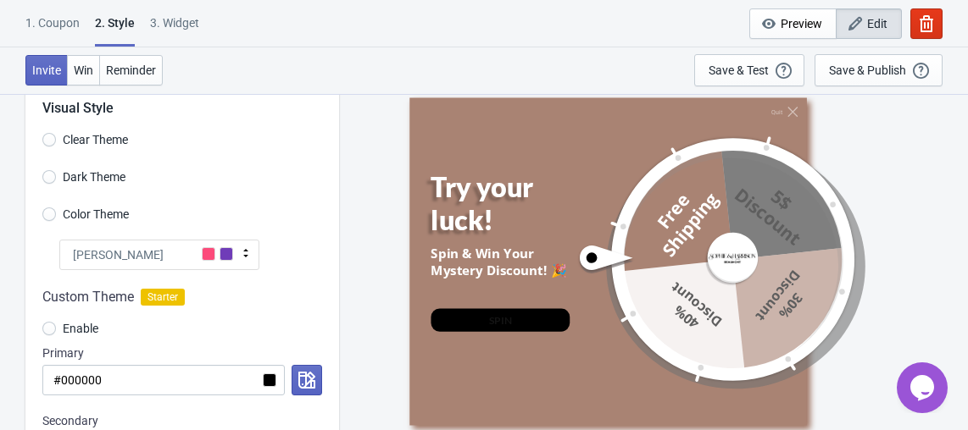
click at [96, 177] on span "Dark Theme" at bounding box center [94, 177] width 63 height 17
click at [56, 177] on input "Dark Theme" at bounding box center [49, 185] width 14 height 30
radio input "true"
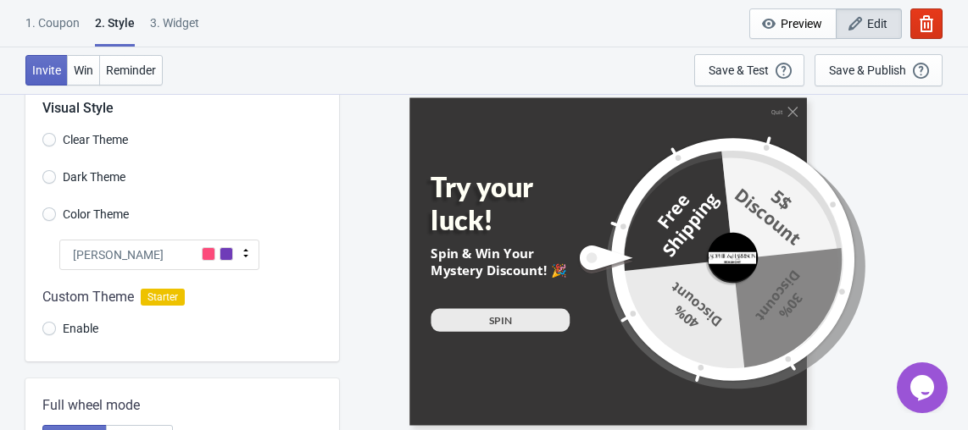
click at [72, 218] on span "Color Theme" at bounding box center [96, 214] width 66 height 17
click at [56, 218] on input "Color Theme" at bounding box center [49, 223] width 14 height 30
radio input "true"
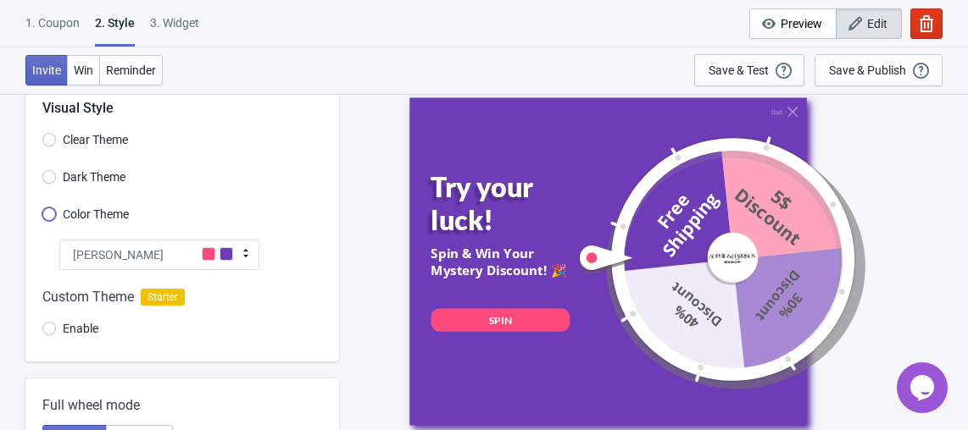
scroll to position [0, 0]
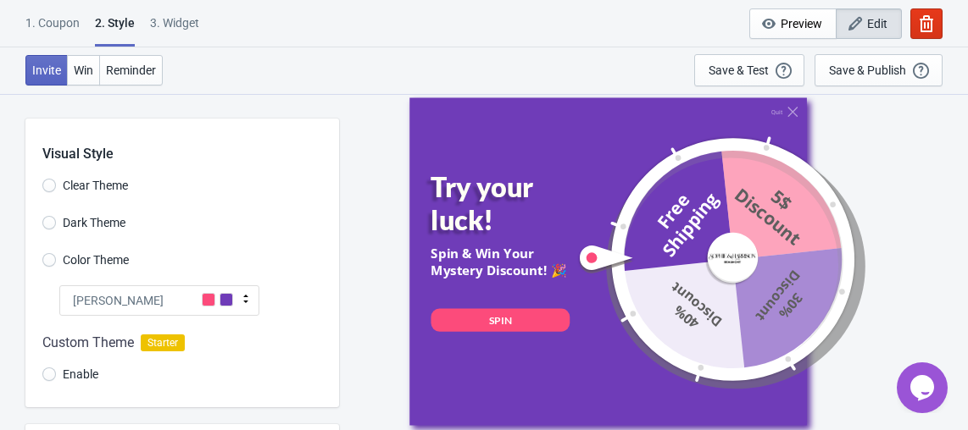
click at [75, 194] on label "Clear Theme" at bounding box center [85, 186] width 86 height 24
click at [56, 194] on input "Clear Theme" at bounding box center [49, 194] width 14 height 30
radio input "true"
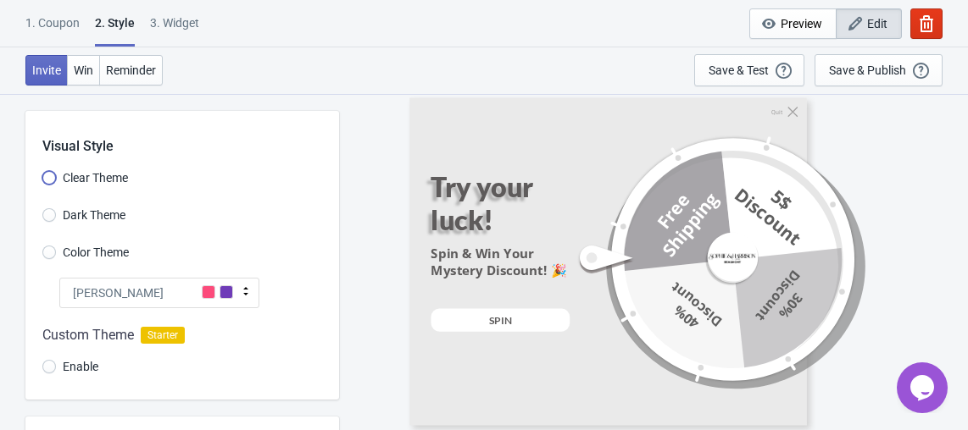
scroll to position [8, 0]
click at [97, 217] on span "Dark Theme" at bounding box center [94, 214] width 63 height 17
click at [56, 217] on input "Dark Theme" at bounding box center [49, 223] width 14 height 30
radio input "true"
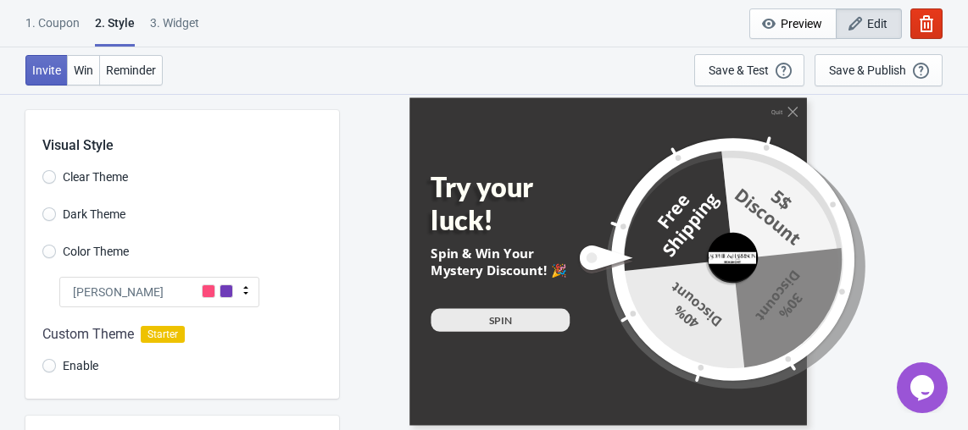
click at [97, 248] on span "Color Theme" at bounding box center [96, 251] width 66 height 17
click at [56, 248] on input "Color Theme" at bounding box center [49, 260] width 14 height 30
radio input "true"
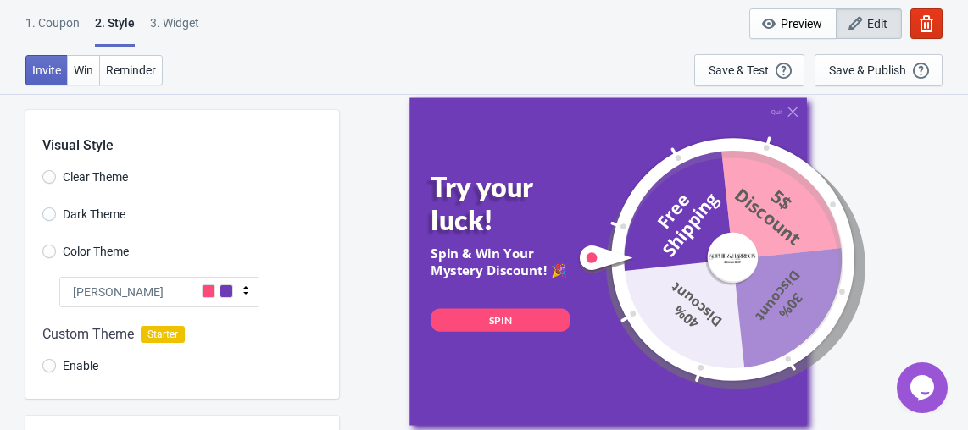
click at [97, 231] on div "Visual Style Clear Theme Dark Theme Color Theme Tada Tada Red Rose Pink World […" at bounding box center [181, 254] width 313 height 289
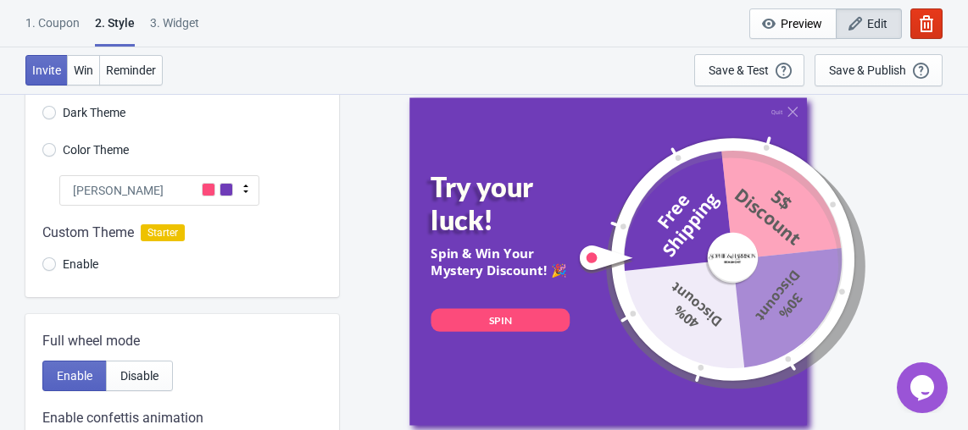
scroll to position [108, 0]
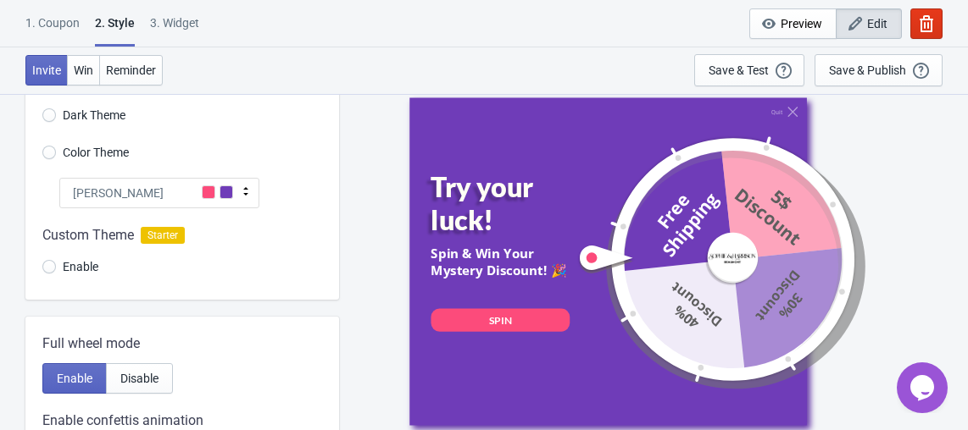
click at [79, 261] on span "Enable" at bounding box center [81, 266] width 36 height 17
click at [56, 261] on input "Enable" at bounding box center [49, 275] width 14 height 30
radio input "true"
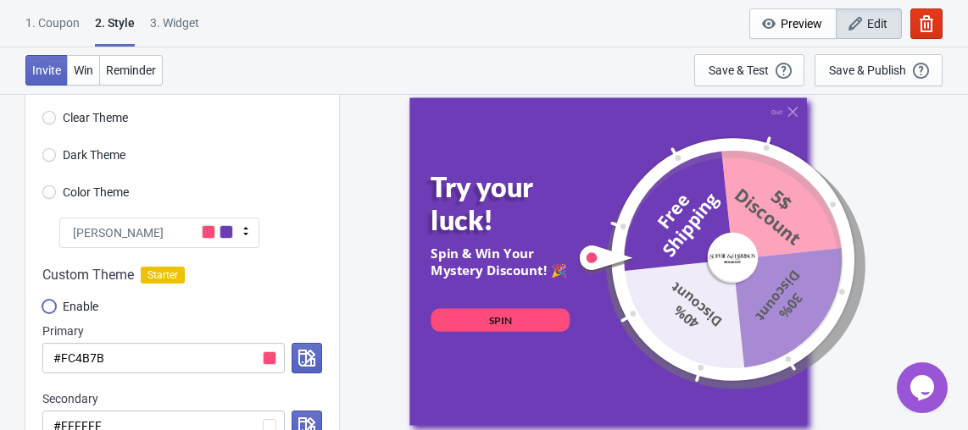
scroll to position [68, 0]
click at [74, 301] on span "Enable" at bounding box center [81, 306] width 36 height 17
click at [56, 301] on input "Enable" at bounding box center [49, 315] width 14 height 30
click at [64, 307] on span "Enable" at bounding box center [81, 306] width 36 height 17
click at [56, 307] on input "Enable" at bounding box center [49, 315] width 14 height 30
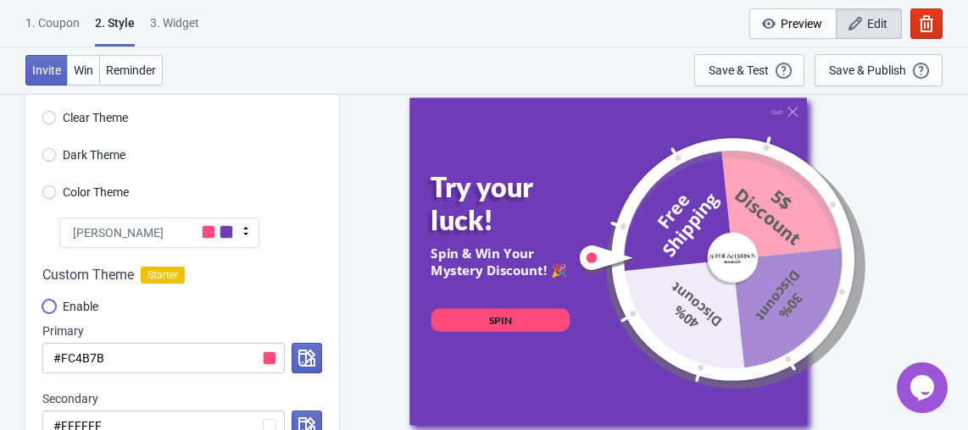
scroll to position [0, 0]
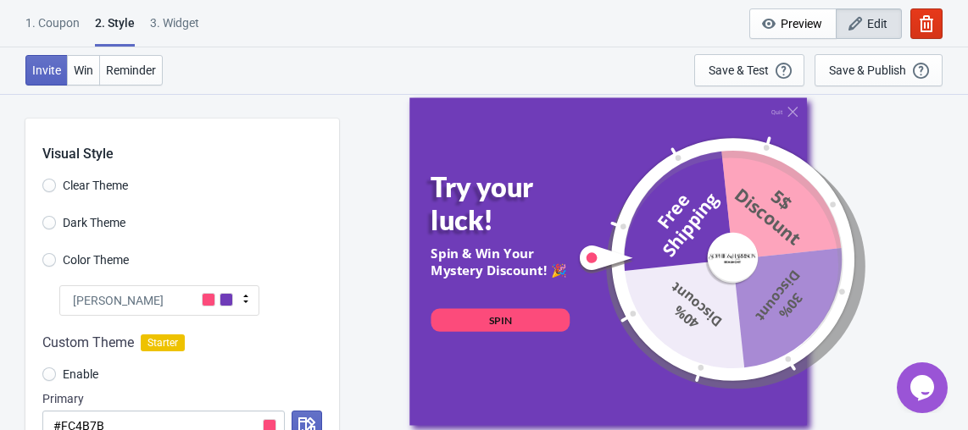
click at [80, 186] on span "Clear Theme" at bounding box center [95, 185] width 65 height 17
click at [56, 186] on input "Clear Theme" at bounding box center [49, 194] width 14 height 30
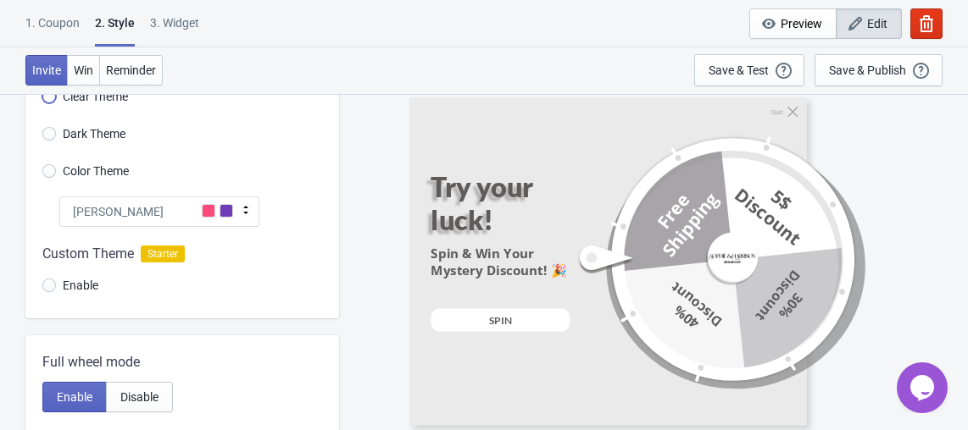
scroll to position [90, 0]
click at [114, 202] on div "[PERSON_NAME]" at bounding box center [159, 211] width 200 height 30
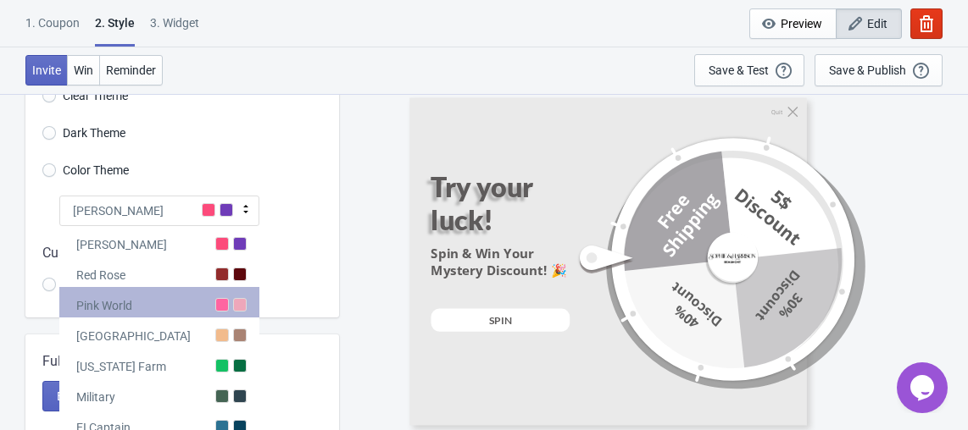
scroll to position [140, 0]
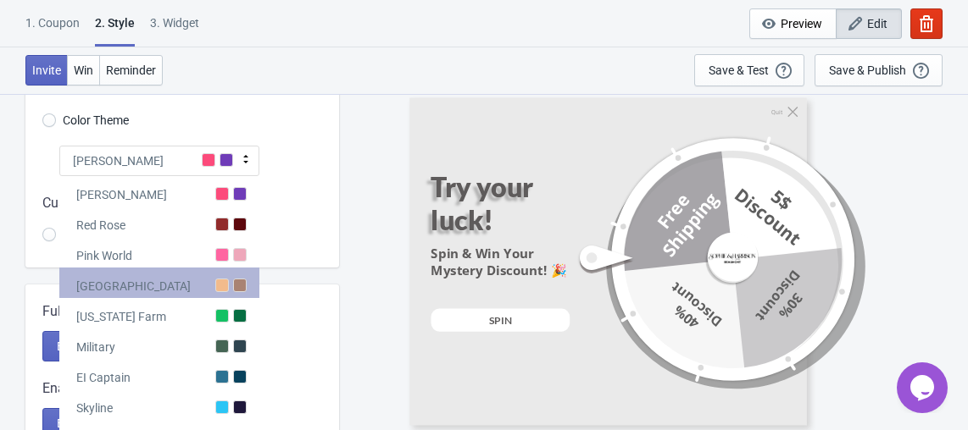
click at [191, 291] on div "[GEOGRAPHIC_DATA]" at bounding box center [159, 283] width 200 height 30
radio input "true"
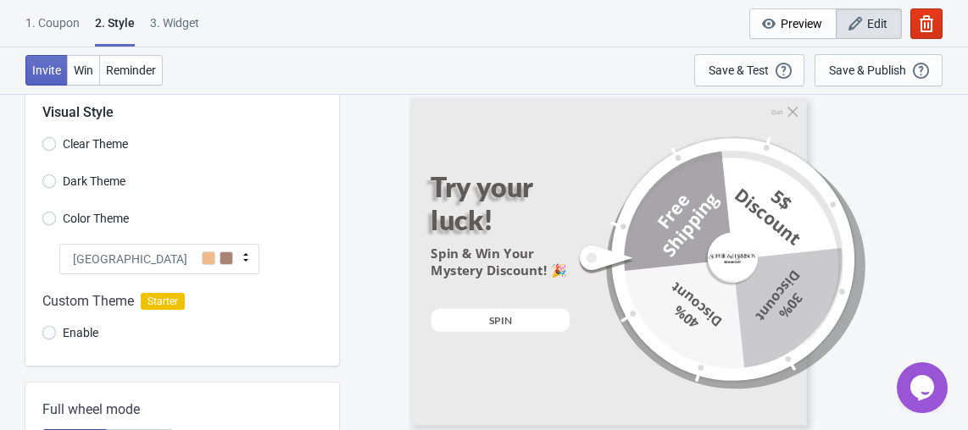
scroll to position [42, 0]
click at [64, 335] on span "Enable" at bounding box center [81, 332] width 36 height 17
click at [56, 335] on input "Enable" at bounding box center [49, 340] width 14 height 30
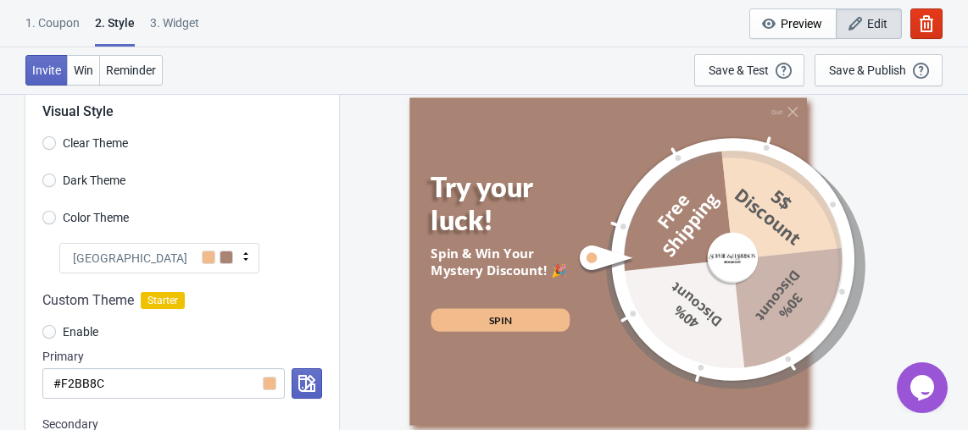
click at [179, 257] on div "[GEOGRAPHIC_DATA]" at bounding box center [159, 258] width 200 height 30
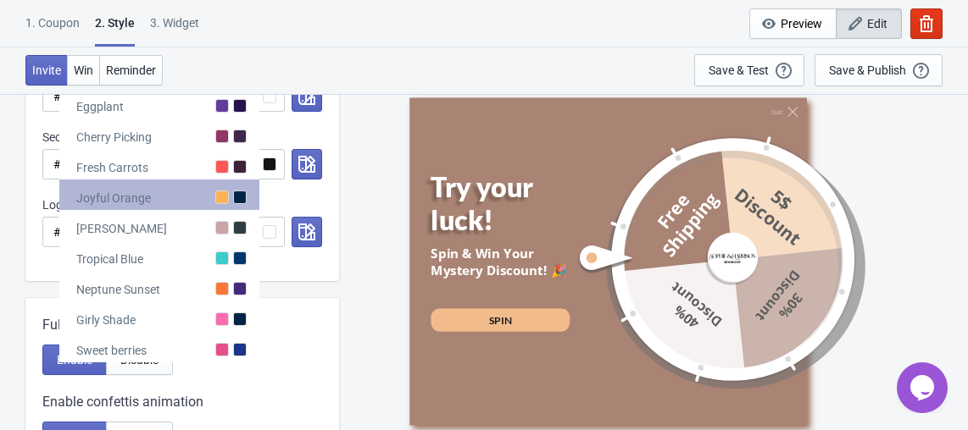
scroll to position [535, 0]
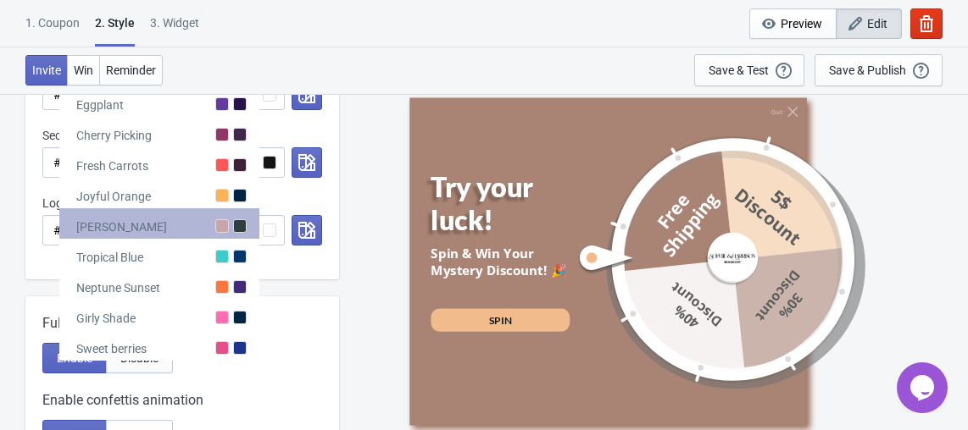
click at [228, 236] on div "[PERSON_NAME]" at bounding box center [159, 223] width 200 height 30
radio input "true"
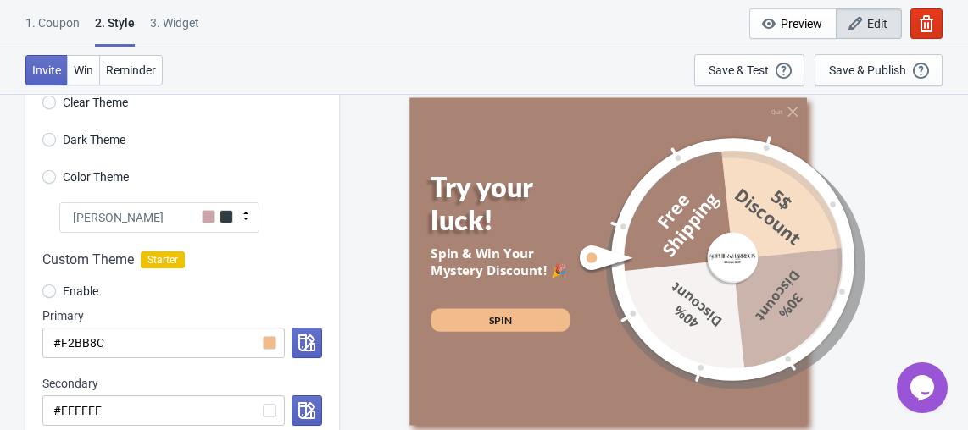
scroll to position [0, 0]
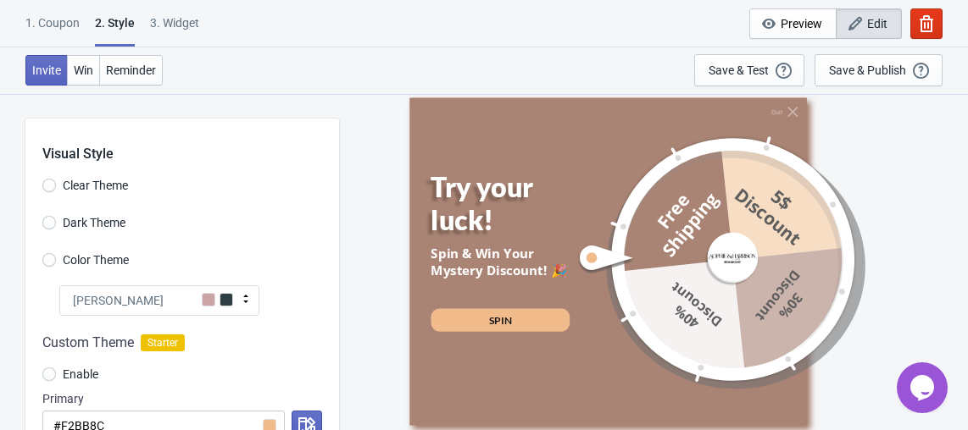
click at [97, 259] on span "Color Theme" at bounding box center [96, 260] width 66 height 17
click at [56, 259] on input "Color Theme" at bounding box center [49, 268] width 14 height 30
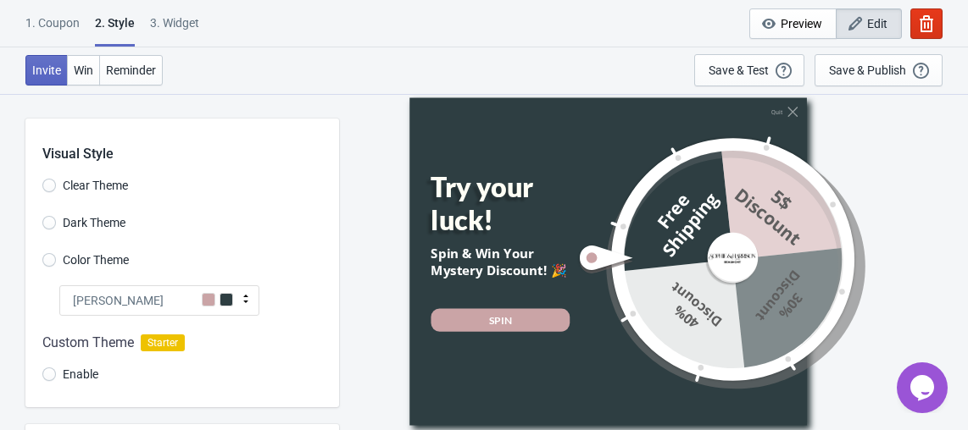
click at [119, 309] on div "[PERSON_NAME]" at bounding box center [159, 301] width 200 height 30
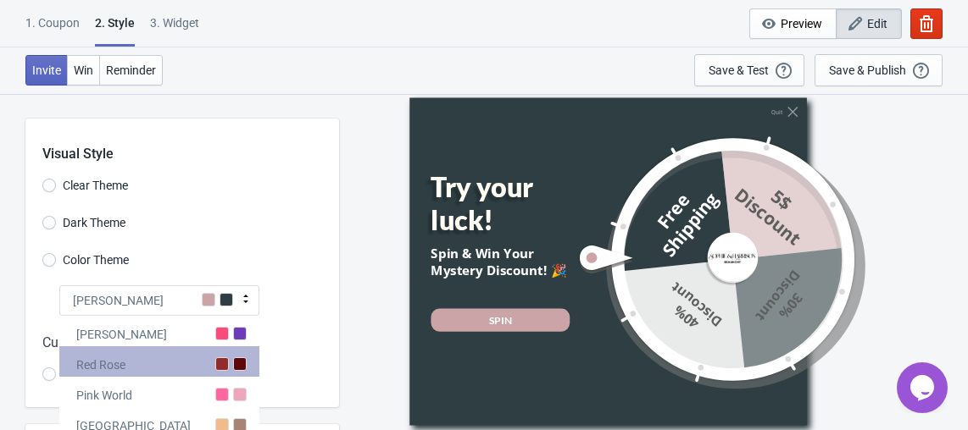
click at [172, 361] on div "Red Rose" at bounding box center [159, 362] width 200 height 30
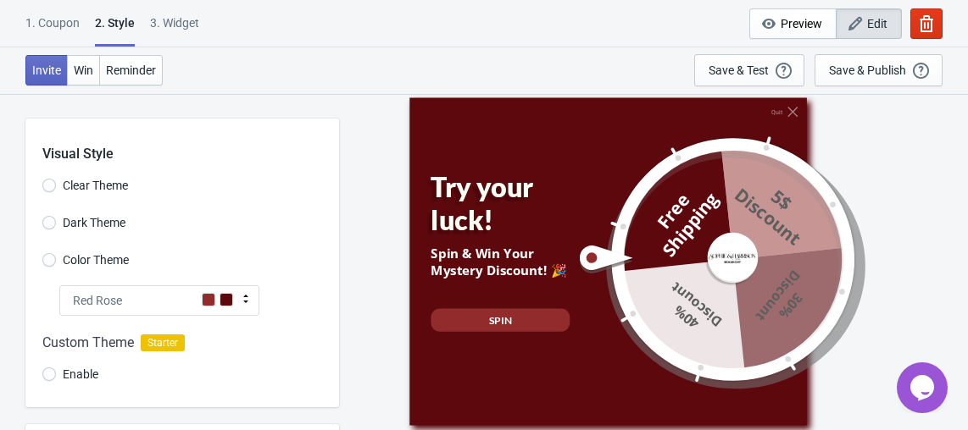
click at [209, 296] on span at bounding box center [209, 300] width 14 height 14
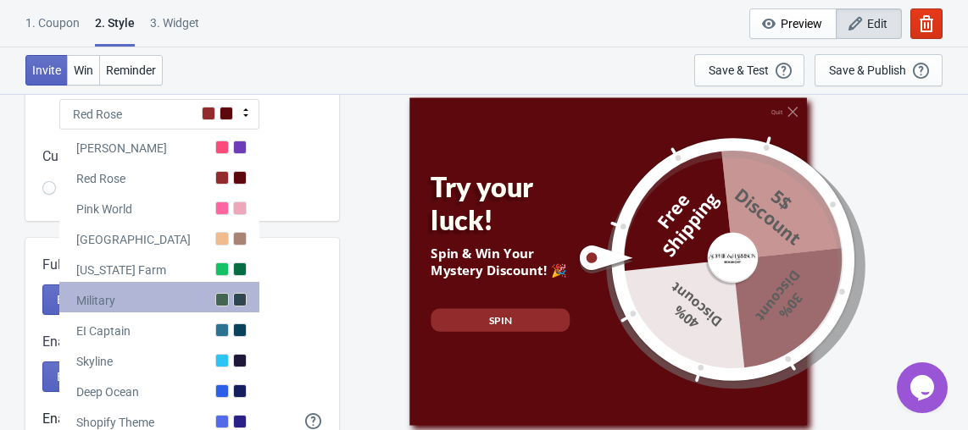
scroll to position [317, 0]
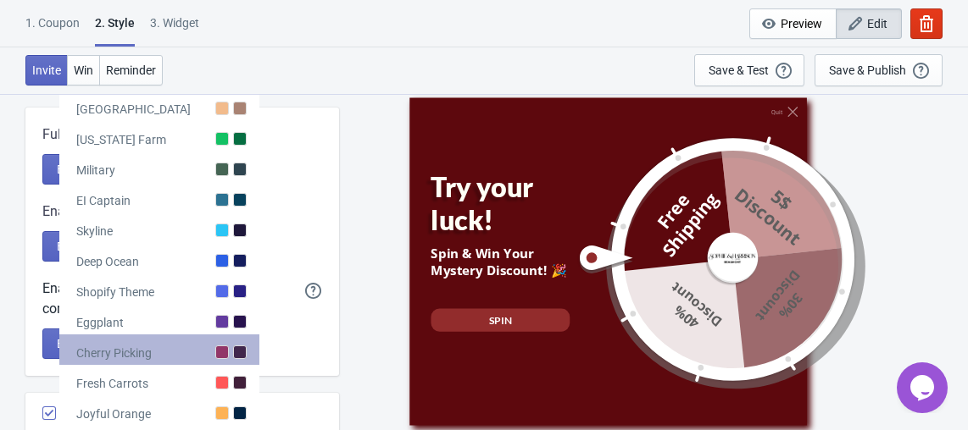
click at [225, 351] on div at bounding box center [222, 353] width 14 height 14
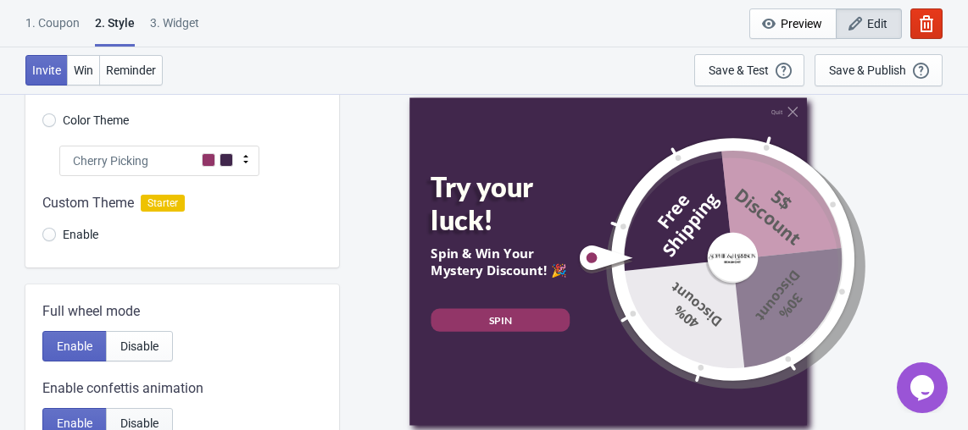
scroll to position [75, 0]
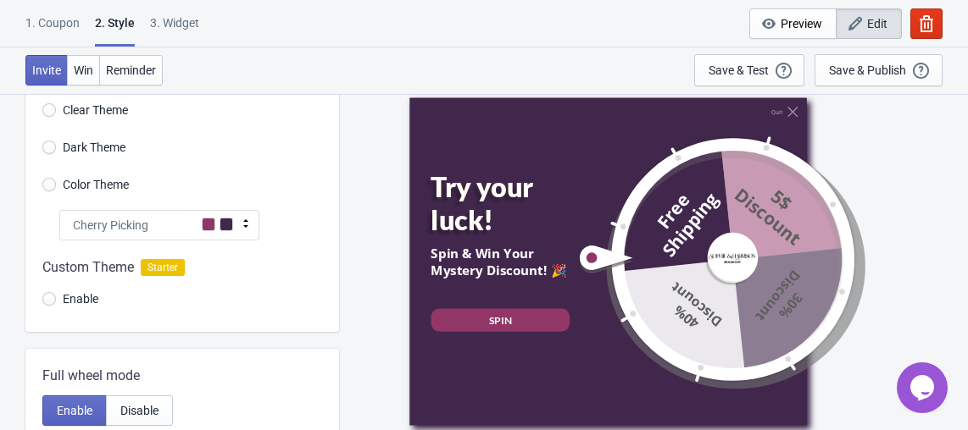
click at [143, 236] on div "Cherry Picking" at bounding box center [159, 225] width 200 height 30
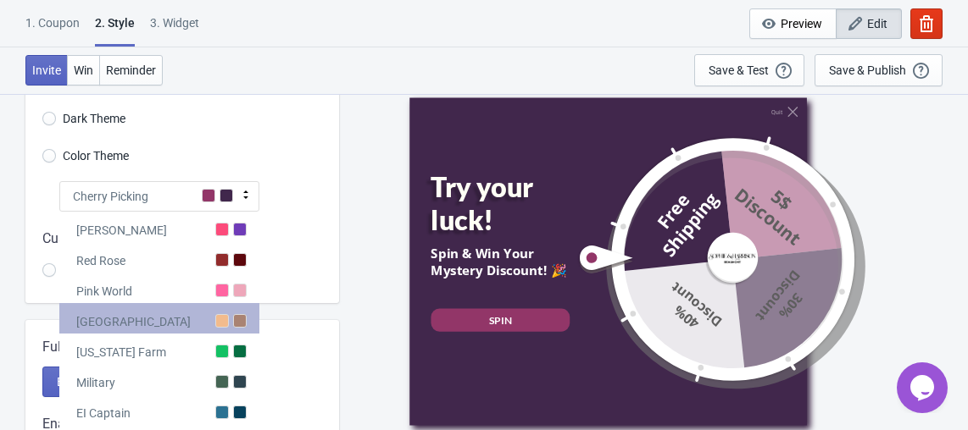
scroll to position [105, 0]
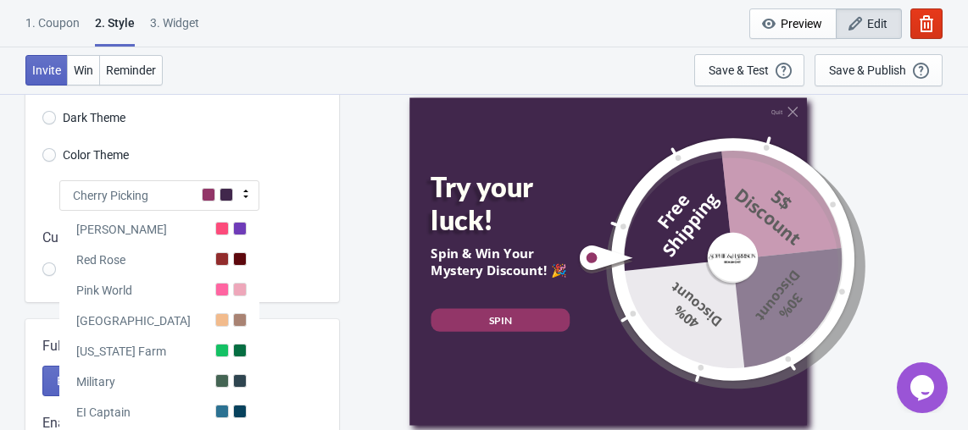
click at [371, 250] on div "Quit Try your luck! Spin & Win Your Mystery Discount! 🎉 SPIN 10% Discount 20% D…" at bounding box center [653, 261] width 612 height 336
click at [364, 253] on div "Quit Try your luck! Spin & Win Your Mystery Discount! 🎉 SPIN 10% Discount 20% D…" at bounding box center [653, 261] width 612 height 336
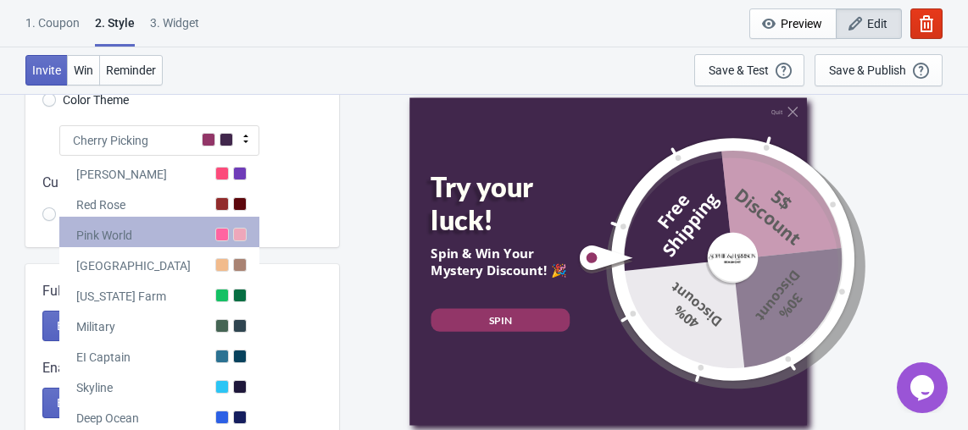
scroll to position [160, 0]
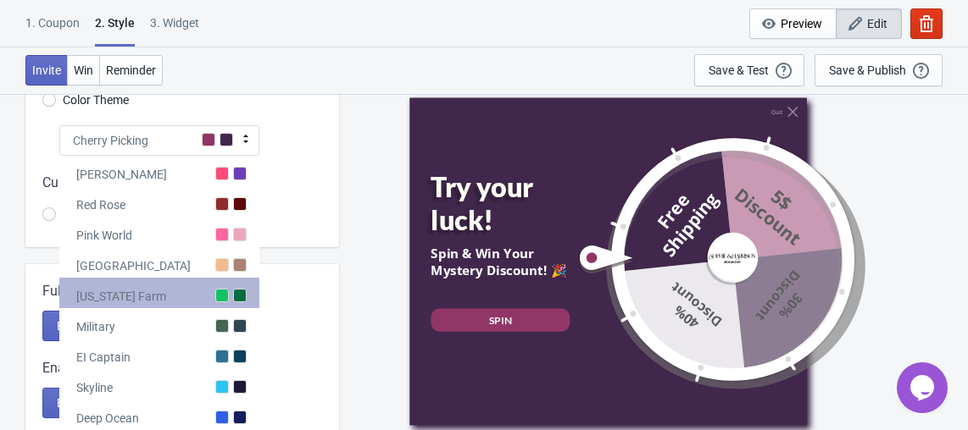
click at [237, 307] on div "[US_STATE] Farm" at bounding box center [159, 293] width 200 height 30
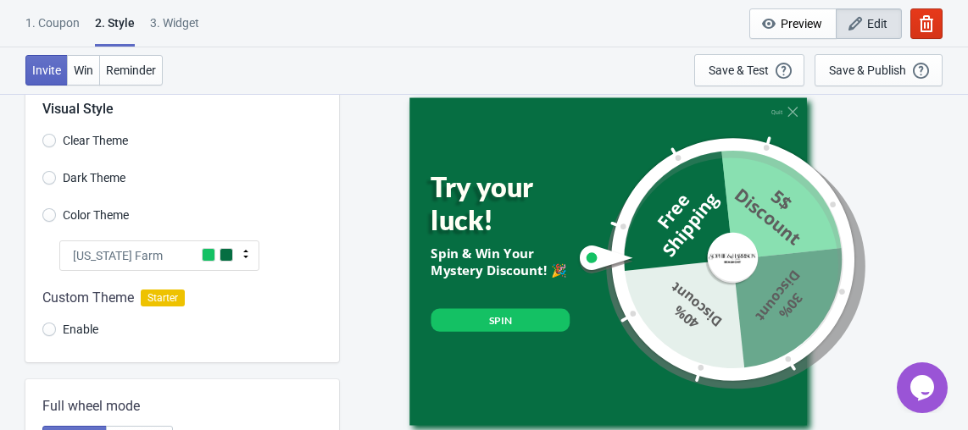
scroll to position [0, 0]
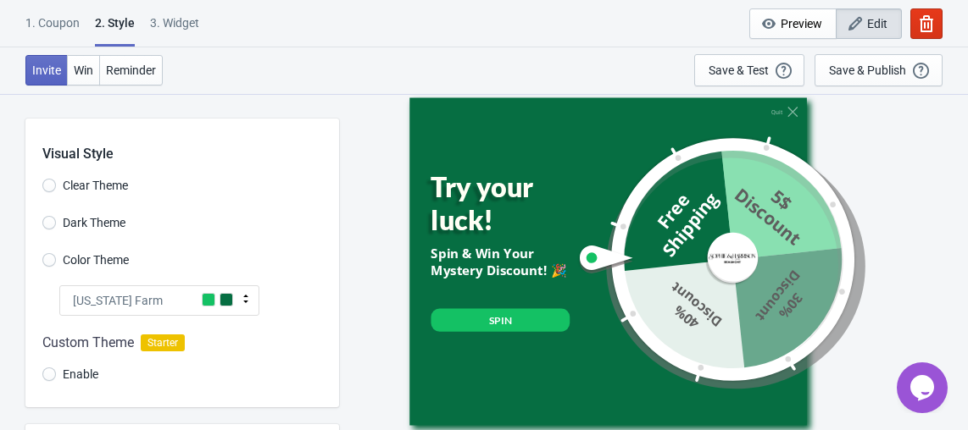
click at [222, 284] on div "Visual Style Clear Theme Dark Theme Color Theme [US_STATE] Farm Tada Red Rose P…" at bounding box center [181, 263] width 313 height 289
click at [222, 293] on span at bounding box center [226, 300] width 14 height 14
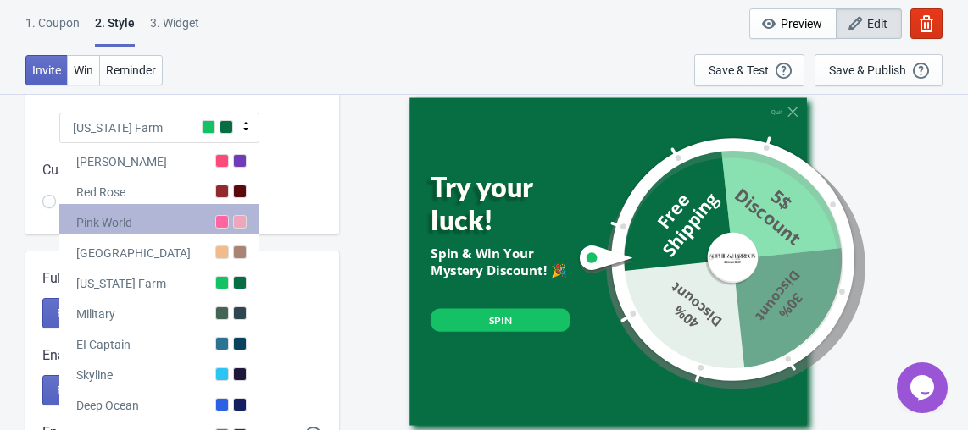
scroll to position [177, 0]
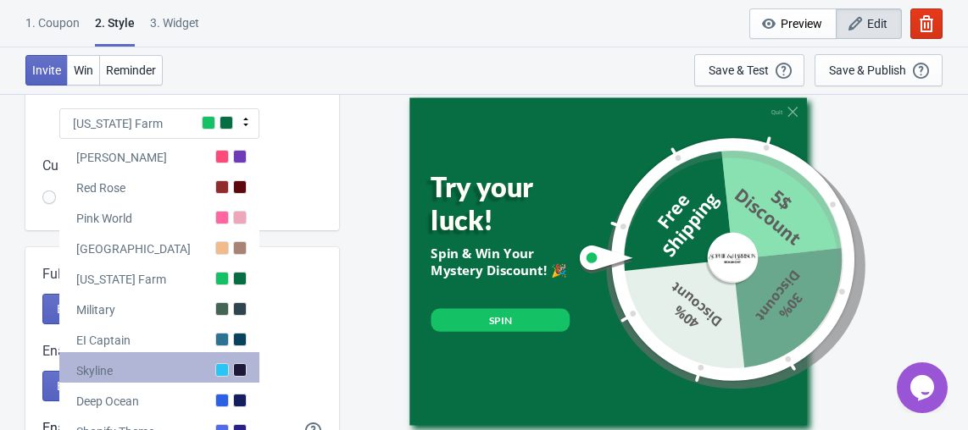
click at [237, 376] on div at bounding box center [240, 370] width 14 height 14
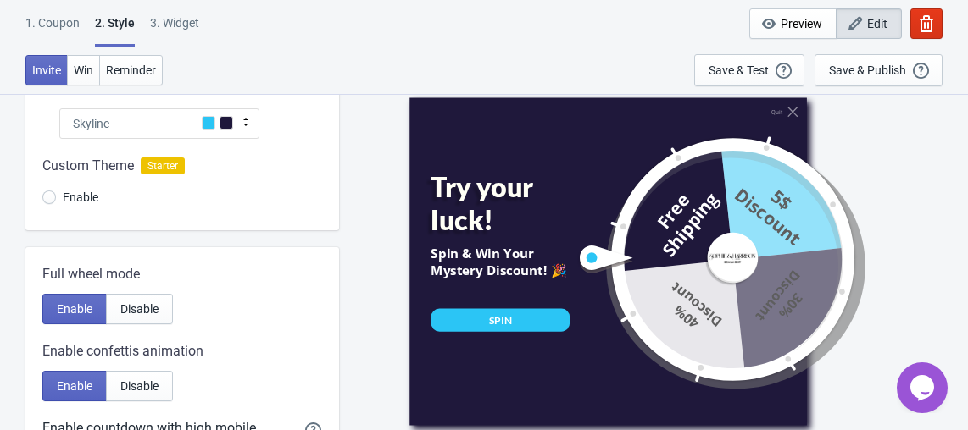
click at [206, 122] on span at bounding box center [209, 123] width 14 height 14
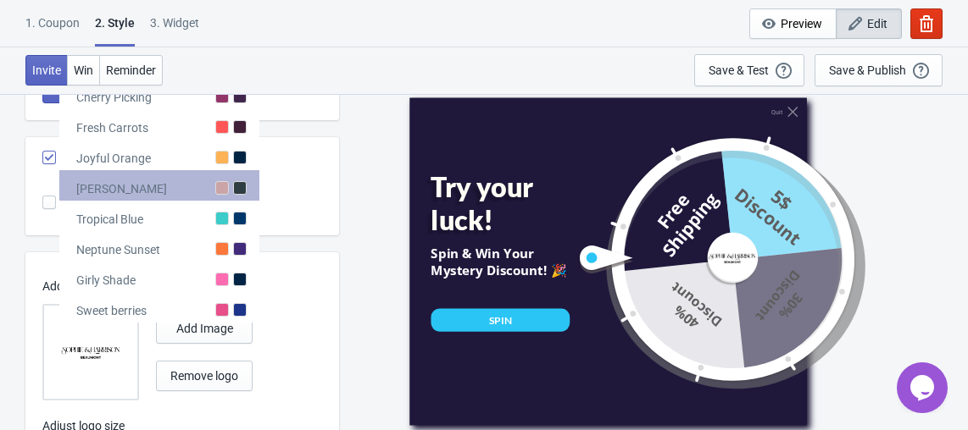
scroll to position [579, 0]
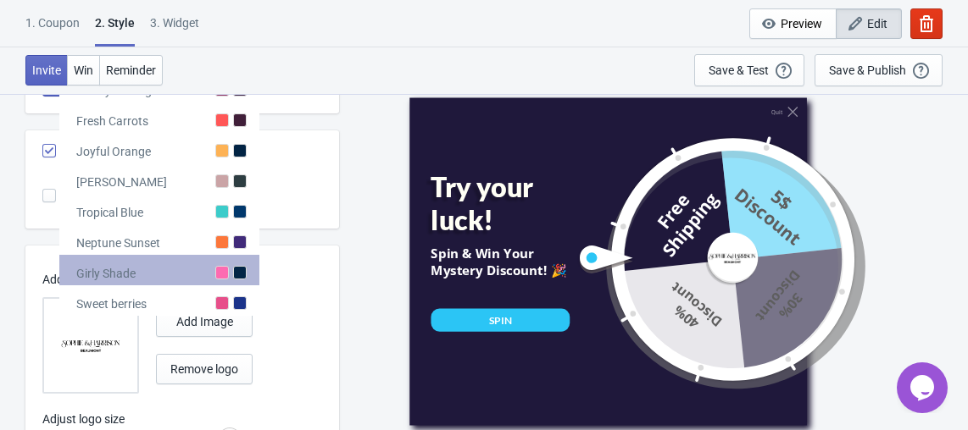
click at [235, 266] on div at bounding box center [240, 273] width 14 height 14
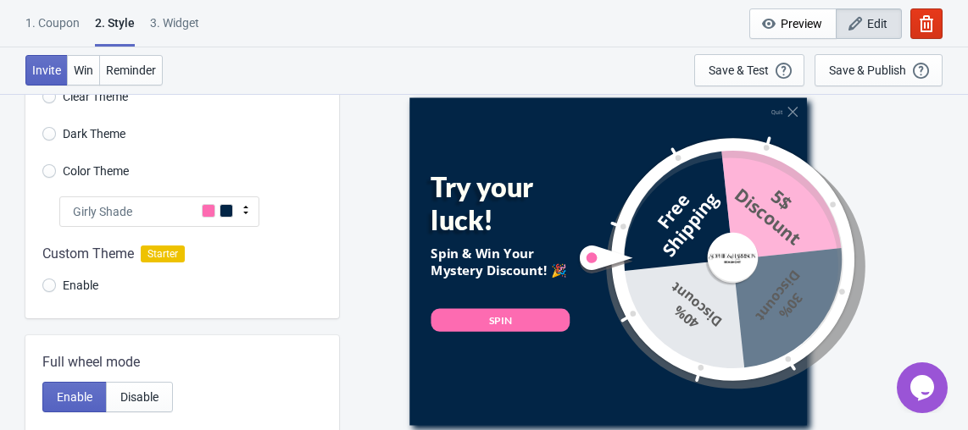
scroll to position [0, 0]
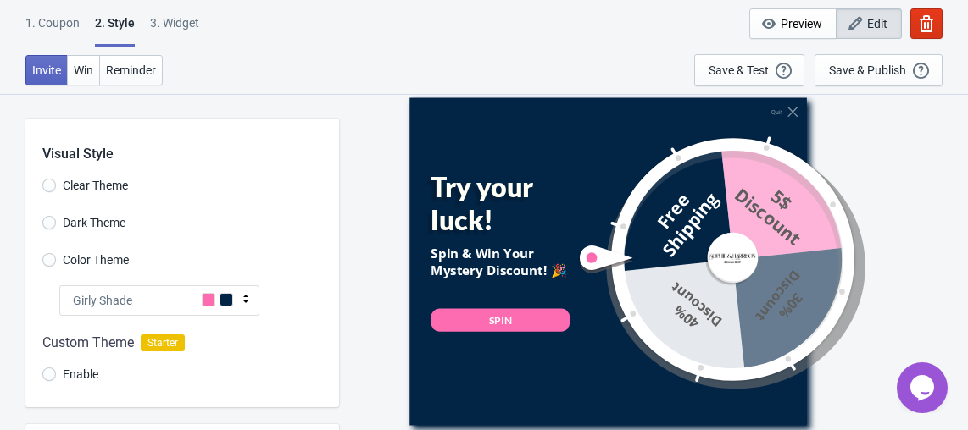
click at [160, 313] on div "Girly Shade" at bounding box center [159, 301] width 200 height 30
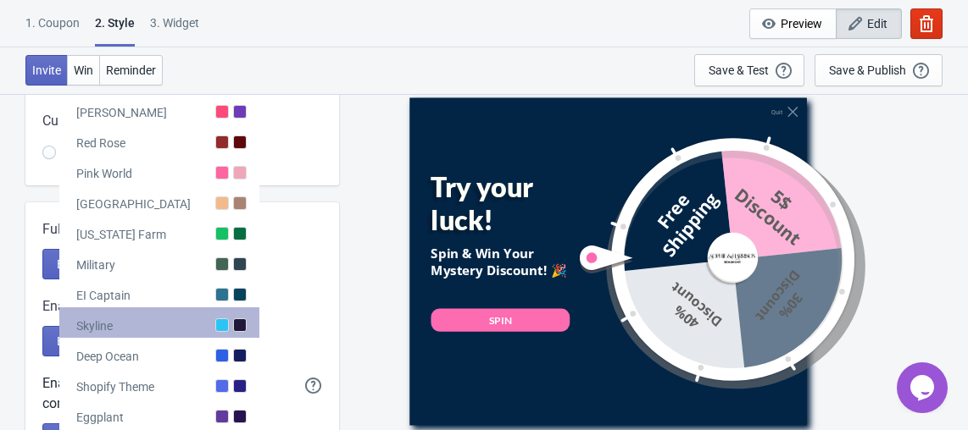
scroll to position [164, 0]
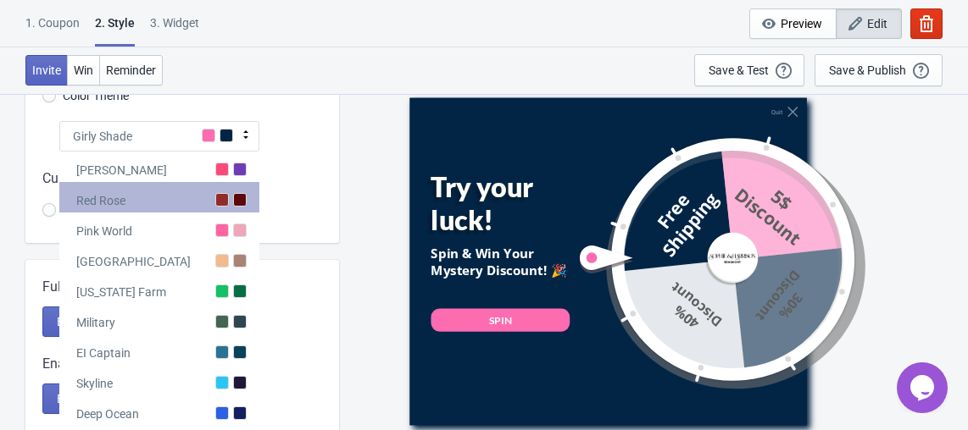
click at [233, 187] on div "Red Rose" at bounding box center [159, 197] width 200 height 30
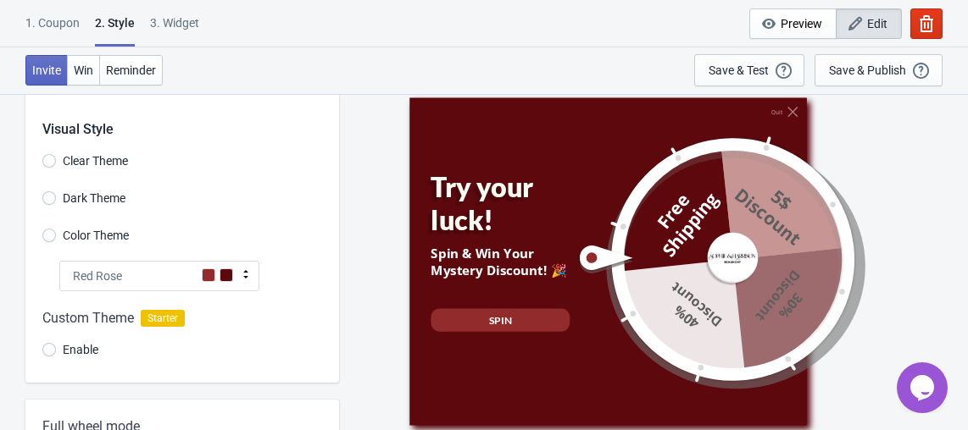
scroll to position [24, 0]
click at [214, 280] on span at bounding box center [209, 276] width 14 height 14
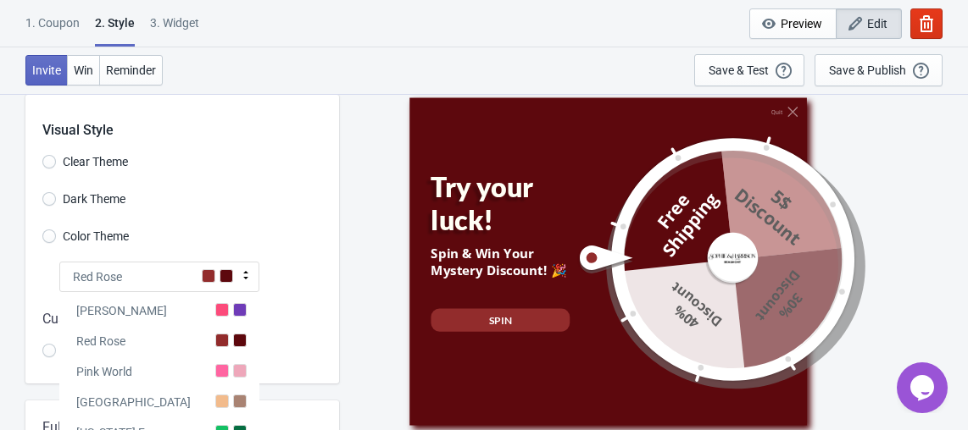
click at [263, 259] on div "Visual Style Clear Theme Dark Theme Color Theme Red [PERSON_NAME] Red [PERSON_N…" at bounding box center [181, 239] width 313 height 289
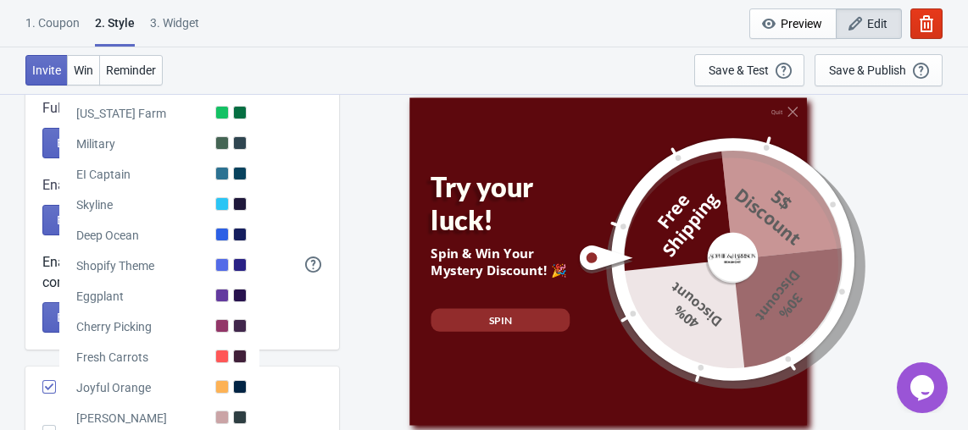
scroll to position [502, 0]
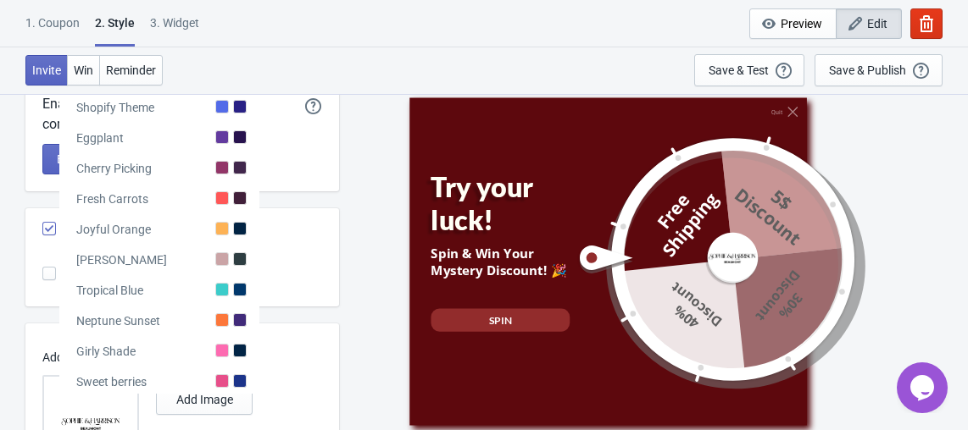
click at [331, 238] on div "Remove [PERSON_NAME] Starter" at bounding box center [190, 230] width 297 height 45
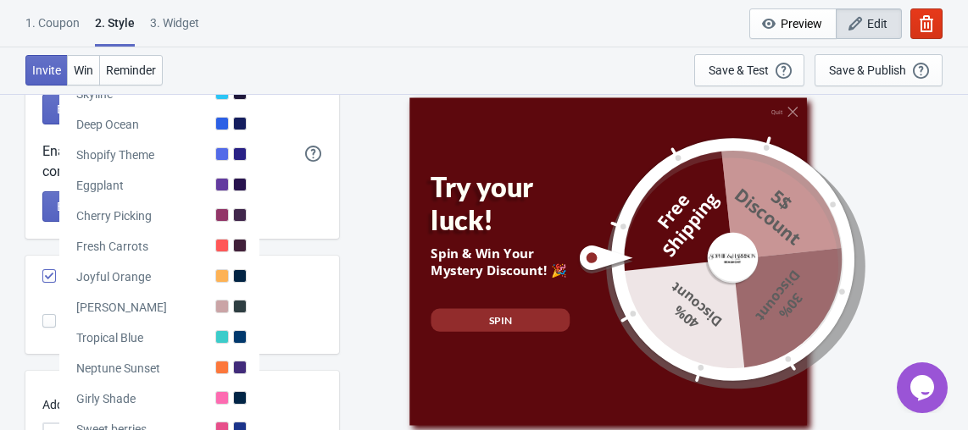
click at [356, 225] on div "Quit Try your luck! Spin & Win Your Mystery Discount! 🎉 SPIN 10% Discount 20% D…" at bounding box center [653, 261] width 612 height 336
click at [356, 224] on div "Quit Try your luck! Spin & Win Your Mystery Discount! 🎉 SPIN 10% Discount 20% D…" at bounding box center [653, 261] width 612 height 336
click at [356, 225] on div "Quit Try your luck! Spin & Win Your Mystery Discount! 🎉 SPIN 10% Discount 20% D…" at bounding box center [653, 261] width 612 height 336
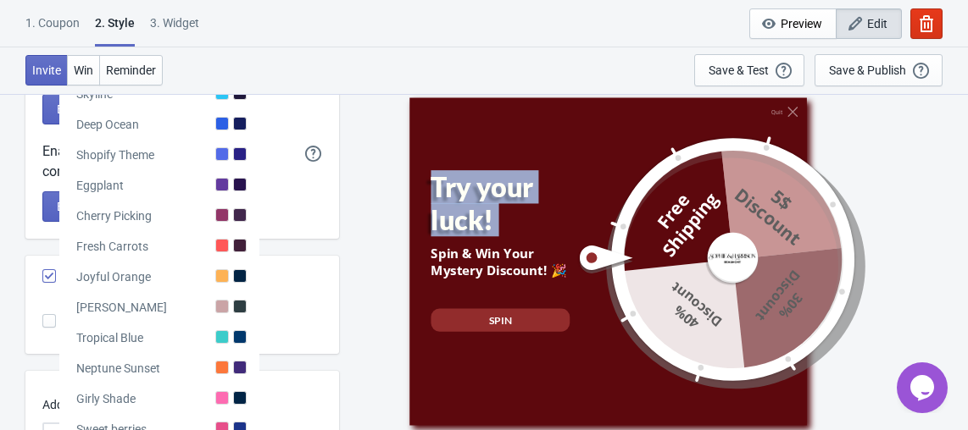
click at [356, 225] on div "Quit Try your luck! Spin & Win Your Mystery Discount! 🎉 SPIN 10% Discount 20% D…" at bounding box center [653, 261] width 612 height 336
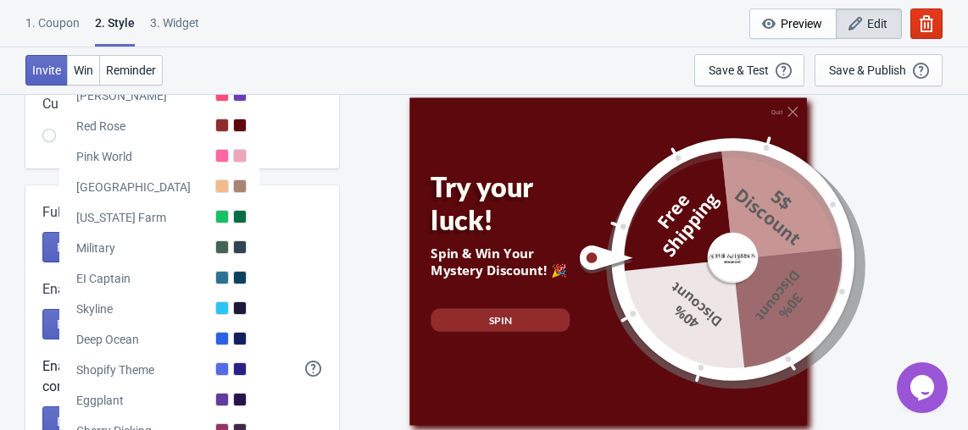
click at [275, 243] on div "Enable Disable" at bounding box center [182, 247] width 280 height 30
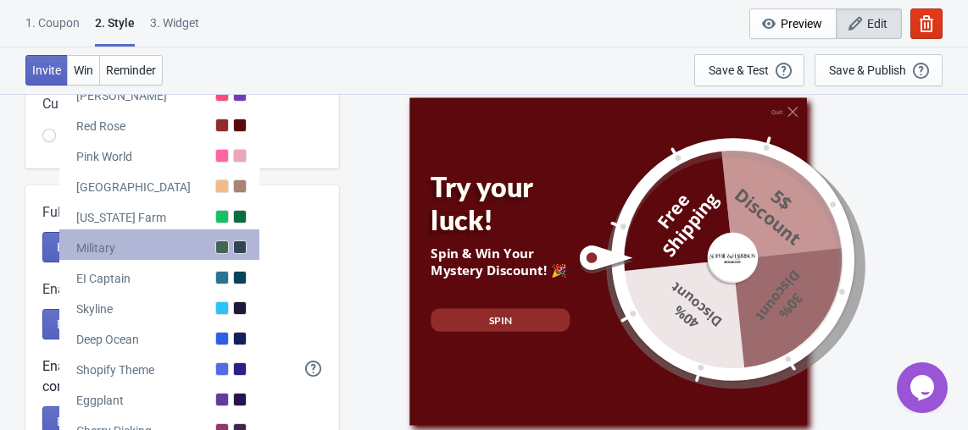
click at [228, 252] on div "Military" at bounding box center [159, 245] width 200 height 30
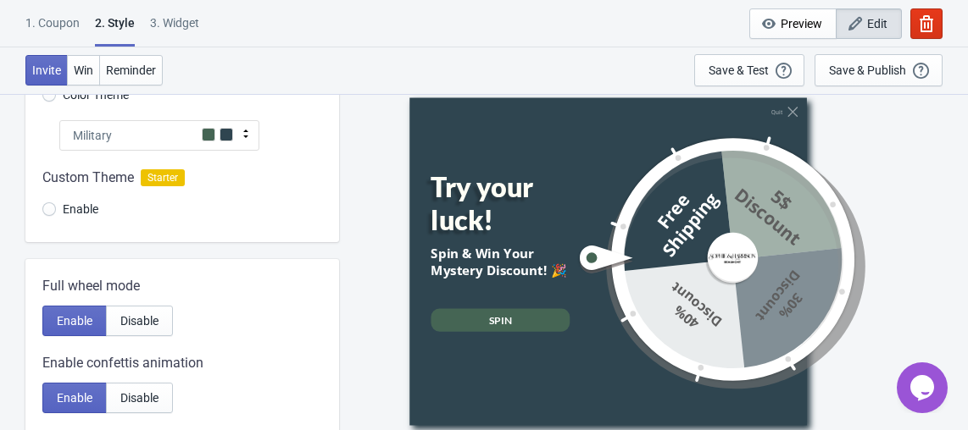
scroll to position [157, 0]
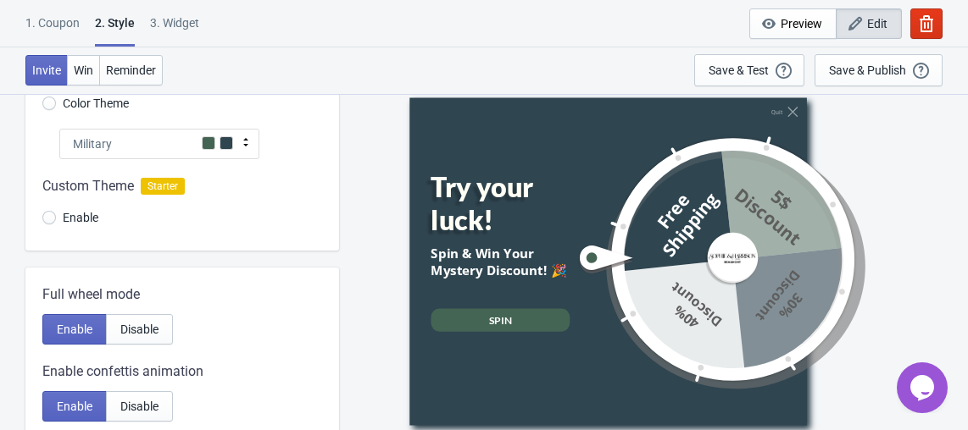
click at [197, 159] on div "Custom Theme Starter Enable" at bounding box center [181, 204] width 313 height 91
click at [202, 154] on div "Military" at bounding box center [159, 144] width 200 height 30
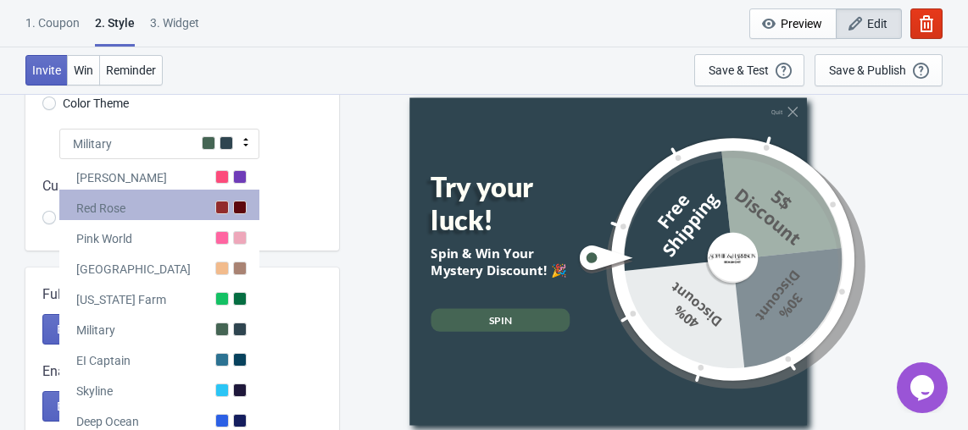
click at [197, 198] on div "Red Rose" at bounding box center [159, 205] width 200 height 30
radio input "true"
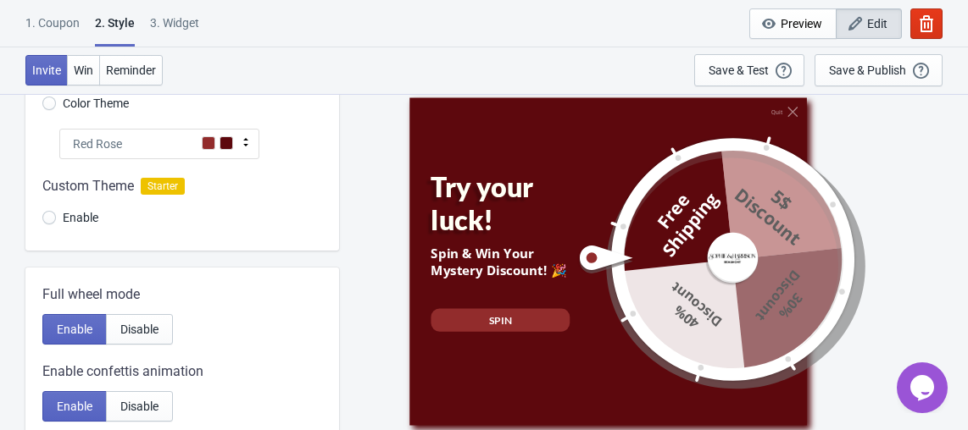
click at [69, 220] on span "Enable" at bounding box center [81, 217] width 36 height 17
click at [56, 220] on input "Enable" at bounding box center [49, 226] width 14 height 30
radio input "true"
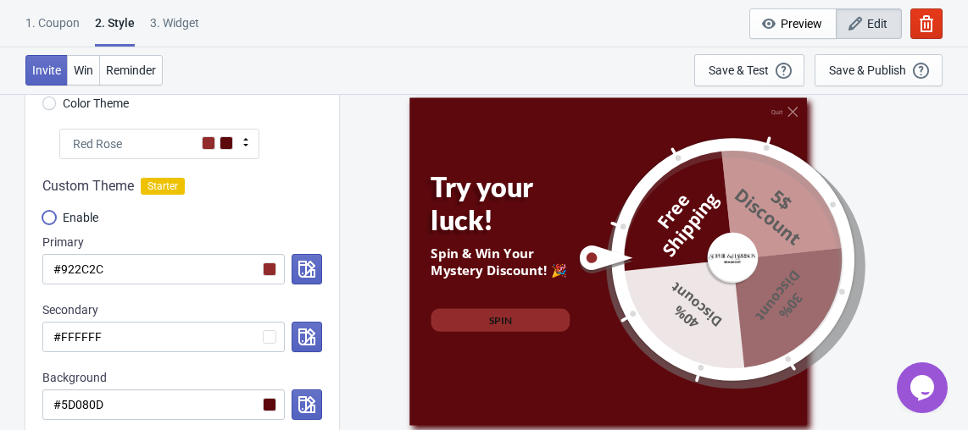
scroll to position [216, 0]
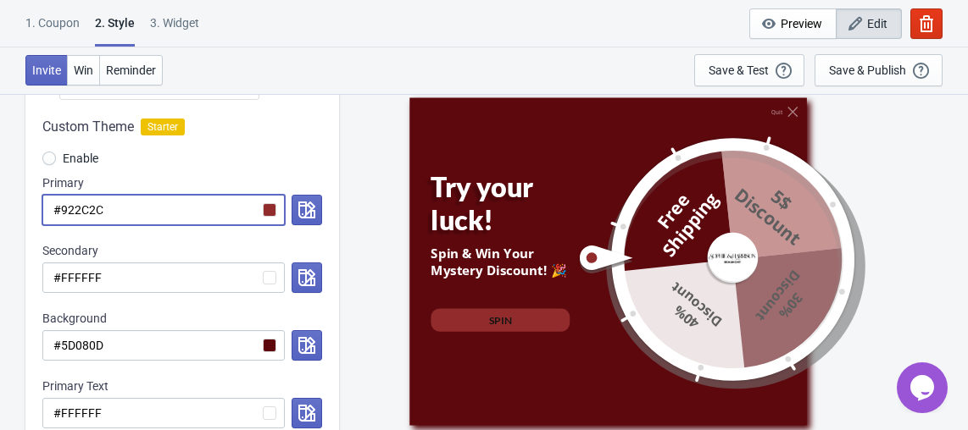
click at [161, 207] on input "#922C2C" at bounding box center [163, 210] width 242 height 30
click at [300, 207] on icon "button" at bounding box center [306, 210] width 17 height 17
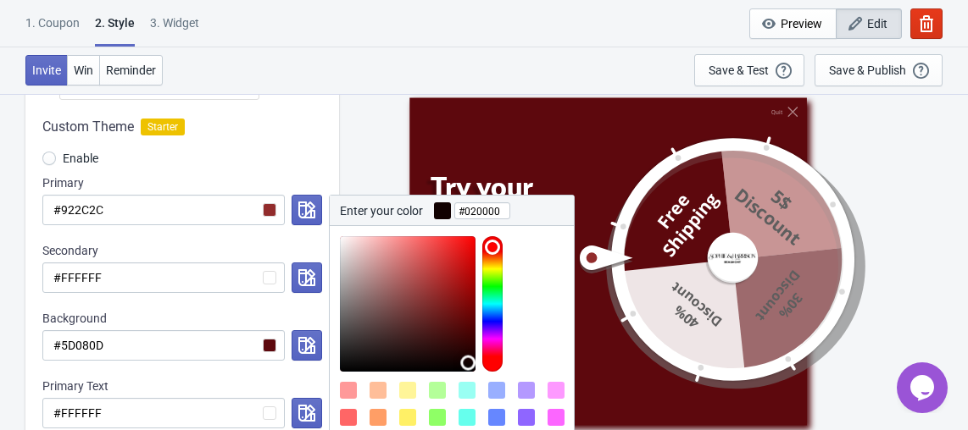
type input "#000000"
drag, startPoint x: 431, startPoint y: 293, endPoint x: 473, endPoint y: 392, distance: 107.5
click at [473, 392] on div at bounding box center [452, 358] width 244 height 264
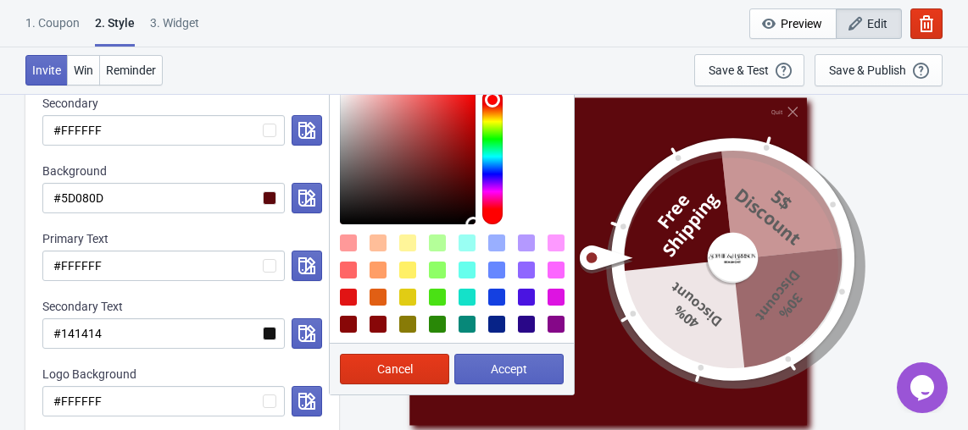
scroll to position [385, 0]
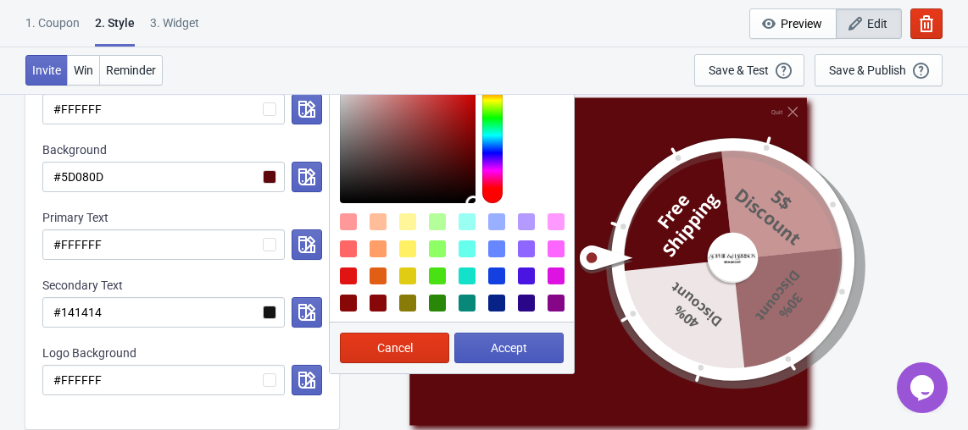
click at [512, 345] on span "Accept" at bounding box center [509, 348] width 36 height 14
radio input "true"
type input "#000000"
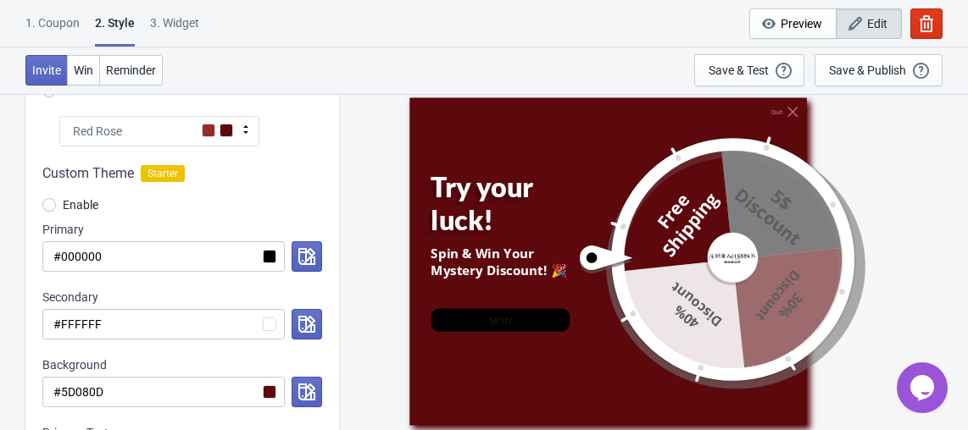
scroll to position [123, 0]
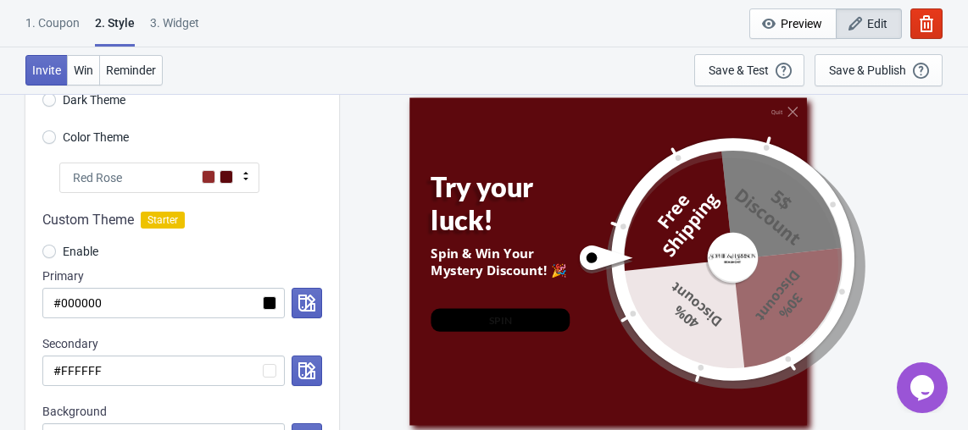
click at [248, 179] on icon at bounding box center [245, 176] width 17 height 17
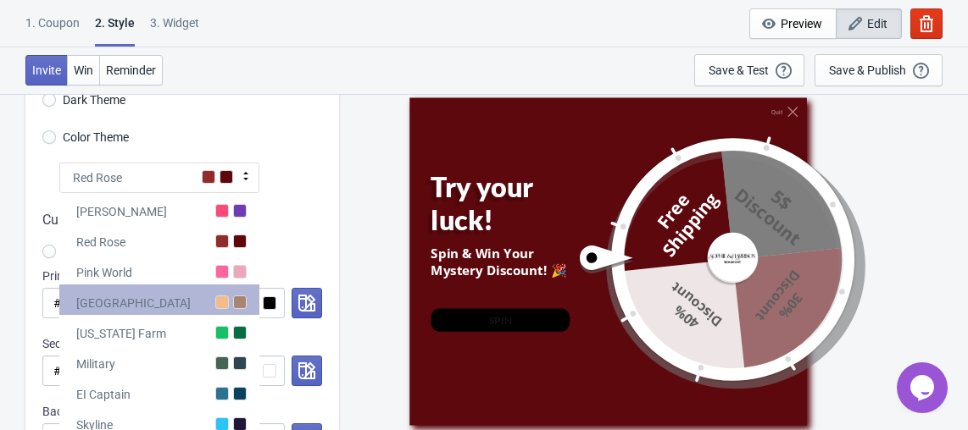
click at [210, 294] on div "[GEOGRAPHIC_DATA]" at bounding box center [159, 300] width 200 height 30
radio input "true"
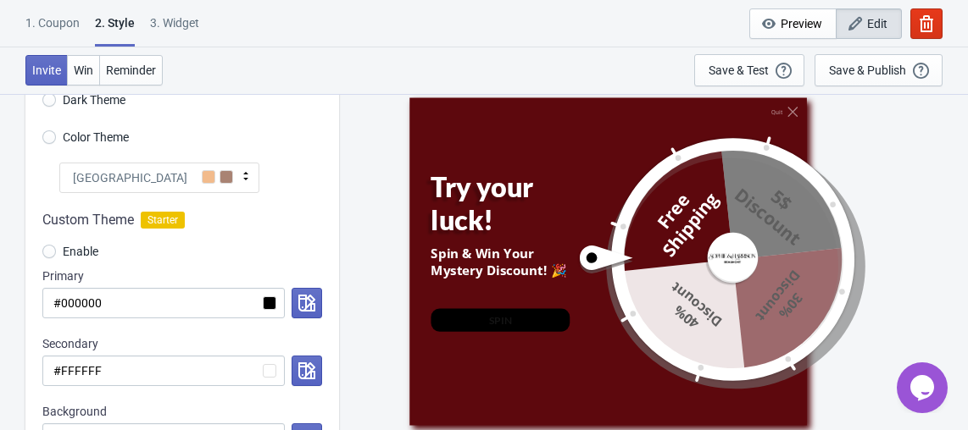
click at [91, 141] on span "Color Theme" at bounding box center [96, 137] width 66 height 17
click at [56, 141] on input "Color Theme" at bounding box center [49, 145] width 14 height 30
radio input "true"
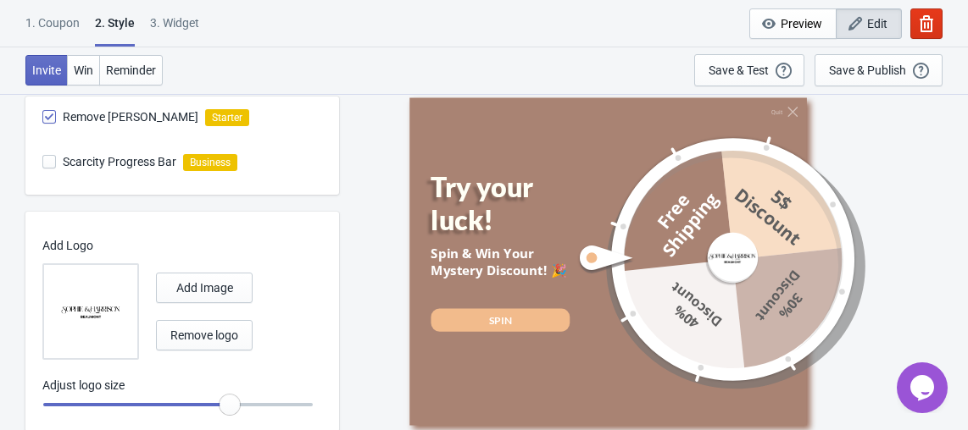
scroll to position [663, 0]
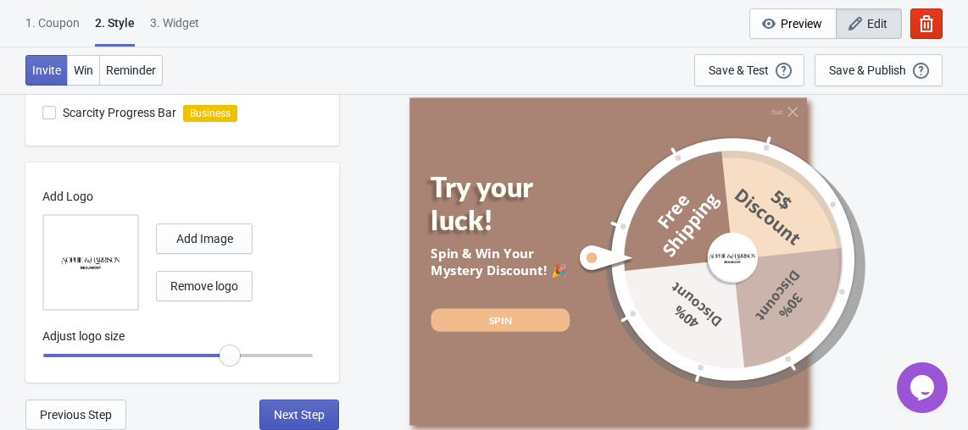
click at [320, 413] on span "Next Step" at bounding box center [299, 415] width 51 height 14
select select "once"
select select "1"
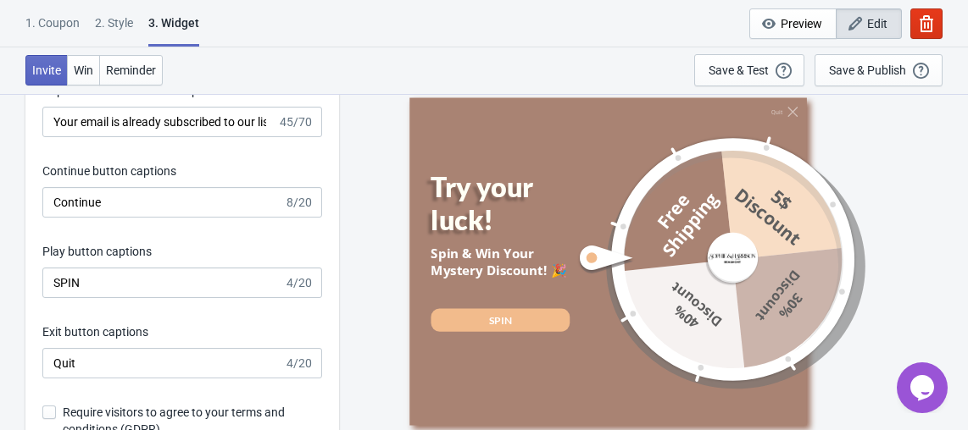
scroll to position [2821, 0]
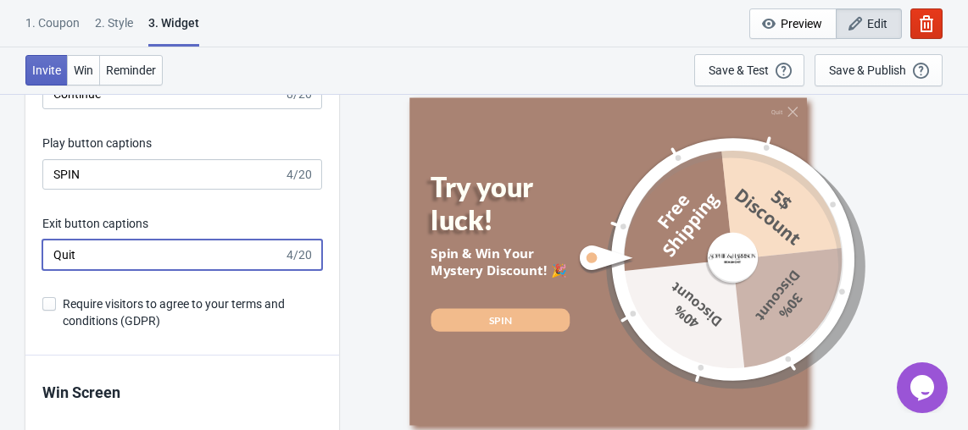
drag, startPoint x: 227, startPoint y: 250, endPoint x: 220, endPoint y: 256, distance: 9.0
click at [220, 256] on input "Quit" at bounding box center [162, 255] width 241 height 30
click at [220, 257] on input "Quit" at bounding box center [162, 255] width 241 height 30
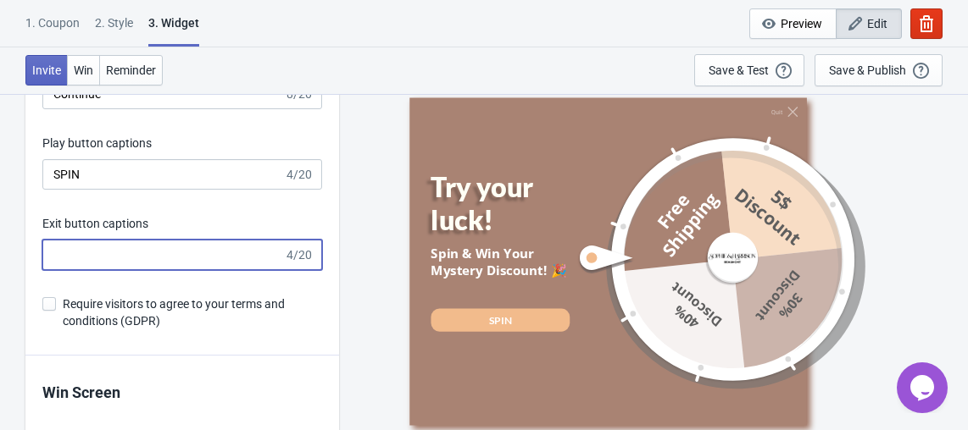
type input "\"
type input "Quit"
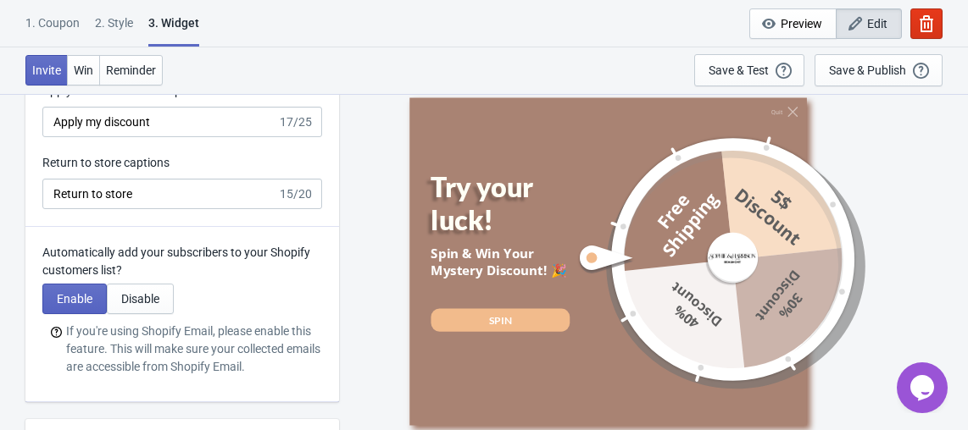
scroll to position [3602, 0]
click at [81, 297] on span "Enable" at bounding box center [75, 298] width 36 height 14
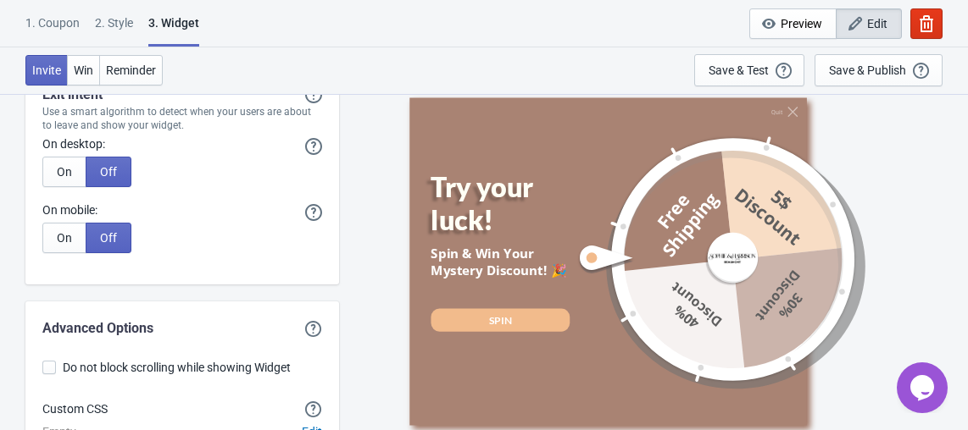
scroll to position [4349, 0]
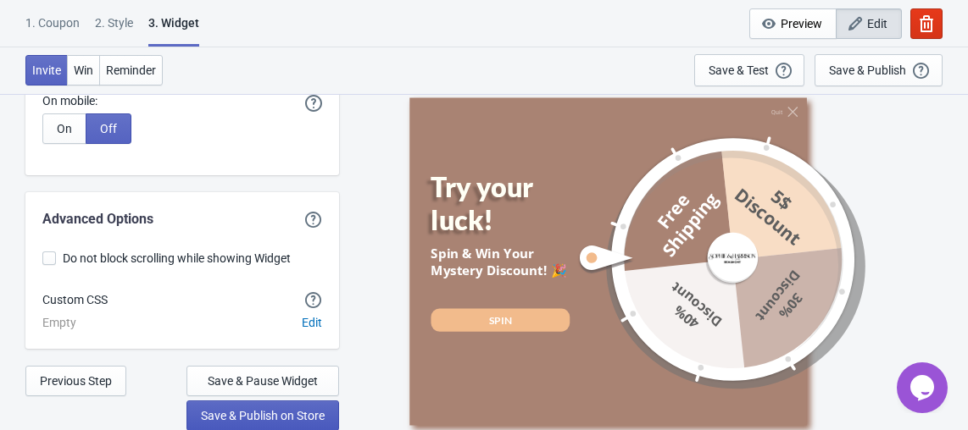
click at [225, 422] on button "Save & Publish on Store" at bounding box center [262, 416] width 152 height 30
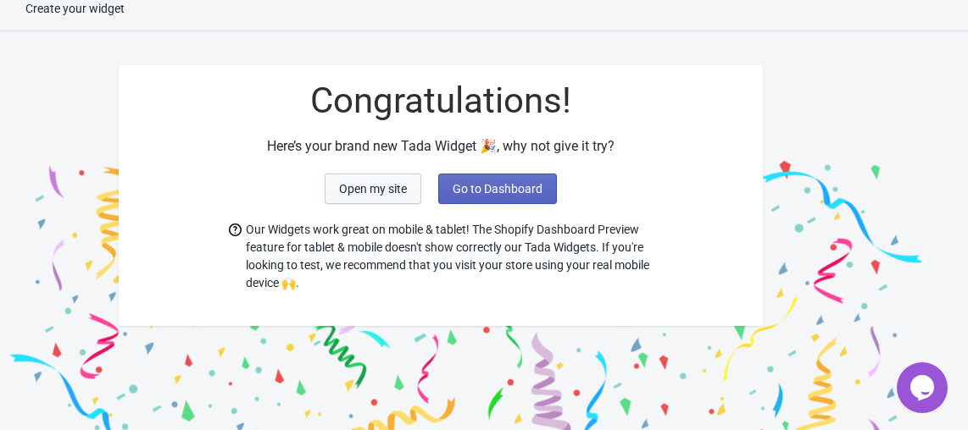
click at [368, 196] on button "Open my site" at bounding box center [372, 189] width 97 height 30
click at [480, 194] on span "Go to Dashboard" at bounding box center [497, 189] width 90 height 14
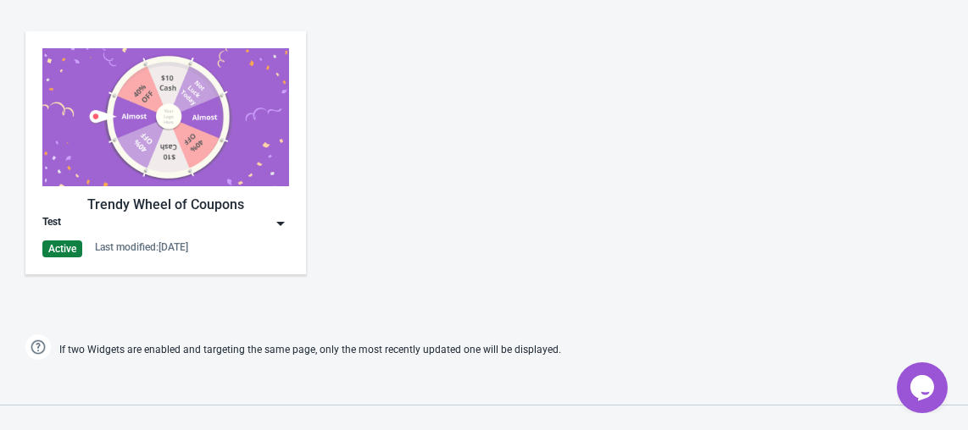
scroll to position [834, 0]
click at [261, 216] on div "Test" at bounding box center [165, 224] width 247 height 17
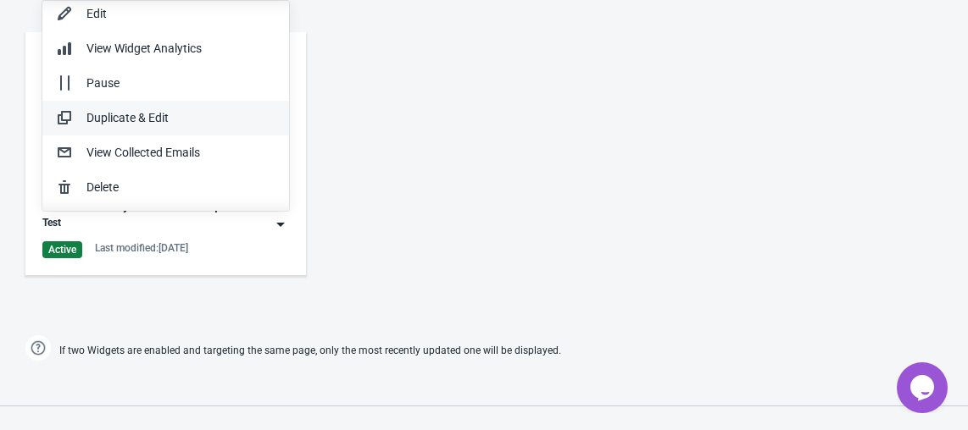
scroll to position [0, 0]
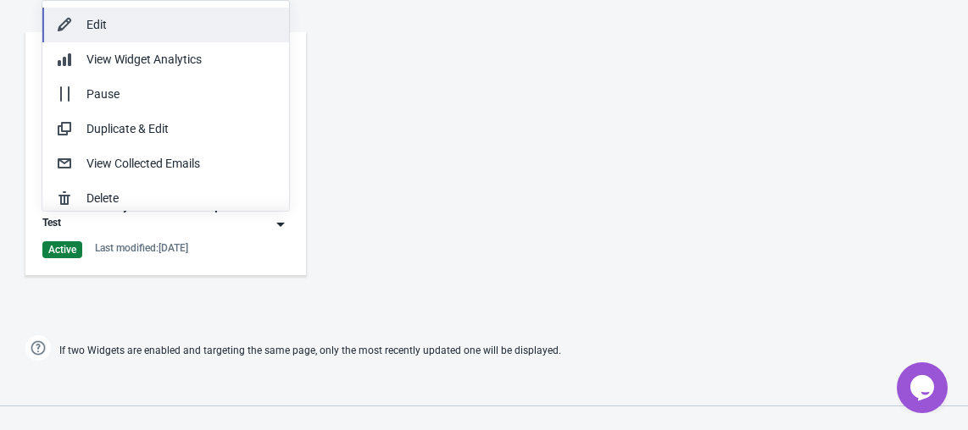
click at [191, 36] on button "Edit" at bounding box center [165, 25] width 247 height 35
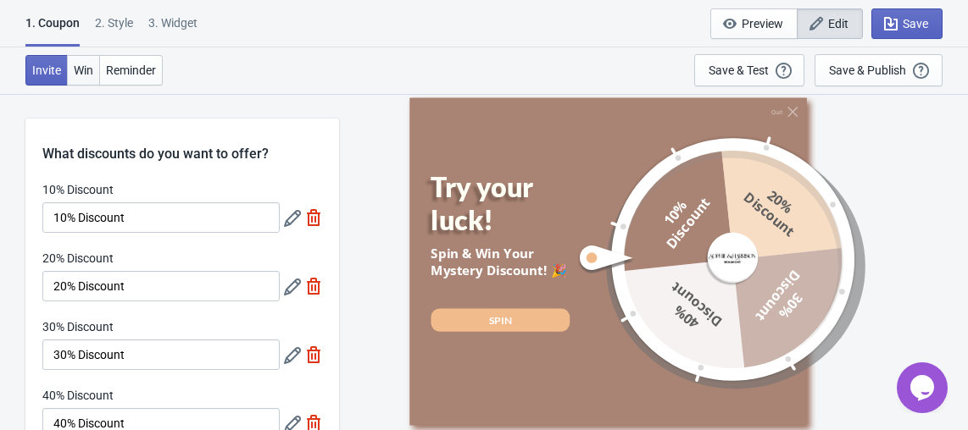
click at [74, 74] on span "Win" at bounding box center [83, 71] width 19 height 14
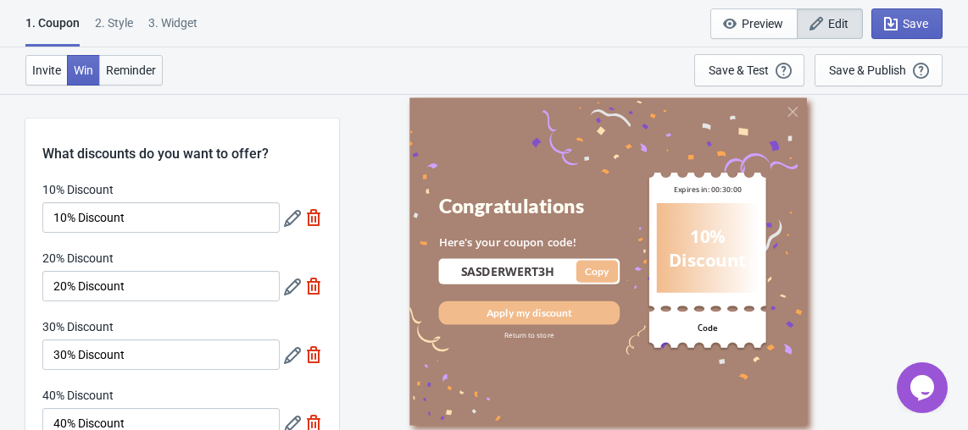
click at [121, 74] on span "Reminder" at bounding box center [131, 71] width 50 height 14
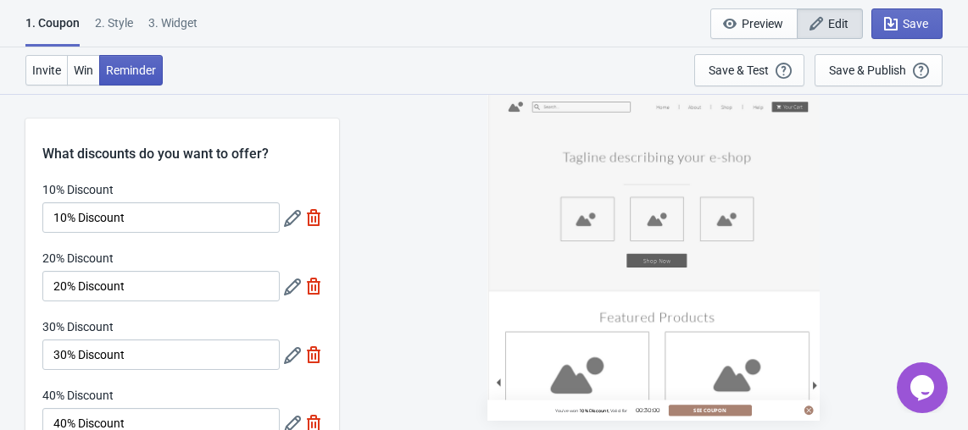
click at [99, 70] on button "Reminder" at bounding box center [131, 70] width 64 height 30
click at [88, 69] on span "Win" at bounding box center [83, 71] width 19 height 14
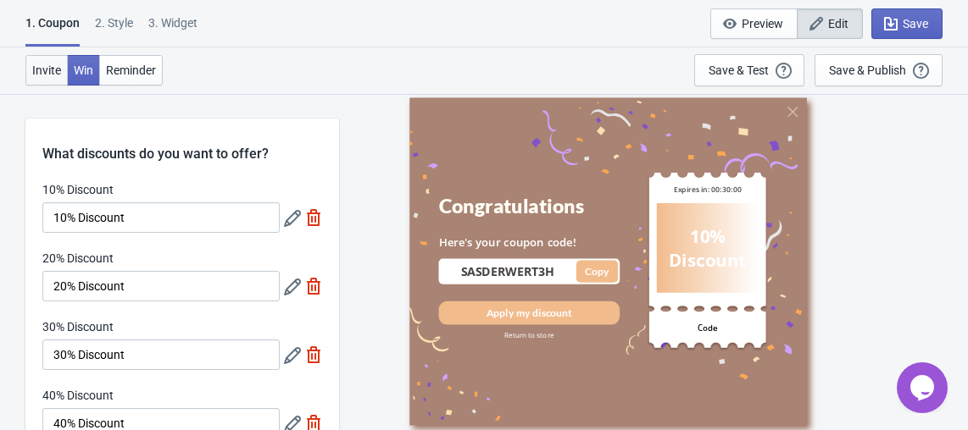
click at [56, 71] on span "Invite" at bounding box center [46, 71] width 29 height 14
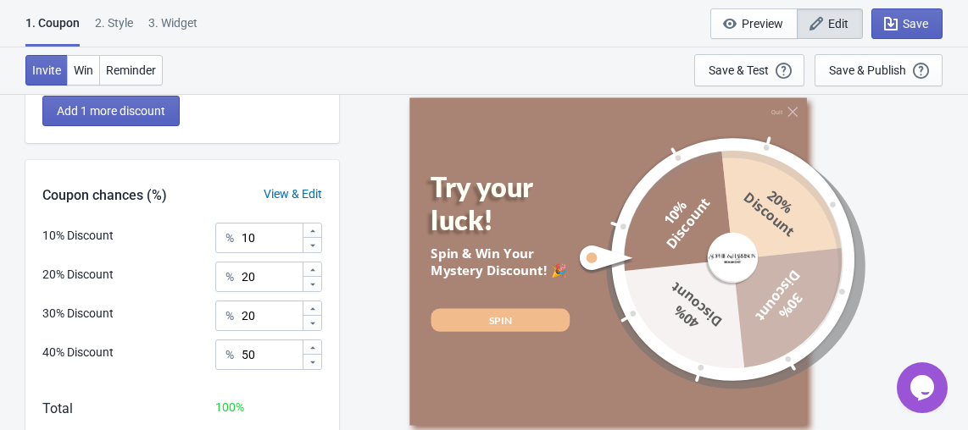
scroll to position [473, 0]
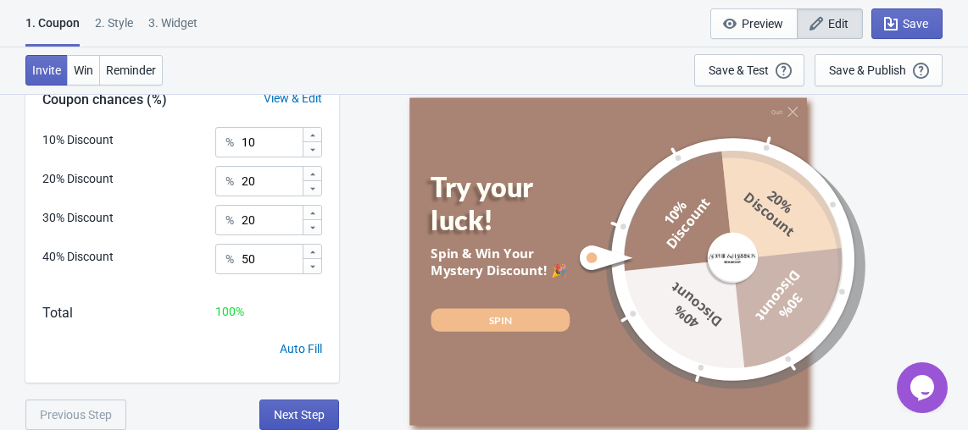
click at [291, 424] on button "Next Step" at bounding box center [299, 415] width 80 height 30
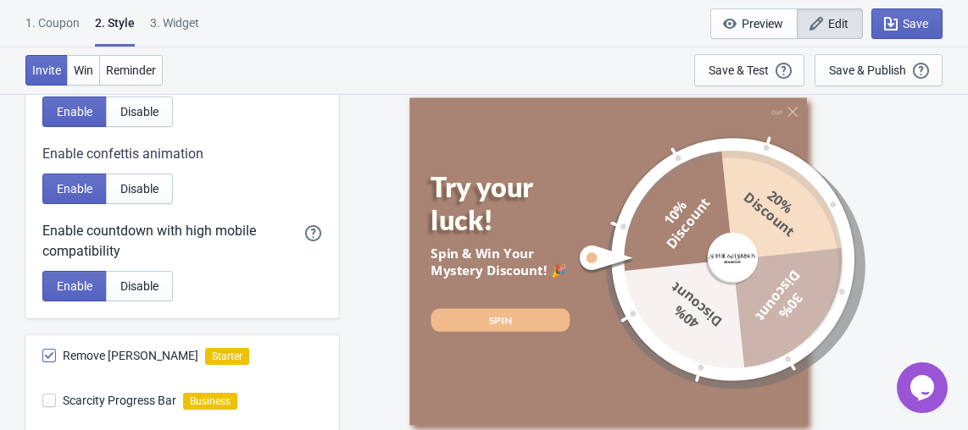
scroll to position [292, 0]
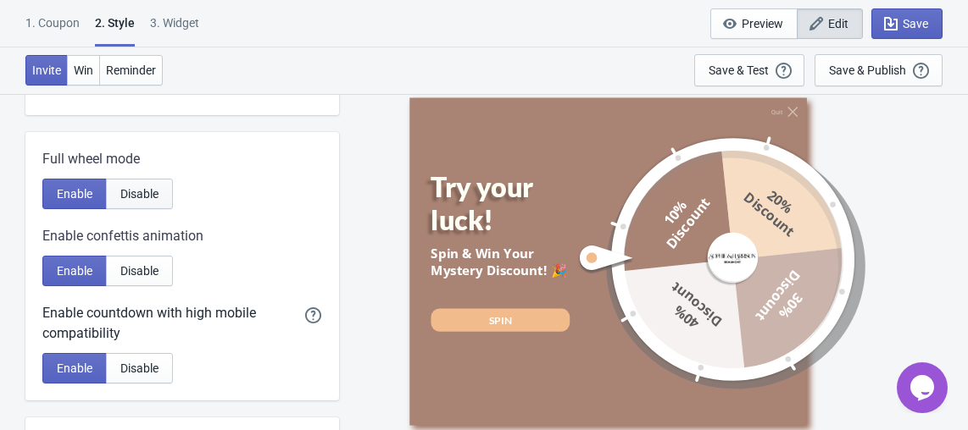
click at [150, 200] on span "Disable" at bounding box center [139, 194] width 38 height 14
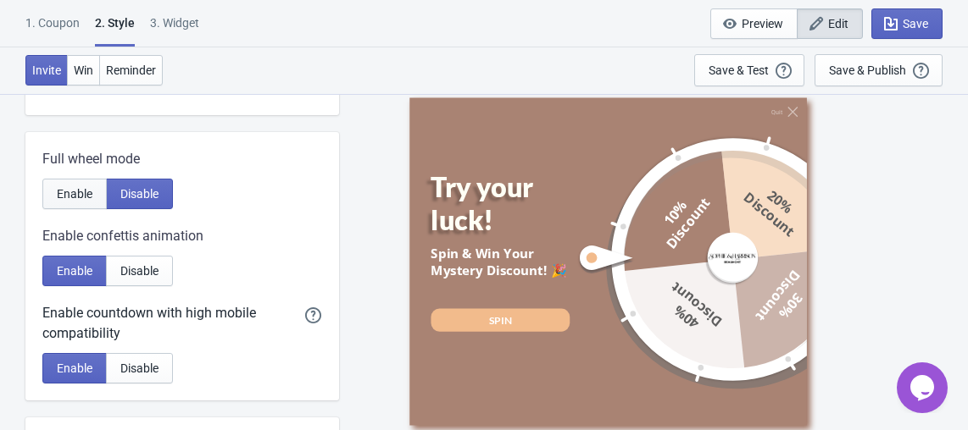
click at [86, 197] on span "Enable" at bounding box center [75, 194] width 36 height 14
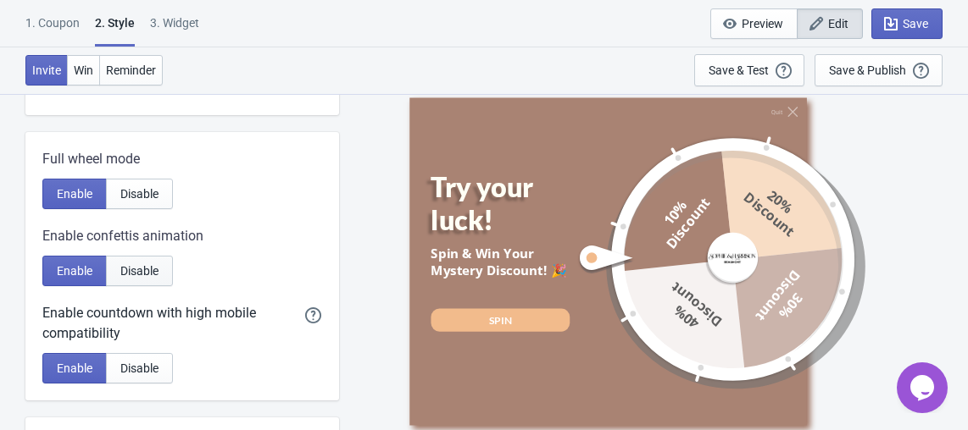
click at [130, 270] on span "Disable" at bounding box center [139, 271] width 38 height 14
click at [81, 270] on span "Enable" at bounding box center [75, 271] width 36 height 14
click at [129, 365] on span "Disable" at bounding box center [139, 369] width 38 height 14
click at [97, 367] on button "Enable" at bounding box center [74, 368] width 64 height 30
radio input "true"
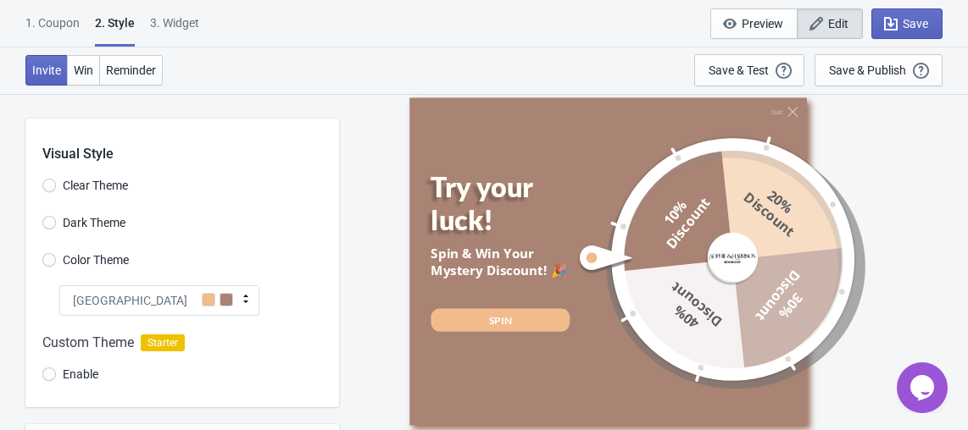
scroll to position [663, 0]
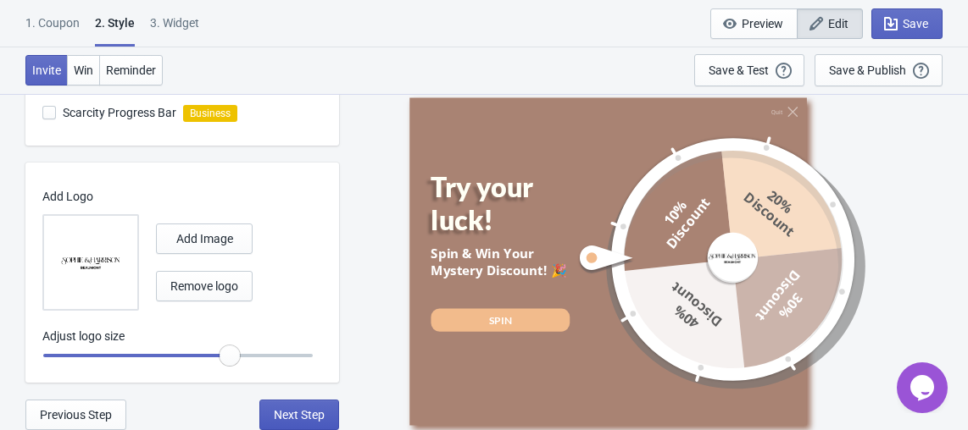
click at [316, 410] on span "Next Step" at bounding box center [299, 415] width 51 height 14
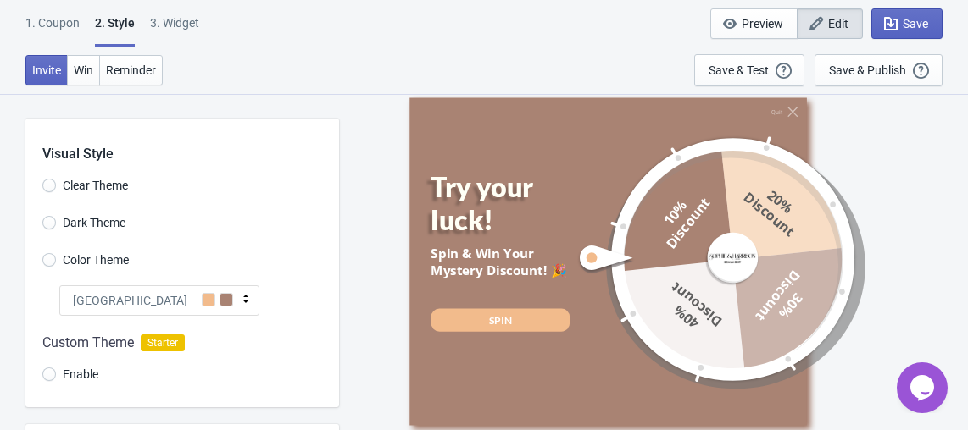
select select "once"
select select "1"
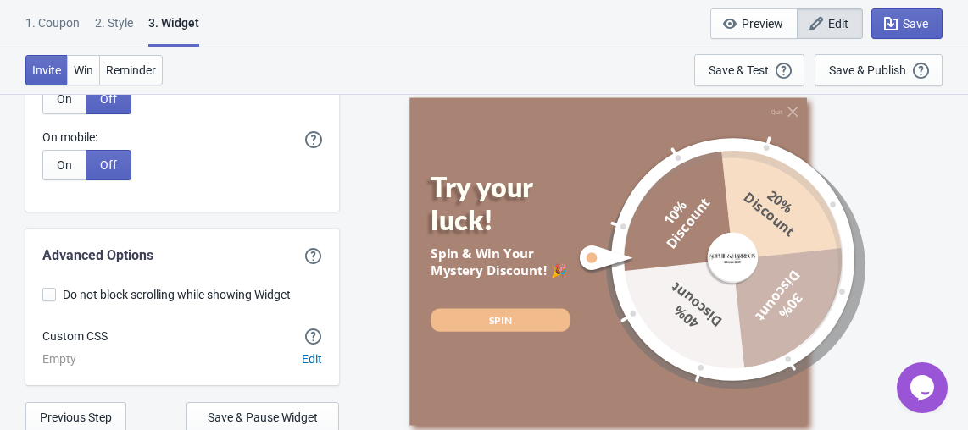
scroll to position [4349, 0]
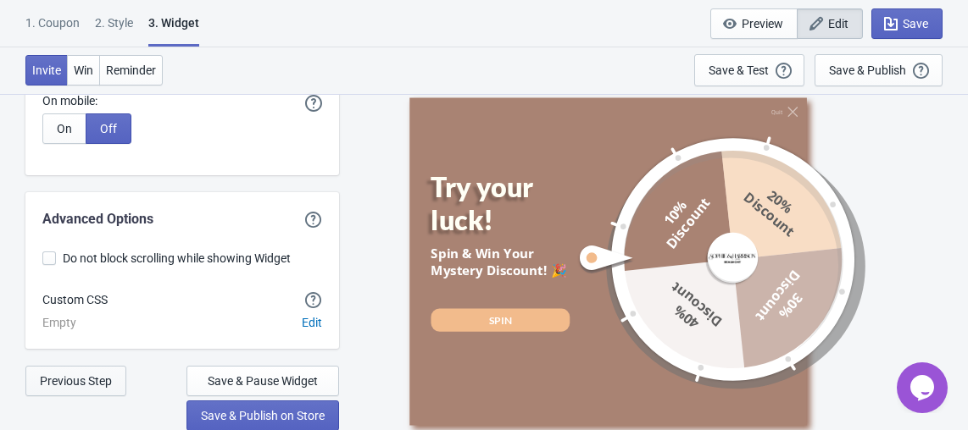
click at [106, 385] on span "Previous Step" at bounding box center [76, 381] width 72 height 14
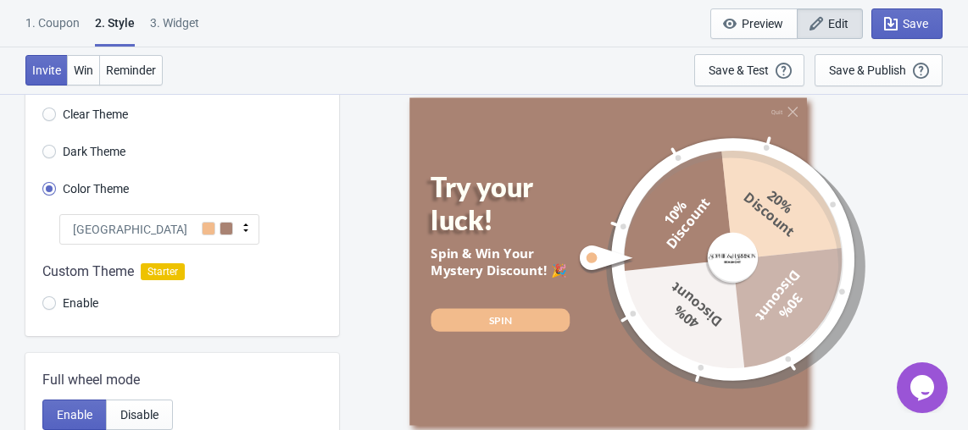
scroll to position [663, 0]
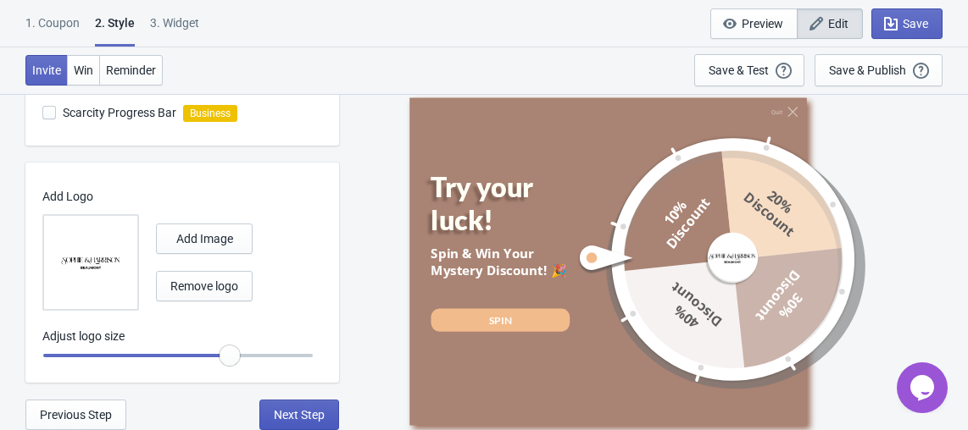
click at [301, 410] on span "Next Step" at bounding box center [299, 415] width 51 height 14
select select "once"
select select "1"
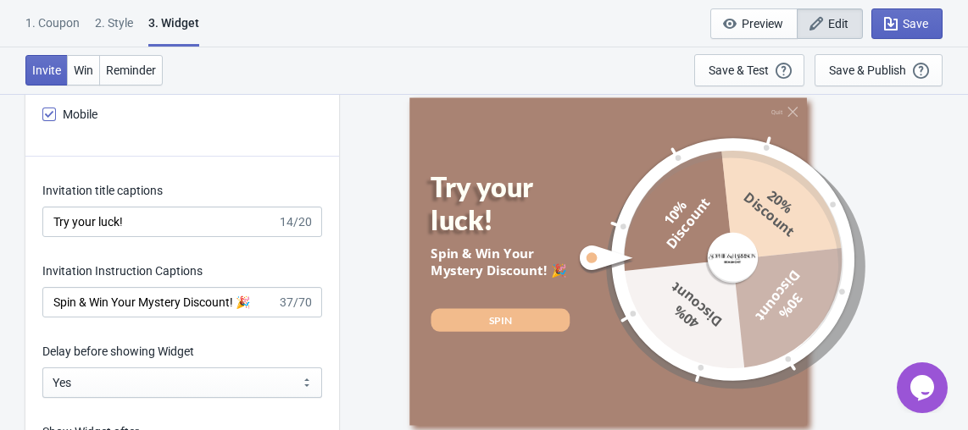
scroll to position [2147, 0]
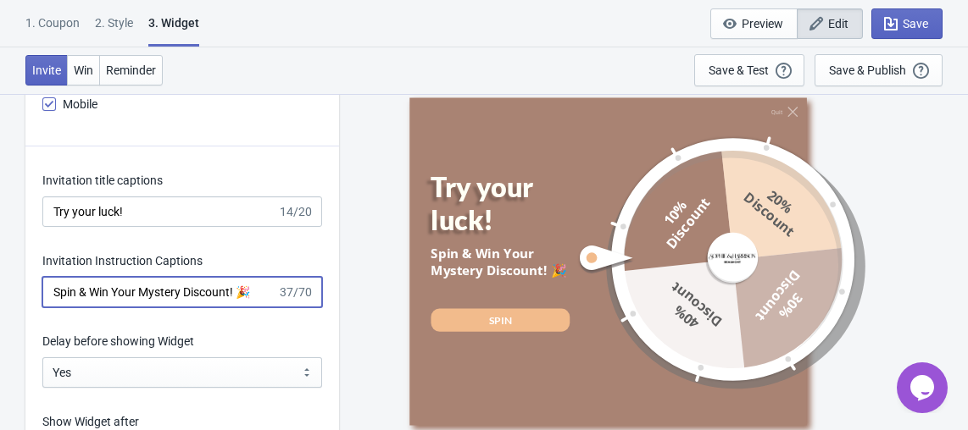
click at [230, 296] on input "Spin & Win Your Mystery Discount! 🎉" at bounding box center [159, 292] width 235 height 30
drag, startPoint x: 232, startPoint y: 297, endPoint x: 29, endPoint y: 273, distance: 204.7
paste input "Extra bonus on top of your sale – spin now"
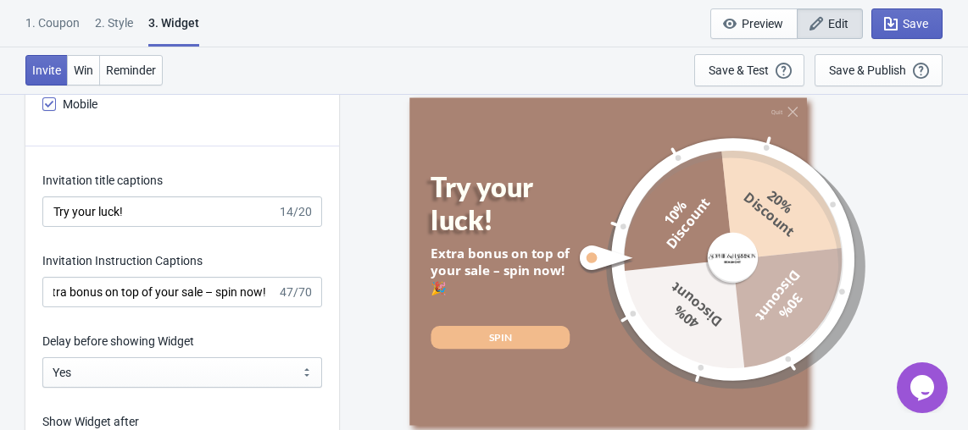
scroll to position [0, 0]
click at [278, 295] on div "Extra bonus on top of your sale – spin now! 🎉 47/70" at bounding box center [182, 292] width 280 height 30
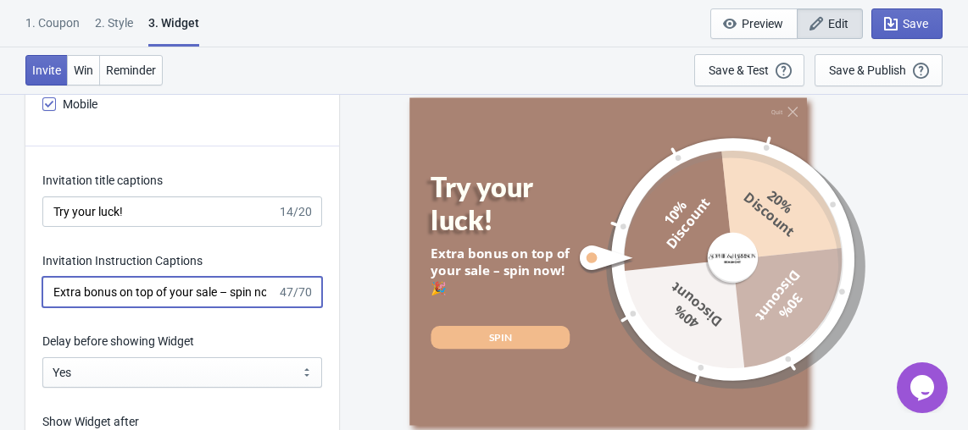
scroll to position [0, 36]
click at [191, 295] on input "Extra bonus on top of your sale – spin now! 🎉" at bounding box center [159, 292] width 235 height 30
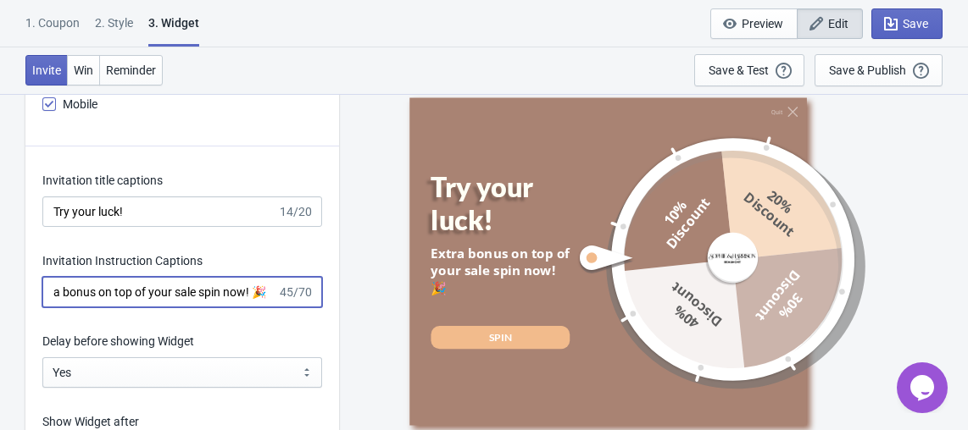
click at [61, 292] on input "Extra bonus on top of your sale spin now! 🎉" at bounding box center [159, 292] width 235 height 30
click at [88, 301] on input "Extra bonus on top of your sale spin now! 🎉" at bounding box center [159, 292] width 235 height 30
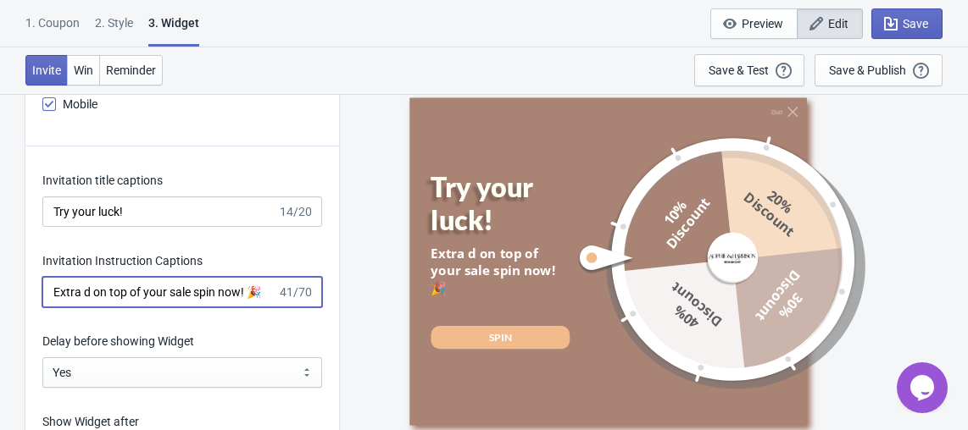
scroll to position [0, 0]
drag, startPoint x: 252, startPoint y: 296, endPoint x: 182, endPoint y: 297, distance: 70.3
click at [182, 297] on input "Extra discount on top of your sale spin now! 🎉" at bounding box center [159, 292] width 235 height 30
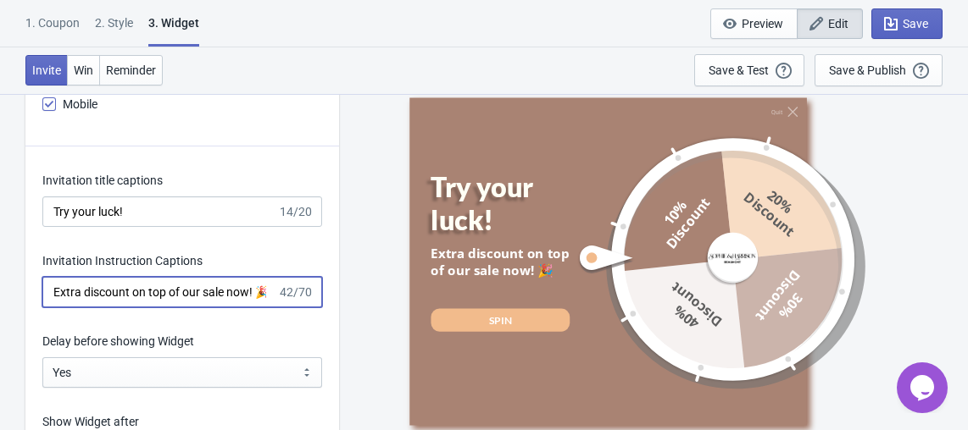
click at [240, 297] on input "Extra discount on top of our sale now! 🎉" at bounding box center [159, 292] width 235 height 30
click at [240, 285] on input "Extra discount on top of our sale now! 🎉" at bounding box center [159, 292] width 235 height 30
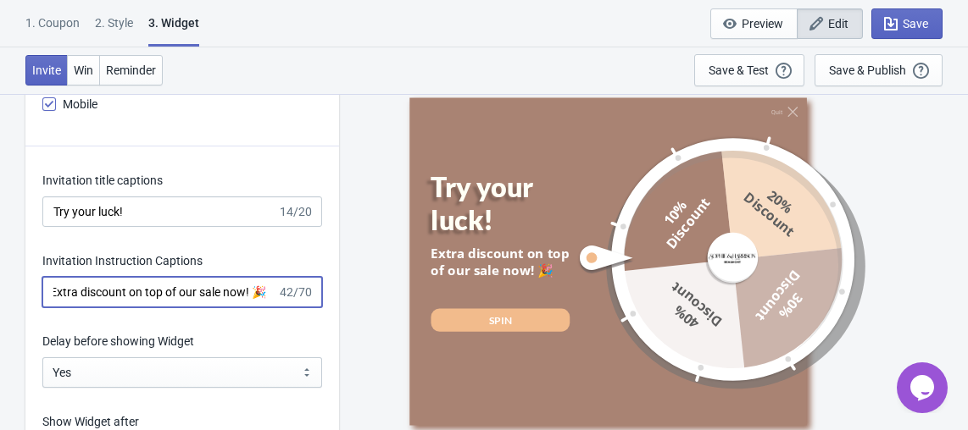
drag, startPoint x: 263, startPoint y: 293, endPoint x: 254, endPoint y: 296, distance: 8.8
click at [254, 296] on input "Extra discount on top of our sale now! 🎉" at bounding box center [159, 292] width 235 height 30
type input "Extra discount on top of our sale!"
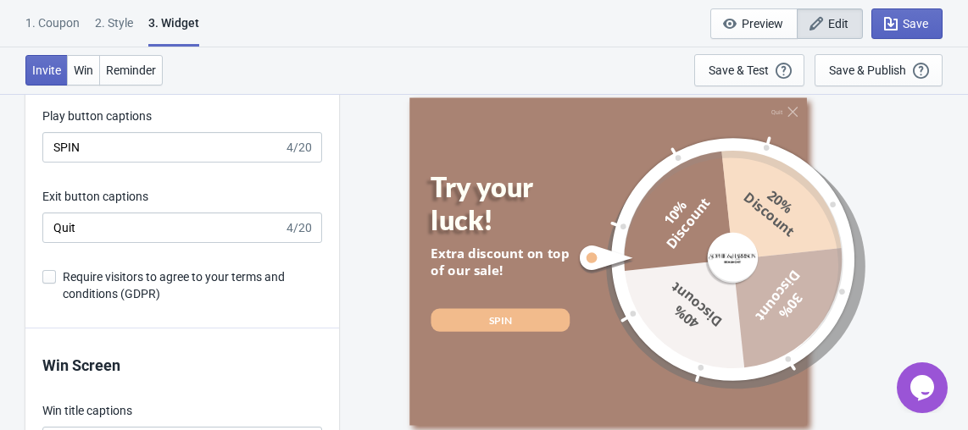
scroll to position [2848, 0]
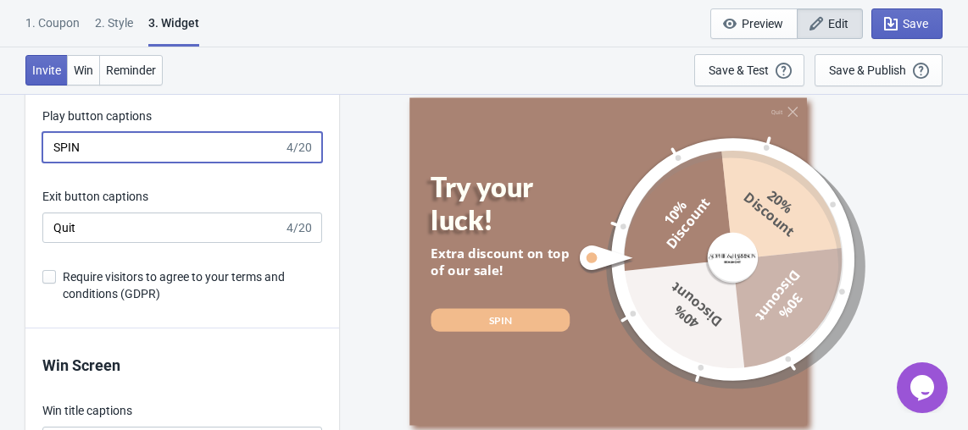
click at [183, 152] on input "SPIN" at bounding box center [162, 147] width 241 height 30
paste input "🎉"
type input "SPIN NOW 🎉"
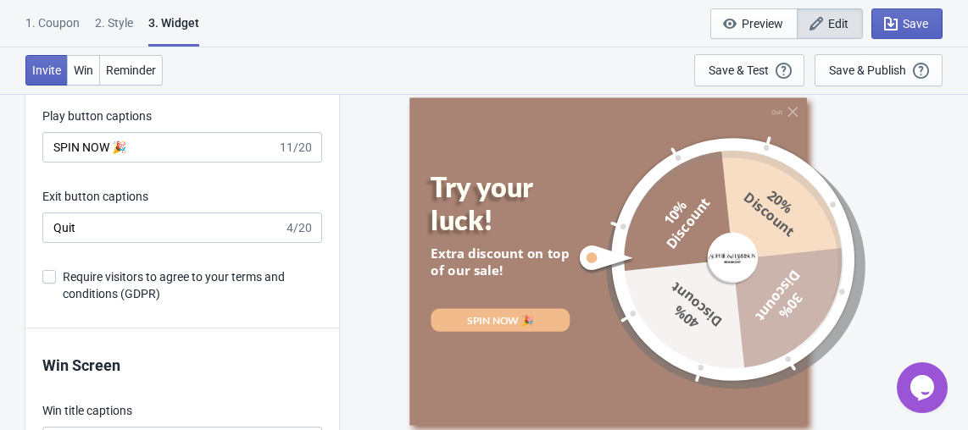
click at [291, 208] on div "Exit button captions" at bounding box center [182, 198] width 280 height 21
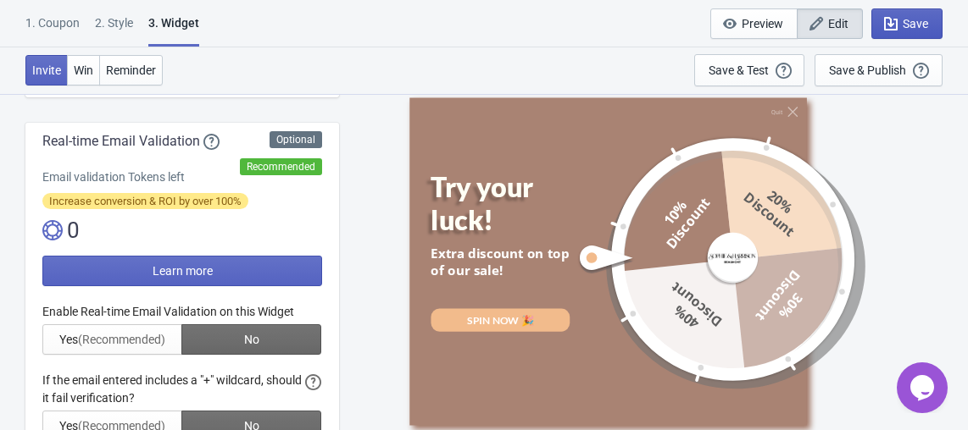
scroll to position [0, 0]
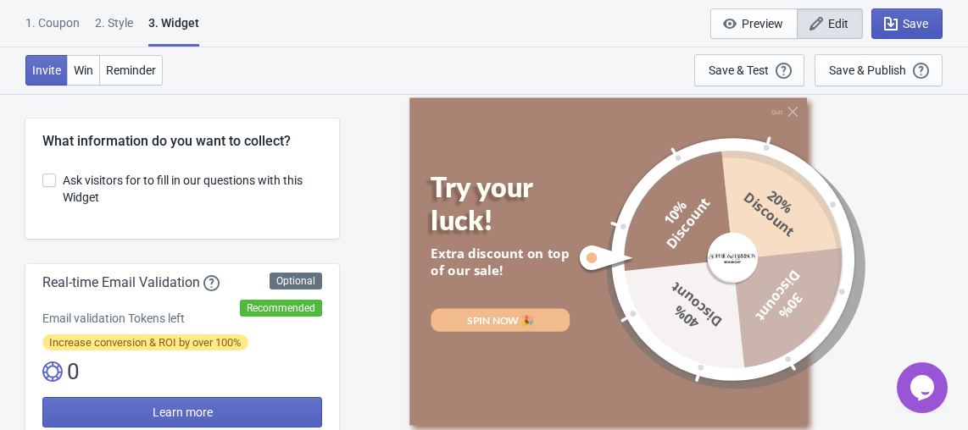
click at [899, 8] on button "Save" at bounding box center [906, 23] width 71 height 30
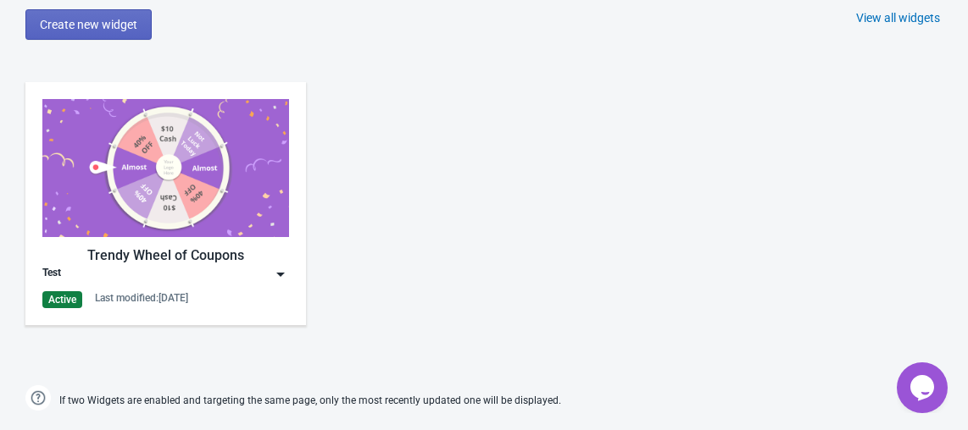
scroll to position [745, 0]
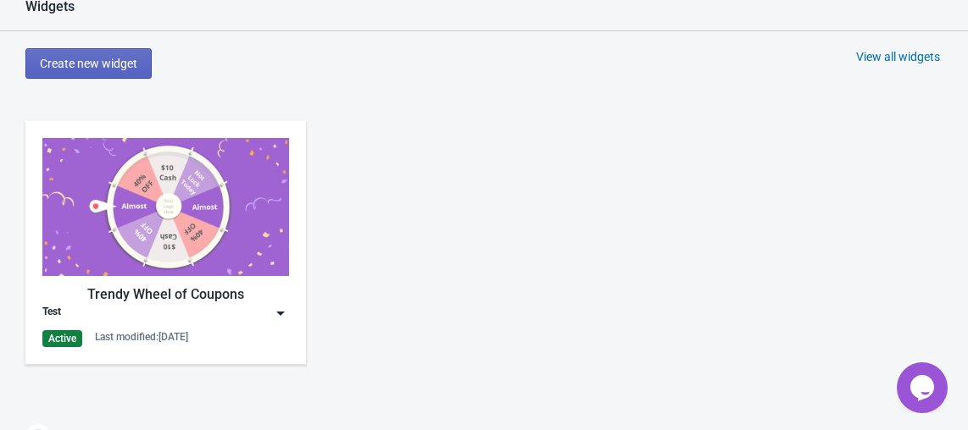
click at [186, 263] on img at bounding box center [165, 207] width 247 height 138
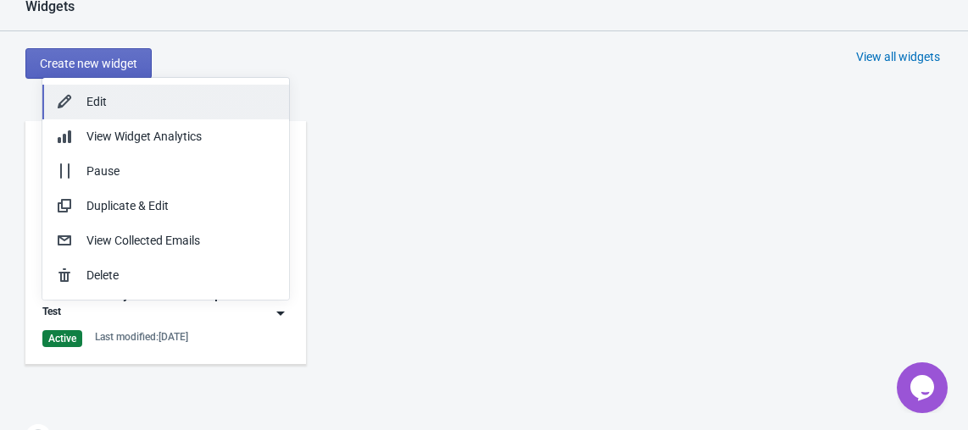
click at [180, 105] on div "Edit" at bounding box center [180, 102] width 189 height 18
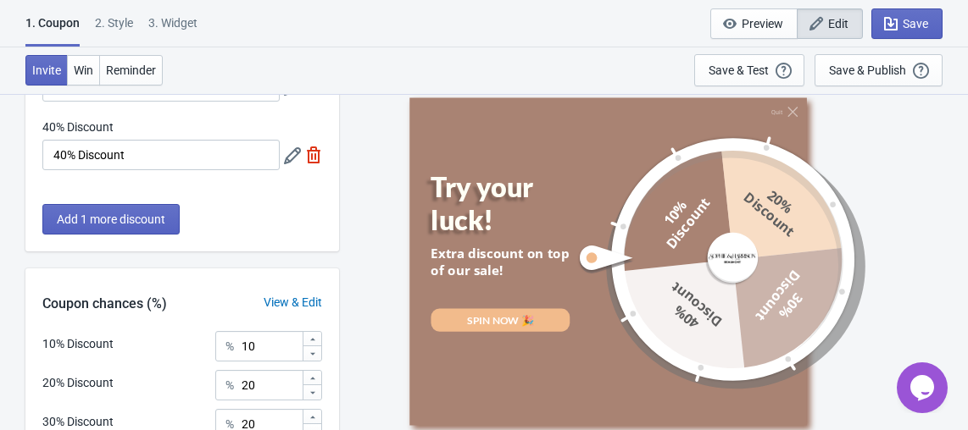
scroll to position [473, 0]
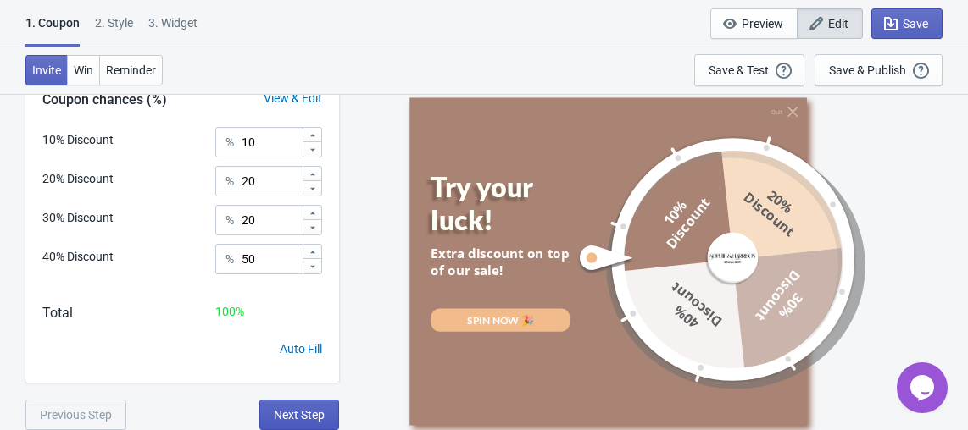
click at [291, 416] on span "Next Step" at bounding box center [299, 415] width 51 height 14
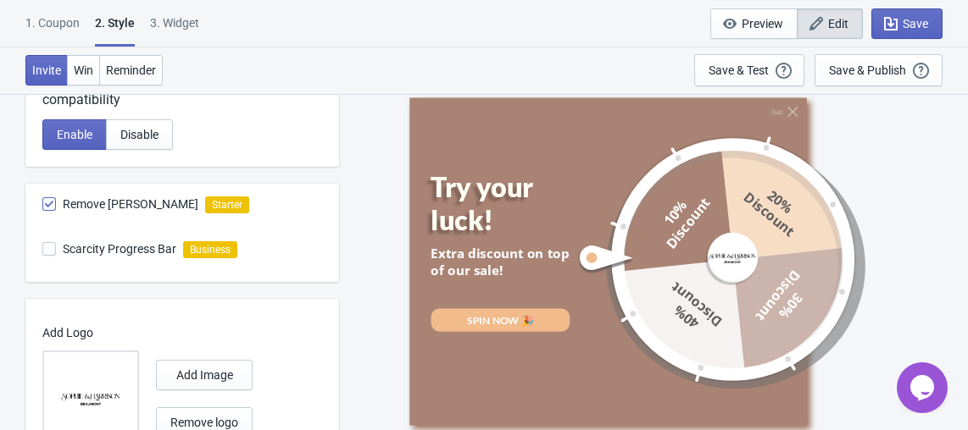
scroll to position [663, 0]
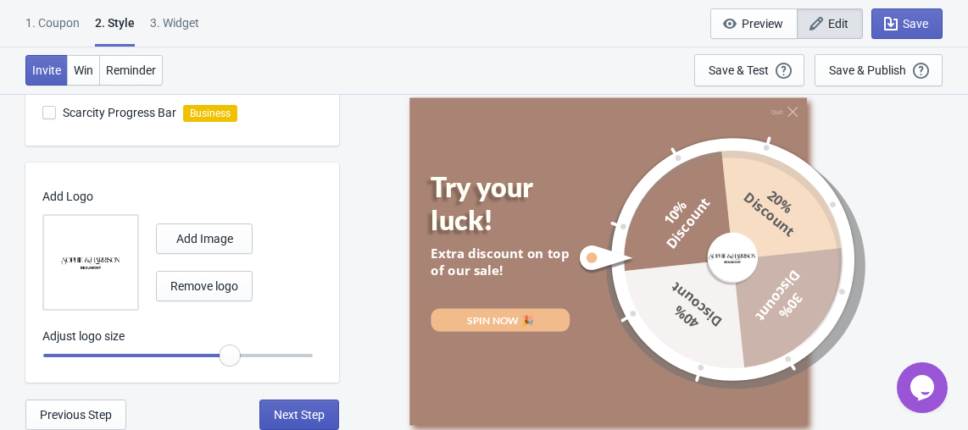
click at [285, 410] on span "Next Step" at bounding box center [299, 415] width 51 height 14
select select "once"
select select "1"
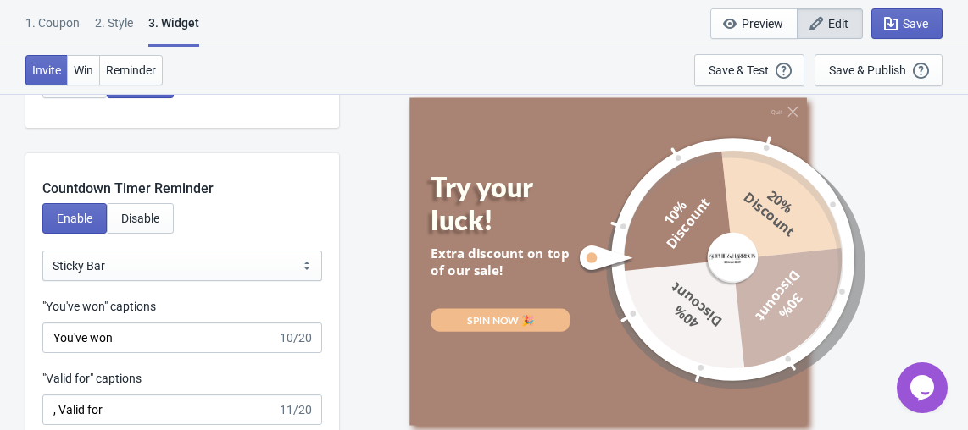
scroll to position [1482, 0]
click at [162, 234] on button "Disable" at bounding box center [140, 218] width 67 height 30
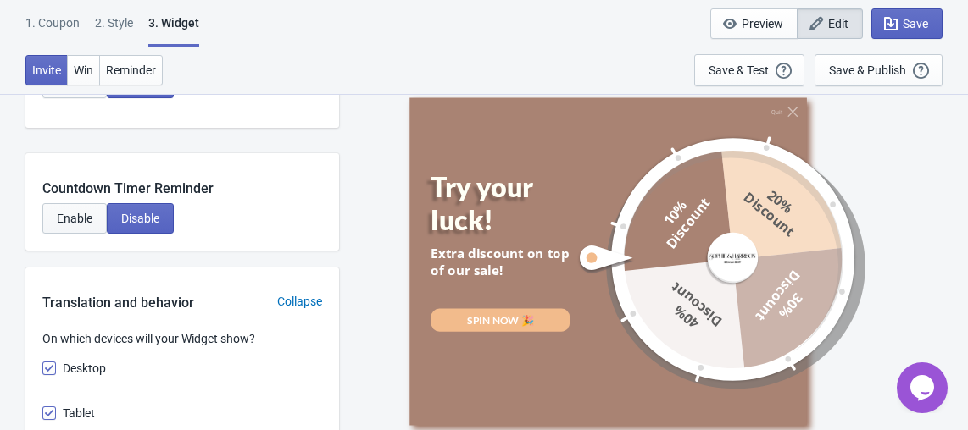
click at [64, 208] on button "Enable" at bounding box center [74, 218] width 64 height 30
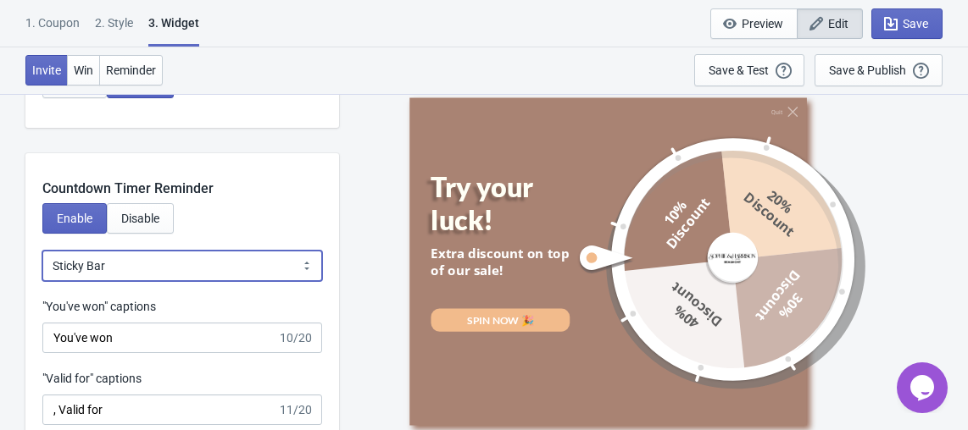
click at [119, 258] on select "Bubble Sticky Bar" at bounding box center [182, 266] width 280 height 30
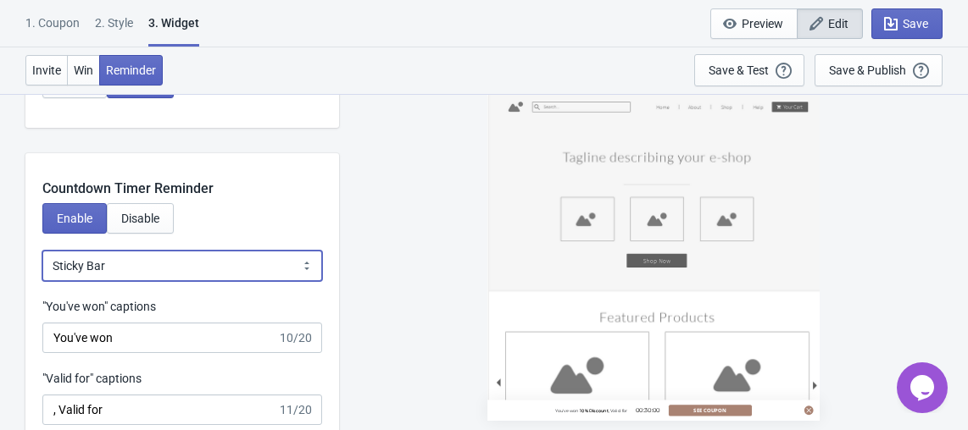
select select "0"
click at [42, 251] on select "Bubble Sticky Bar" at bounding box center [182, 266] width 280 height 30
type input "left"
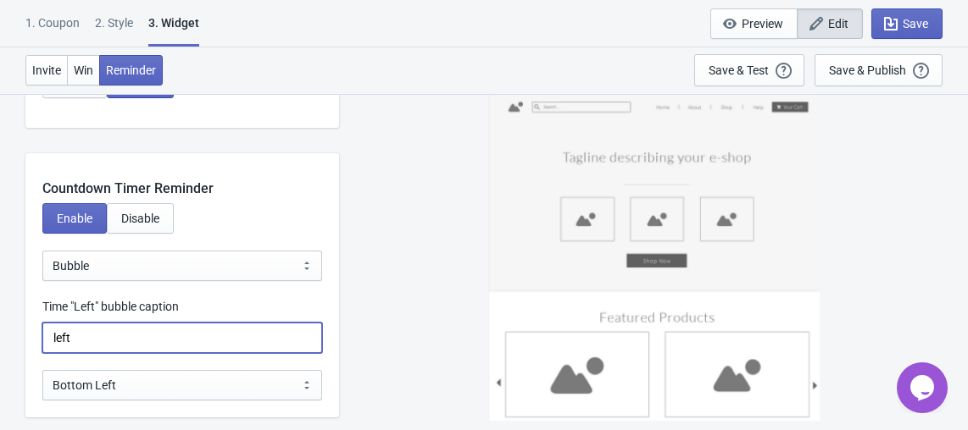
click at [158, 342] on input "left" at bounding box center [182, 338] width 280 height 30
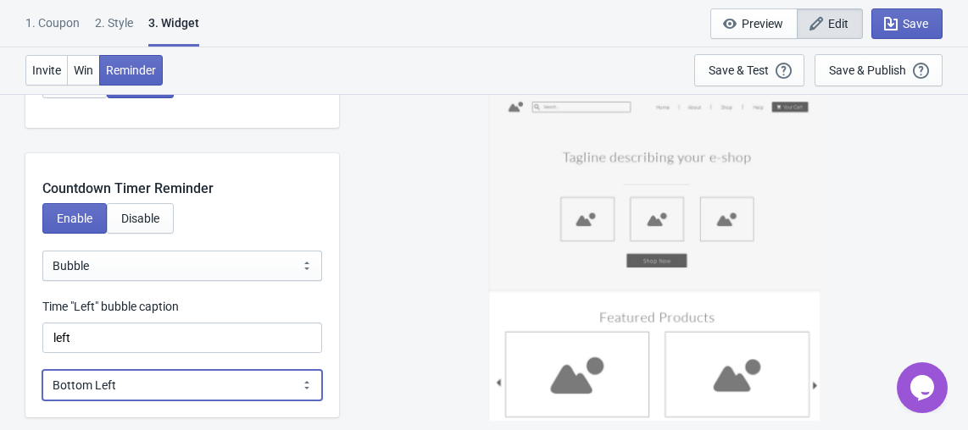
click at [169, 380] on select "Bottom Left Bottom Right Middle Left Middle Right Top Left Top Right" at bounding box center [182, 385] width 280 height 30
click at [42, 370] on select "Bottom Left Bottom Right Middle Left Middle Right Top Left Top Right" at bounding box center [182, 385] width 280 height 30
click at [156, 383] on select "Bottom Left Bottom Right Middle Left Middle Right Top Left Top Right" at bounding box center [182, 385] width 280 height 30
select select "2"
click at [42, 370] on select "Bottom Left Bottom Right Middle Left Middle Right Top Left Top Right" at bounding box center [182, 385] width 280 height 30
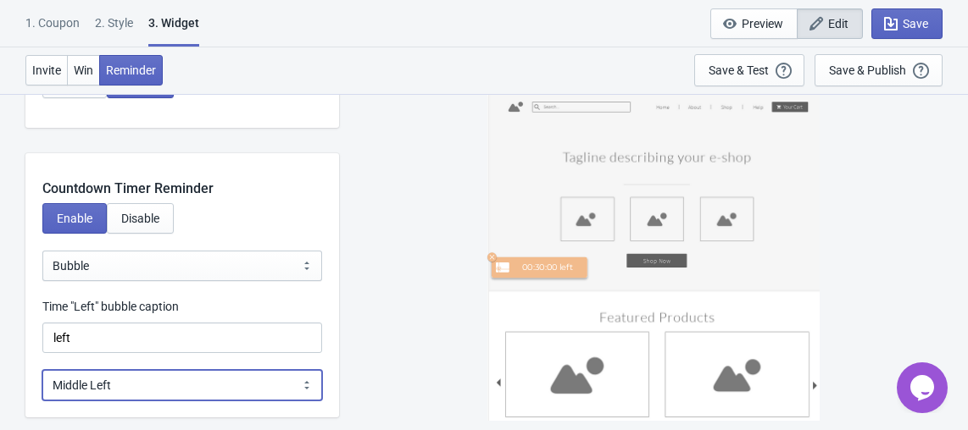
click at [170, 380] on select "Bottom Left Bottom Right Middle Left Middle Right Top Left Top Right" at bounding box center [182, 385] width 280 height 30
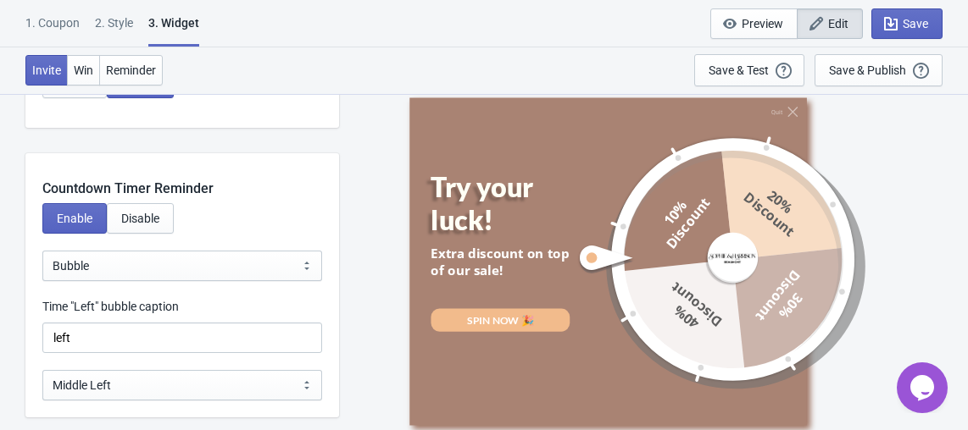
click at [203, 199] on div "Countdown Timer Reminder Enable Disable Bubble Sticky Bar Bubble Time "Left" bu…" at bounding box center [181, 285] width 313 height 264
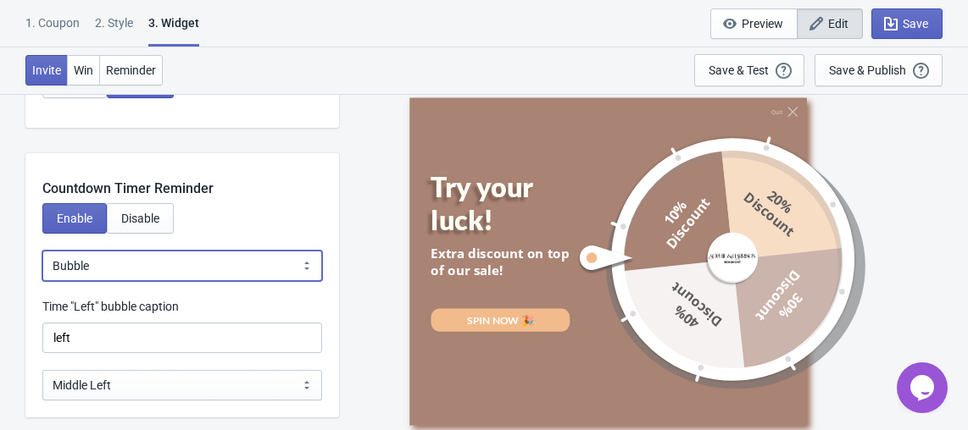
click at [164, 269] on select "Bubble Sticky Bar" at bounding box center [182, 266] width 280 height 30
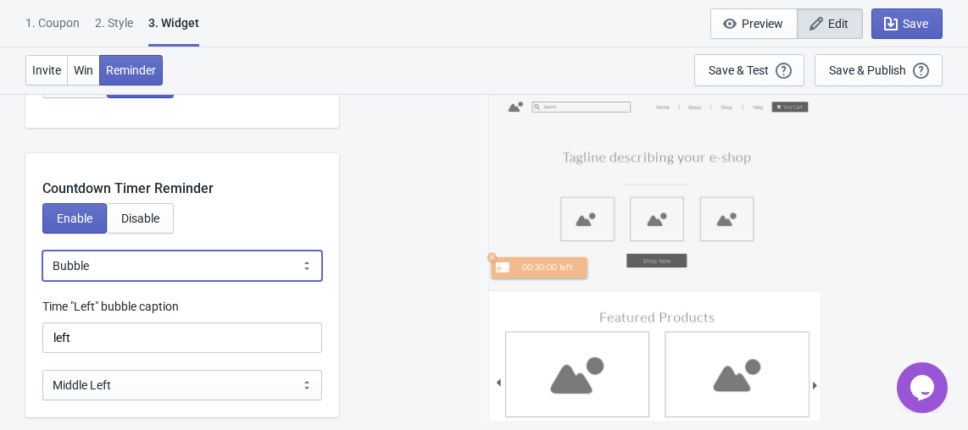
select select "1"
click at [42, 251] on select "Bubble Sticky Bar" at bounding box center [182, 266] width 280 height 30
type input ", Valid for"
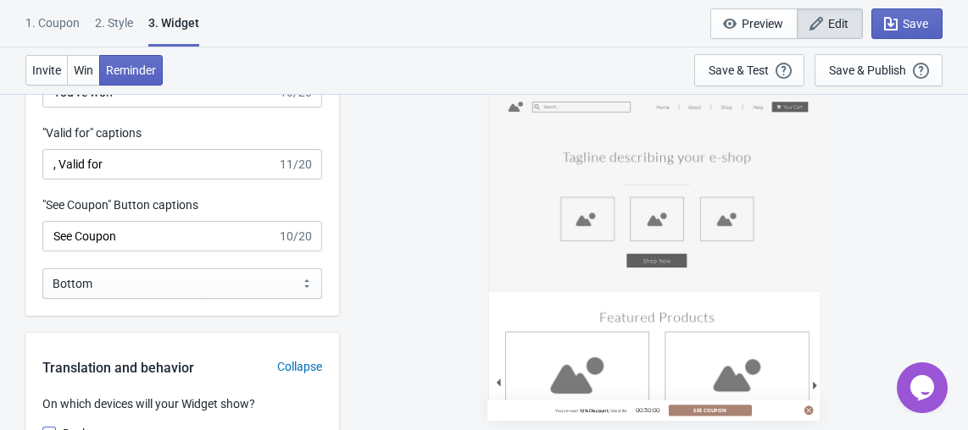
scroll to position [1728, 0]
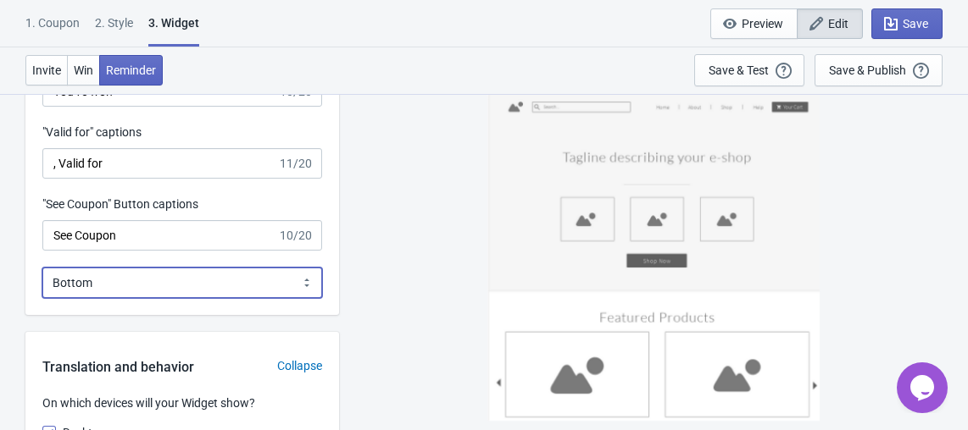
click at [186, 297] on select "Bottom Top" at bounding box center [182, 283] width 280 height 30
select select "1"
click at [42, 268] on select "Bottom Top" at bounding box center [182, 283] width 280 height 30
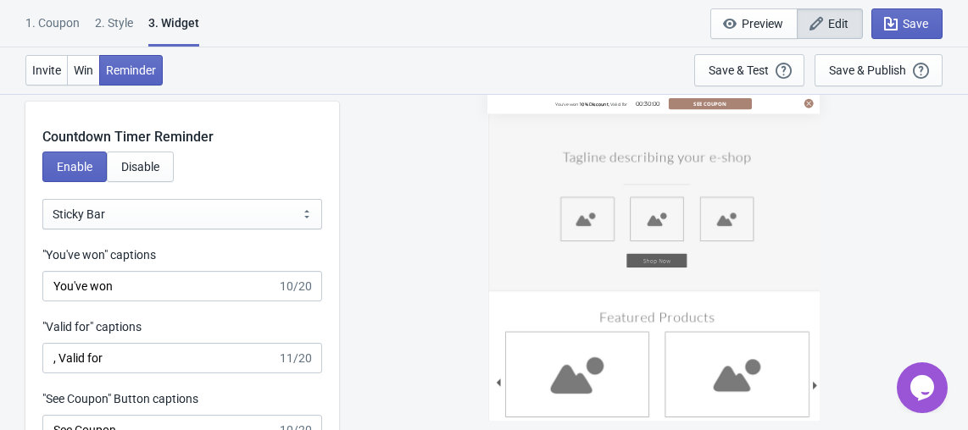
scroll to position [1530, 0]
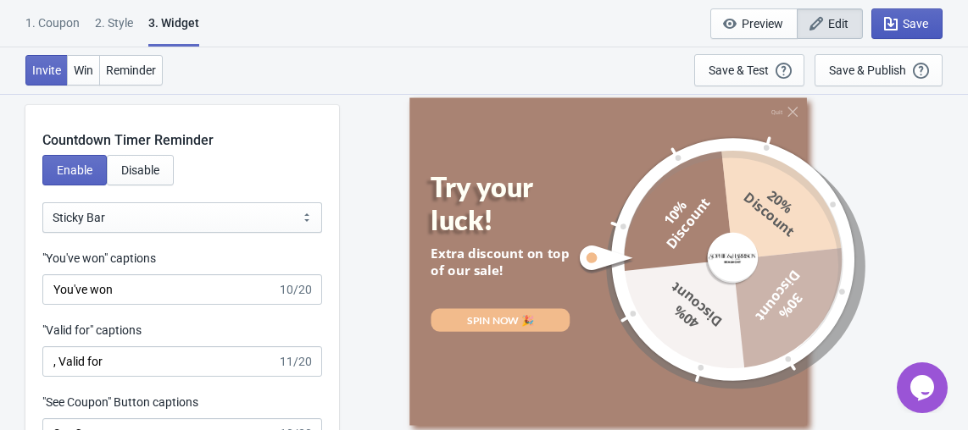
click at [905, 29] on span "Save" at bounding box center [914, 24] width 25 height 14
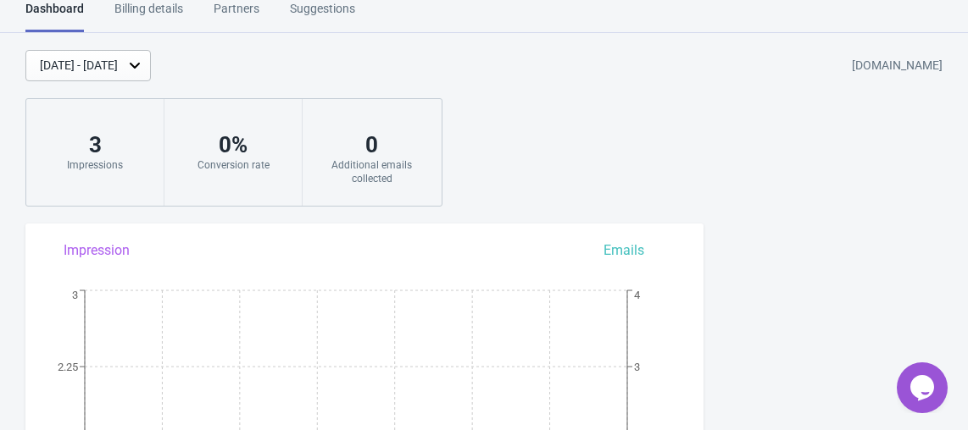
scroll to position [1364, 0]
